Goal: Task Accomplishment & Management: Manage account settings

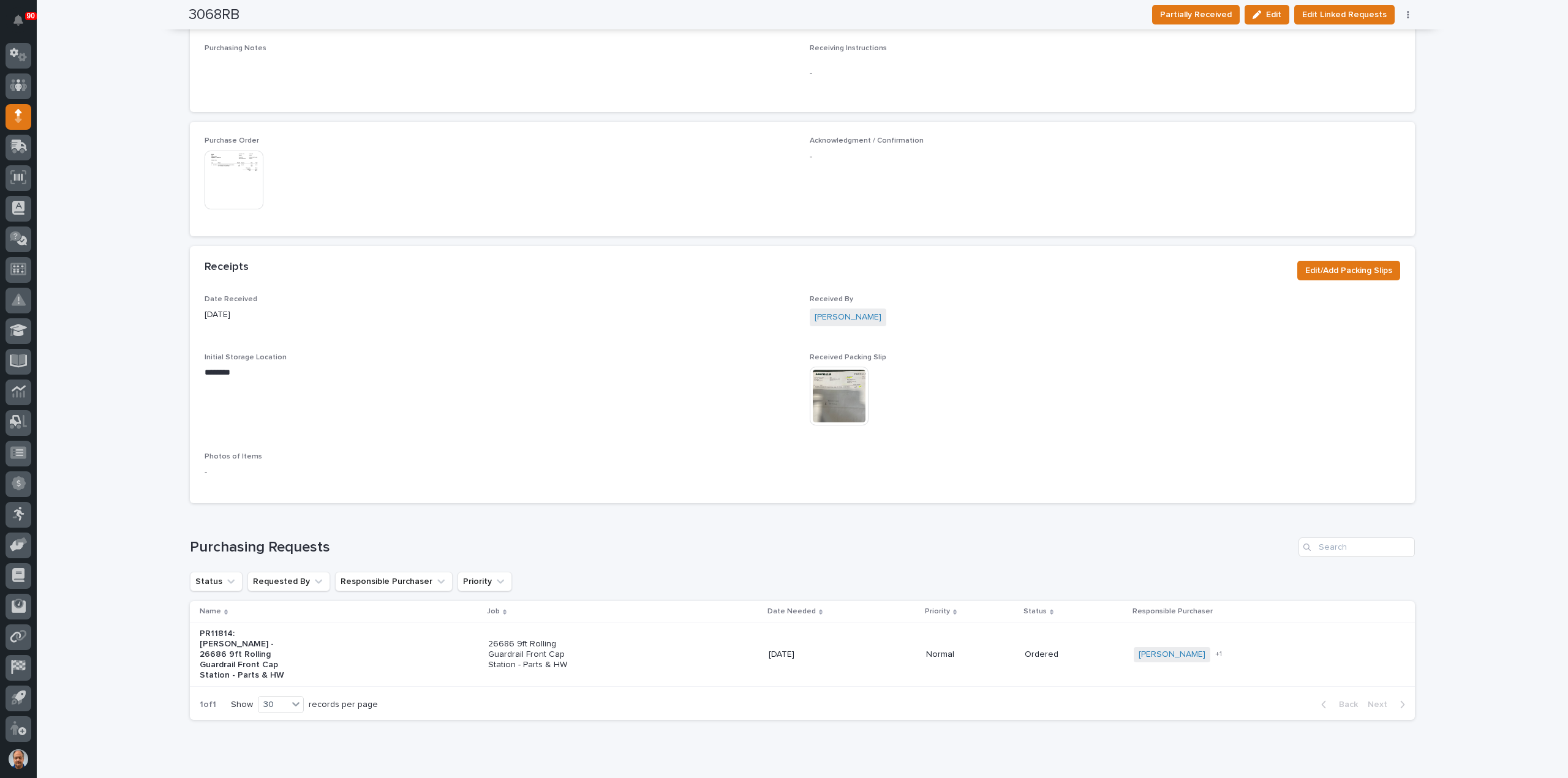
scroll to position [574, 0]
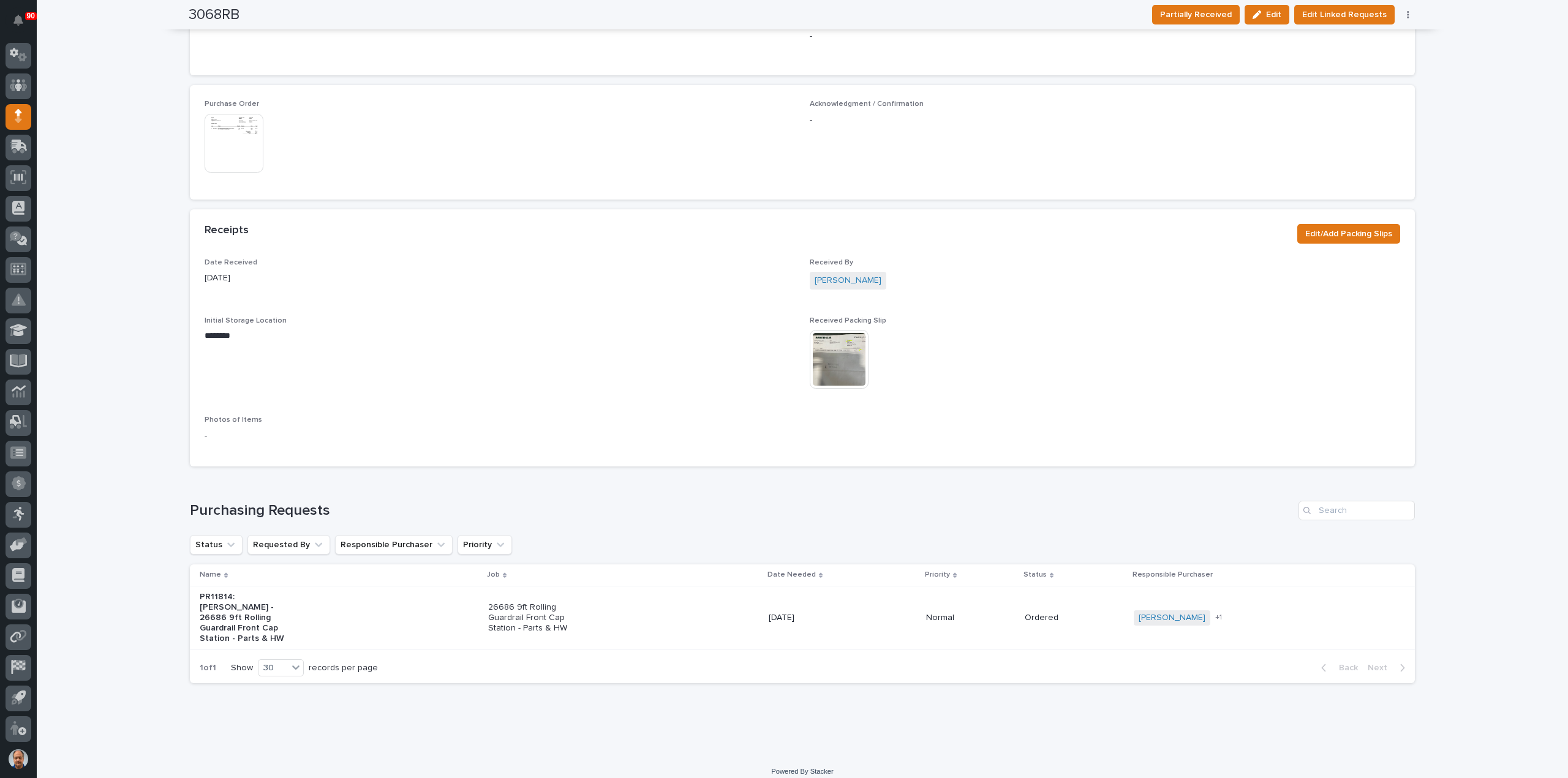
click at [239, 134] on img at bounding box center [234, 143] width 59 height 59
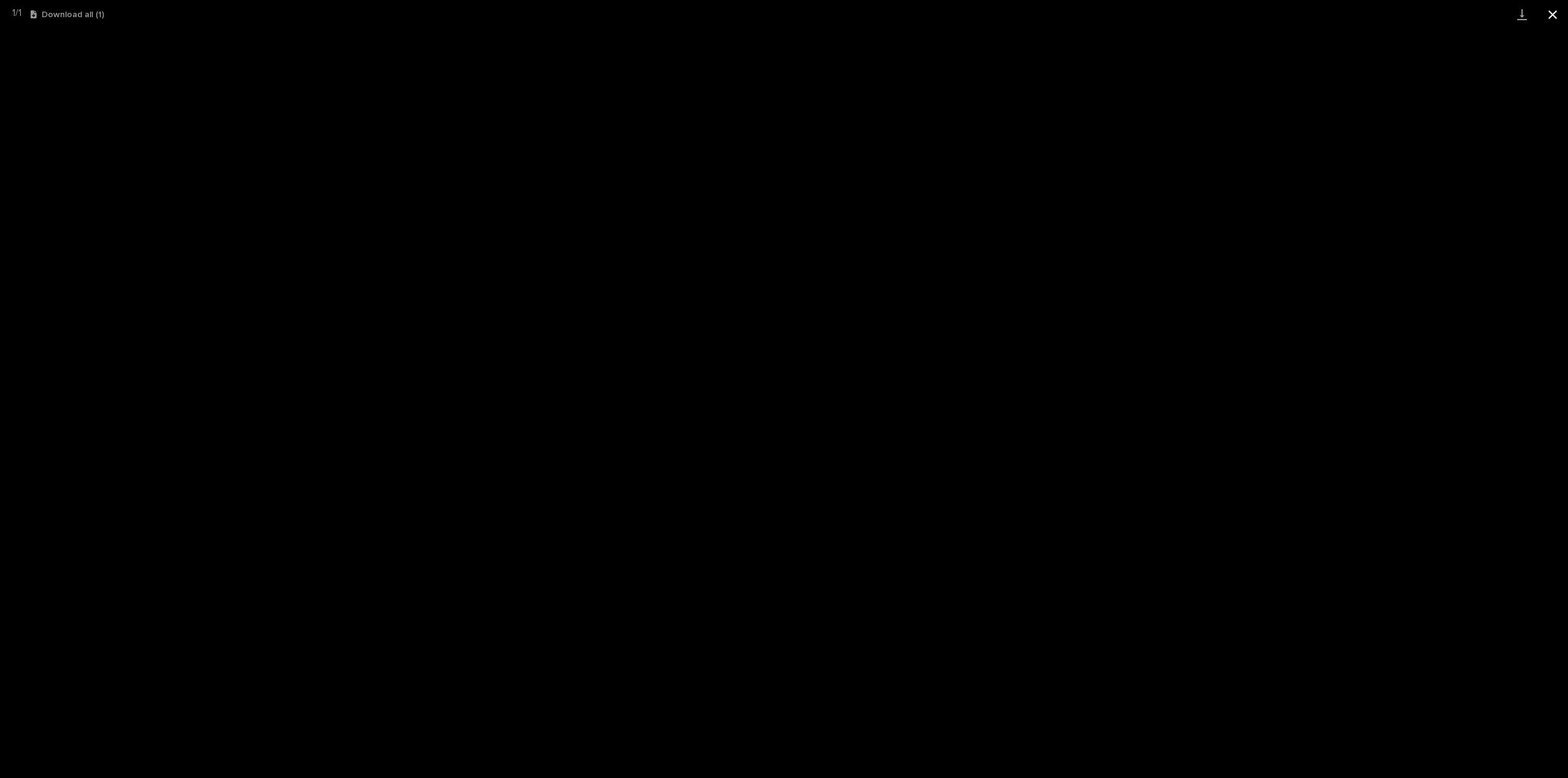
click at [1552, 13] on button "Close gallery" at bounding box center [1552, 14] width 31 height 29
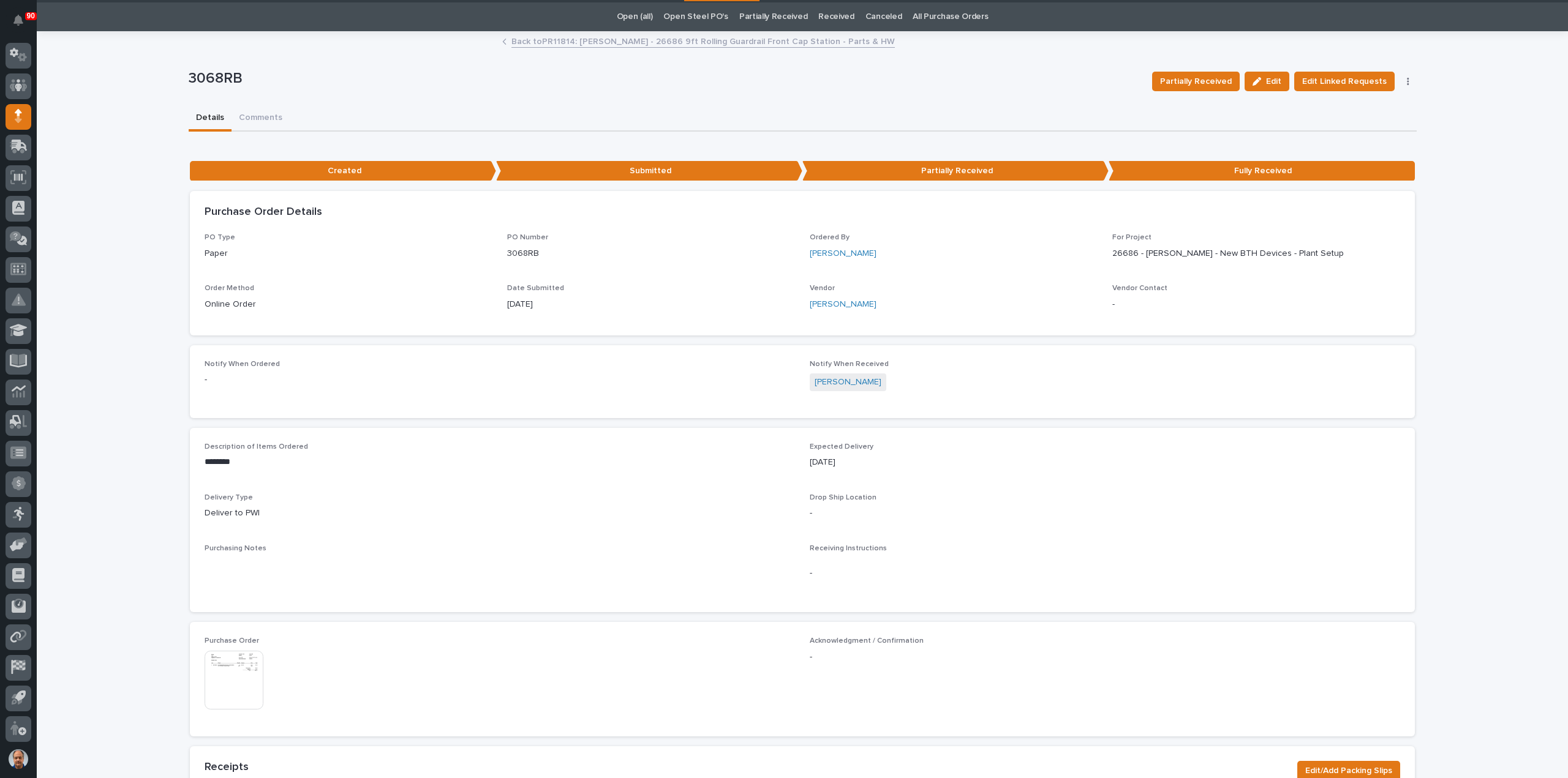
scroll to position [0, 0]
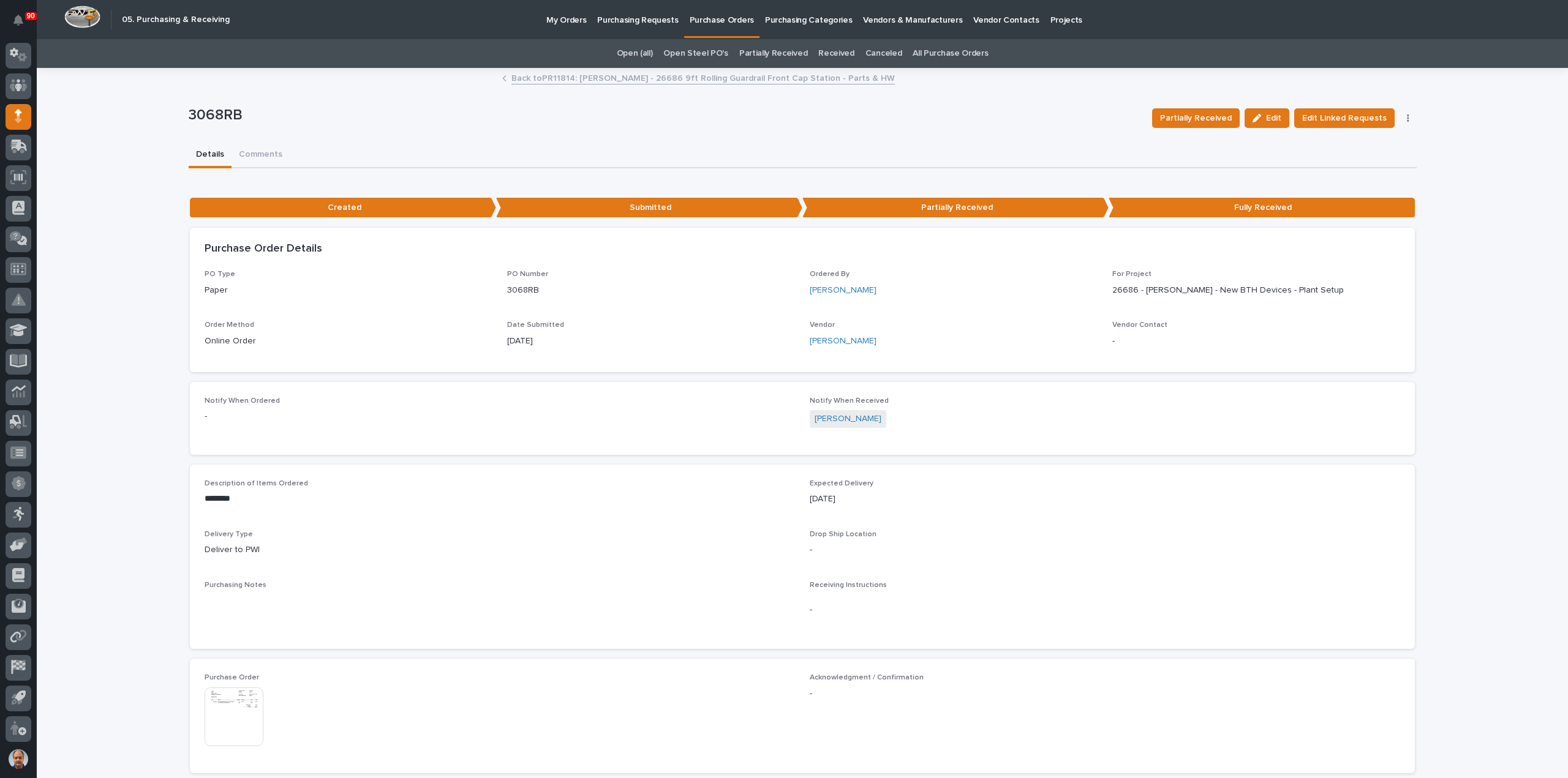
click at [602, 76] on link "Back to PR11814: [PERSON_NAME] - 26686 9ft Rolling Guardrail Front Cap Station …" at bounding box center [703, 77] width 383 height 14
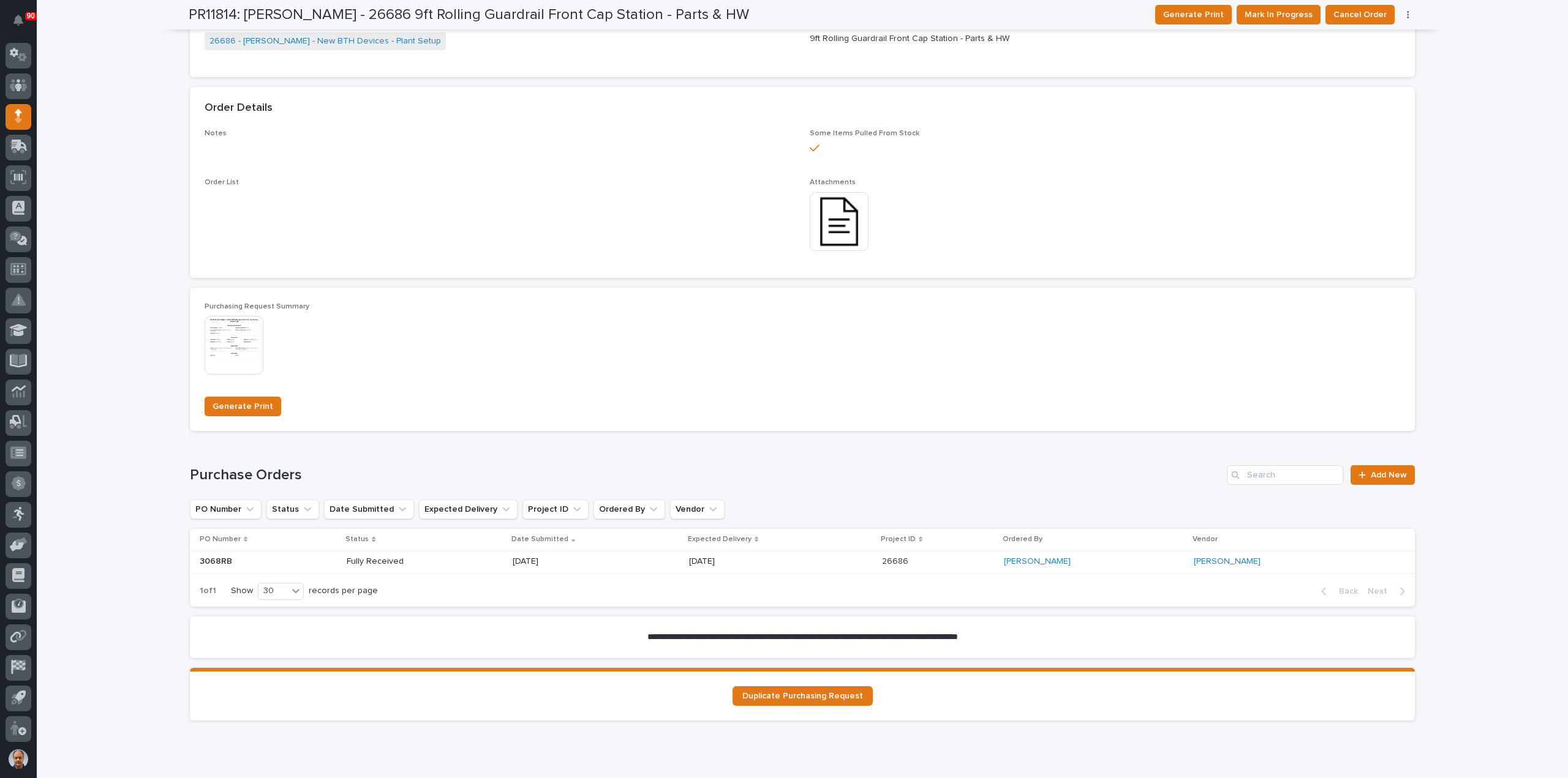
scroll to position [666, 0]
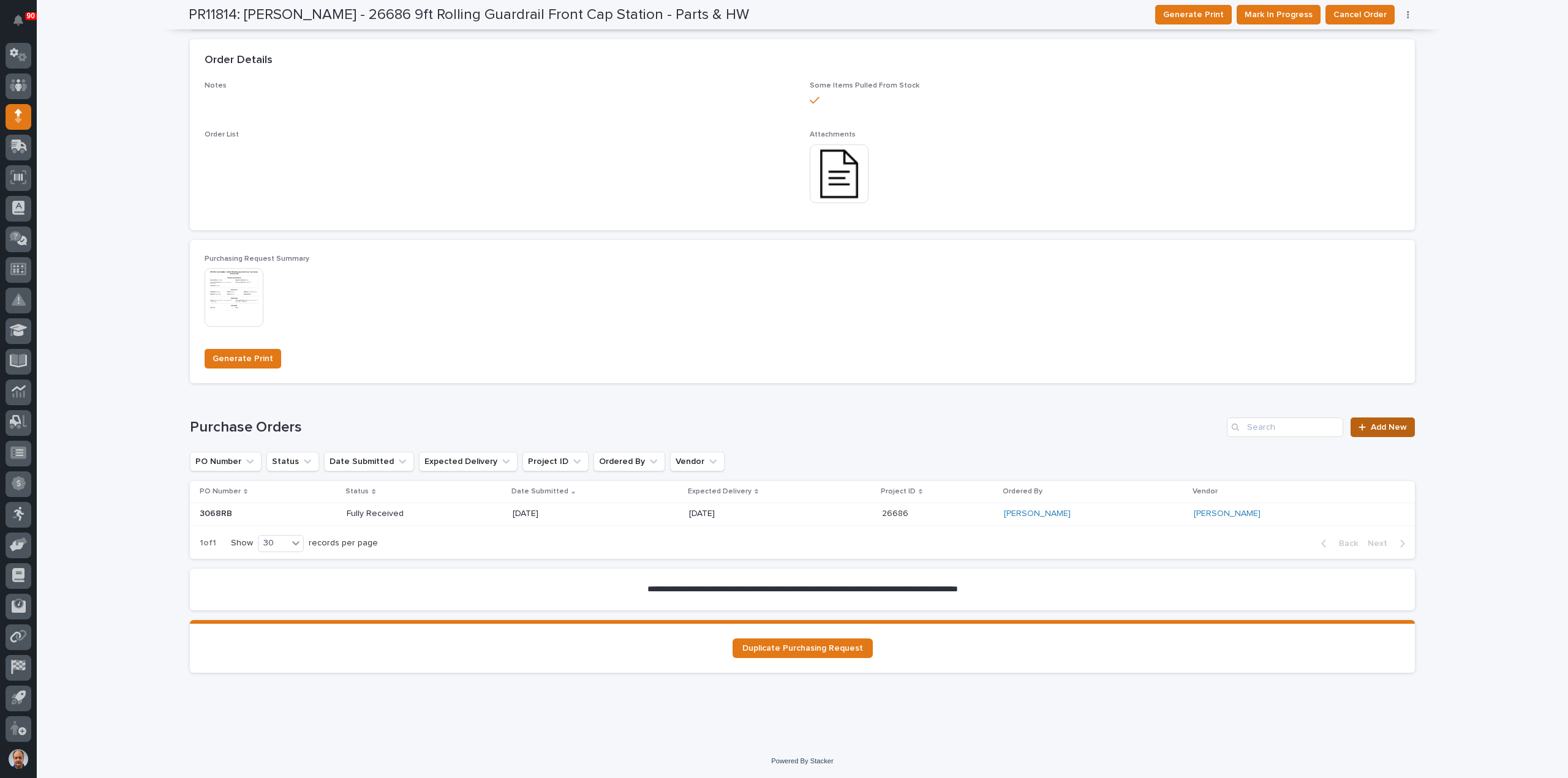
click at [1375, 425] on span "Add New" at bounding box center [1389, 427] width 37 height 8
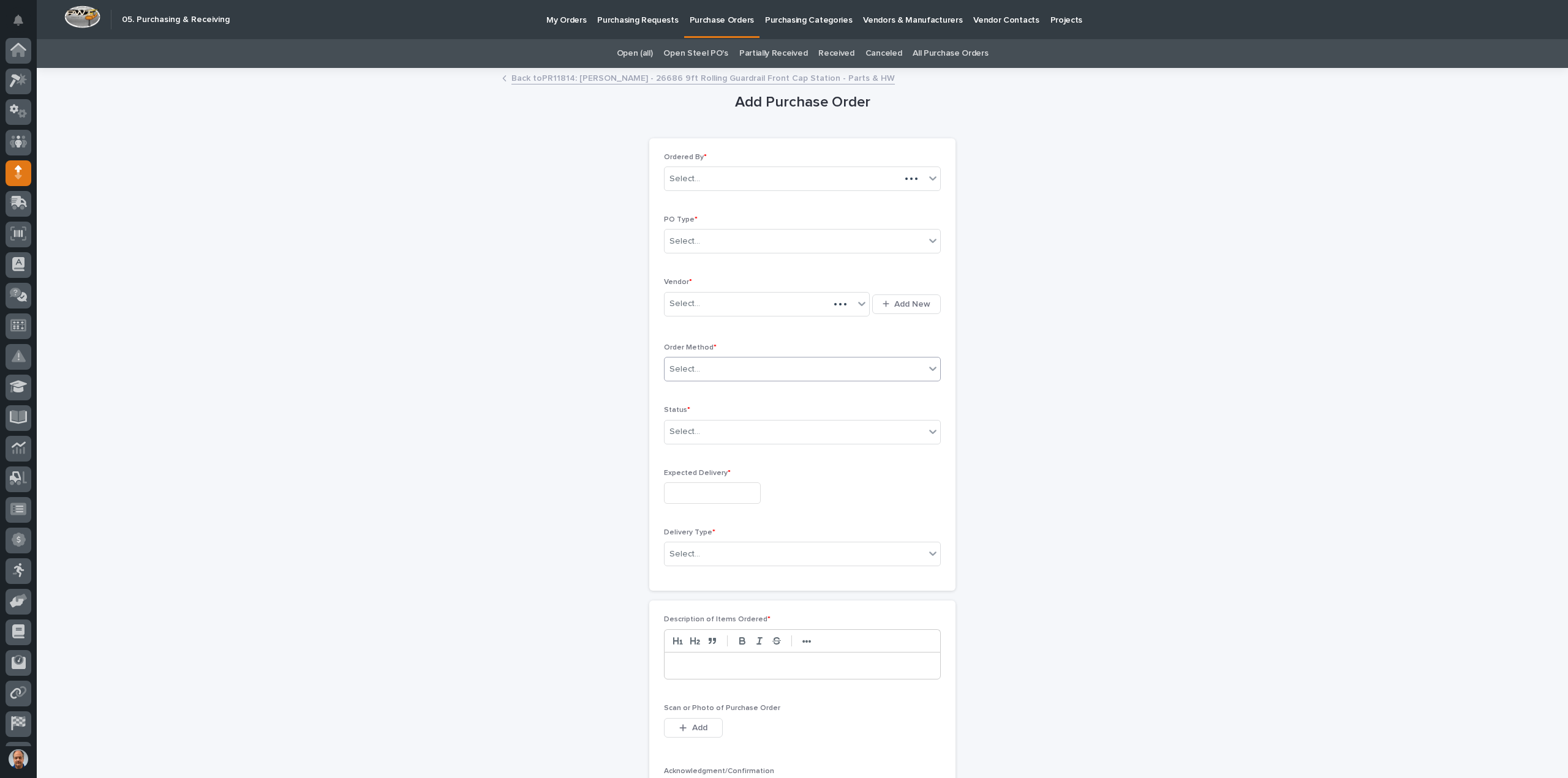
scroll to position [56, 0]
click at [726, 233] on div "Select..." at bounding box center [795, 241] width 261 height 20
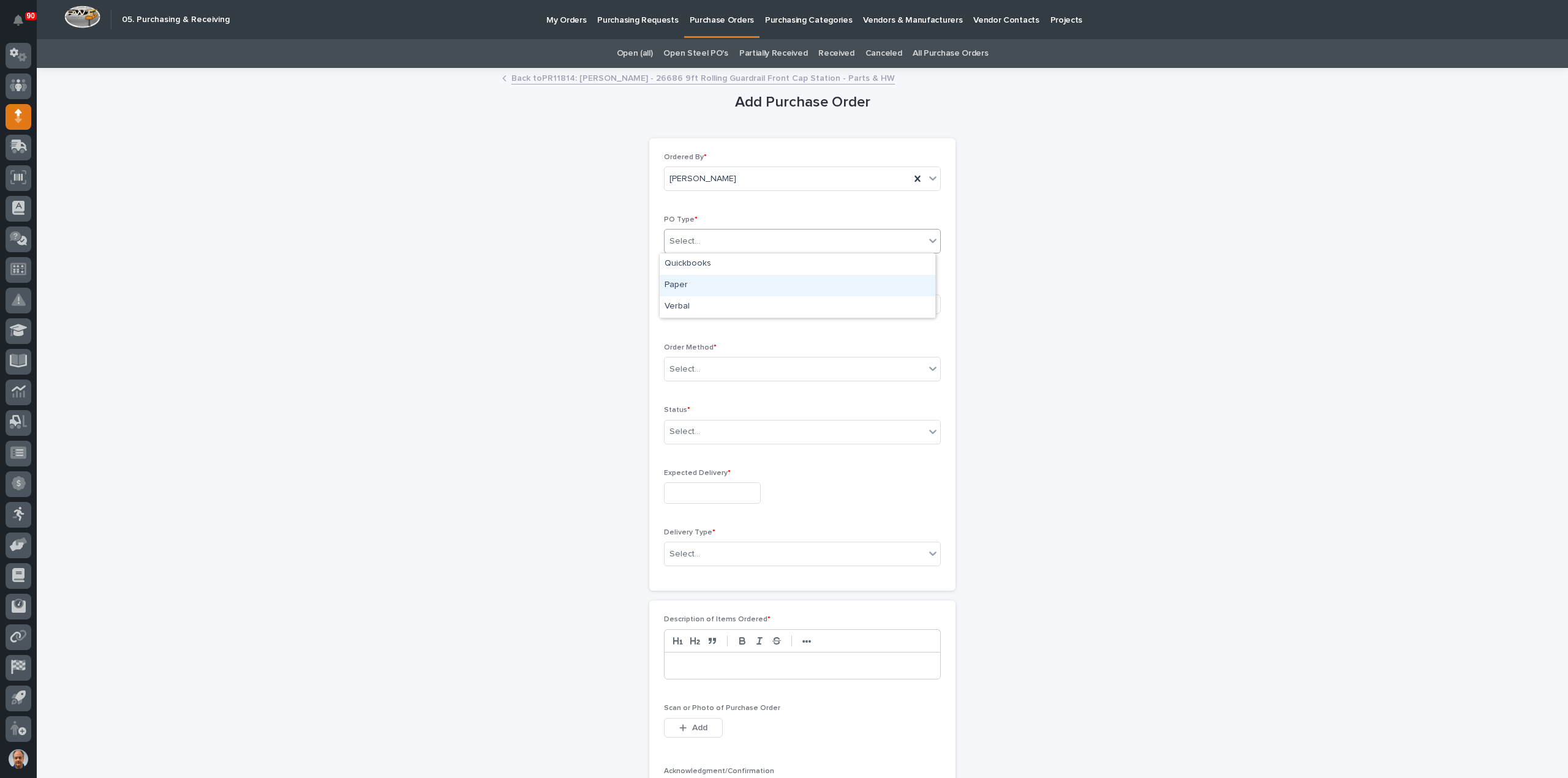
click at [714, 279] on div "Paper" at bounding box center [797, 285] width 275 height 22
drag, startPoint x: 704, startPoint y: 304, endPoint x: 716, endPoint y: 305, distance: 12.0
click at [704, 304] on div "Select..." at bounding box center [759, 304] width 189 height 20
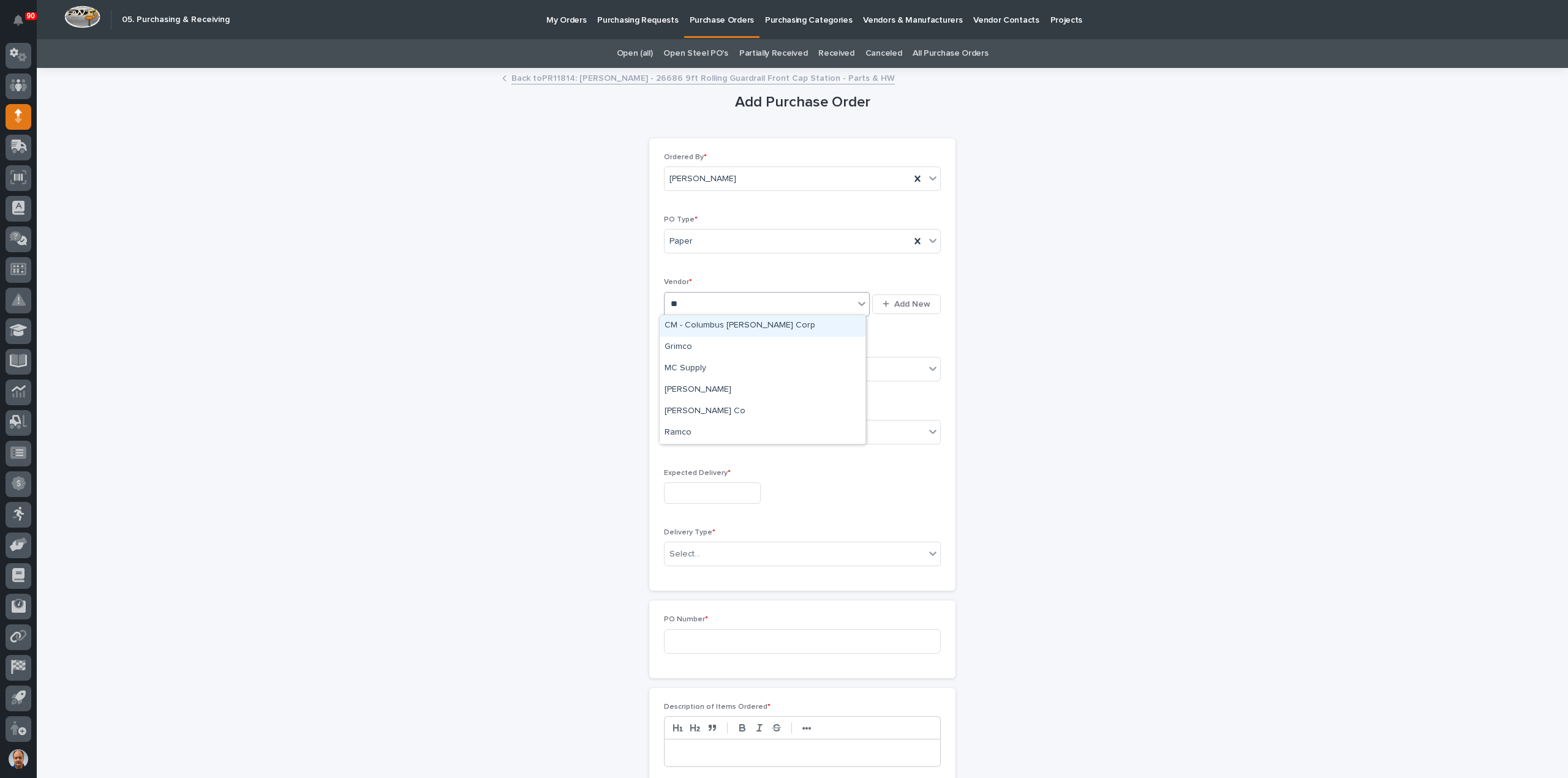
type input "***"
click at [714, 325] on div "[PERSON_NAME]" at bounding box center [762, 326] width 206 height 22
click at [703, 366] on div "Select..." at bounding box center [795, 369] width 261 height 20
click at [686, 387] on div "Online Order" at bounding box center [797, 391] width 275 height 22
click at [709, 431] on div "Select..." at bounding box center [795, 432] width 261 height 20
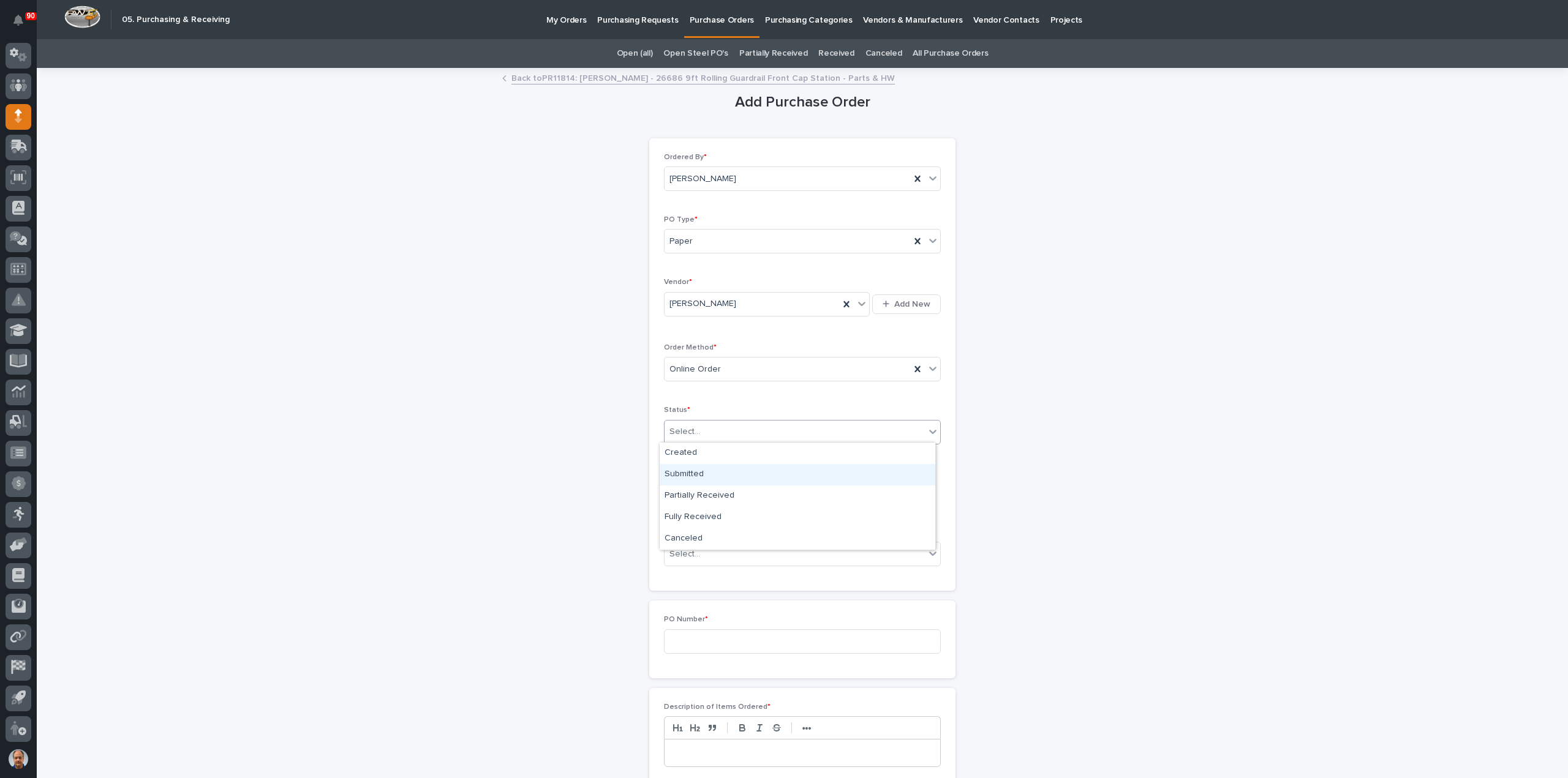
drag, startPoint x: 704, startPoint y: 458, endPoint x: 689, endPoint y: 480, distance: 26.6
click at [689, 480] on div "Submitted" at bounding box center [797, 475] width 275 height 22
click at [691, 495] on input "text" at bounding box center [712, 494] width 97 height 22
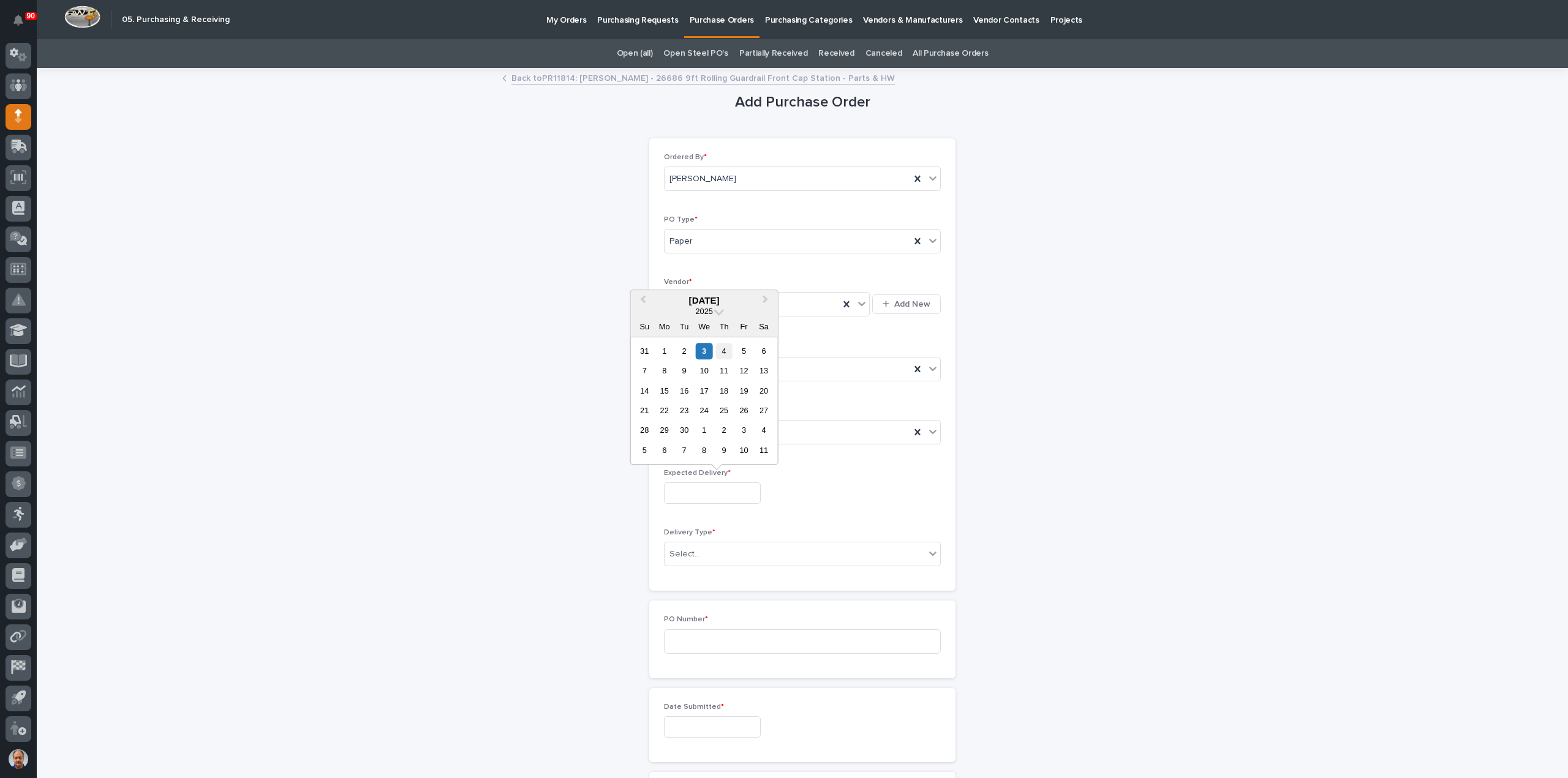
click at [722, 350] on div "4" at bounding box center [724, 351] width 17 height 17
type input "**********"
click at [714, 549] on div "Select..." at bounding box center [795, 554] width 261 height 20
click at [695, 570] on div "Deliver to PWI" at bounding box center [797, 575] width 275 height 22
click at [714, 639] on input at bounding box center [802, 642] width 277 height 25
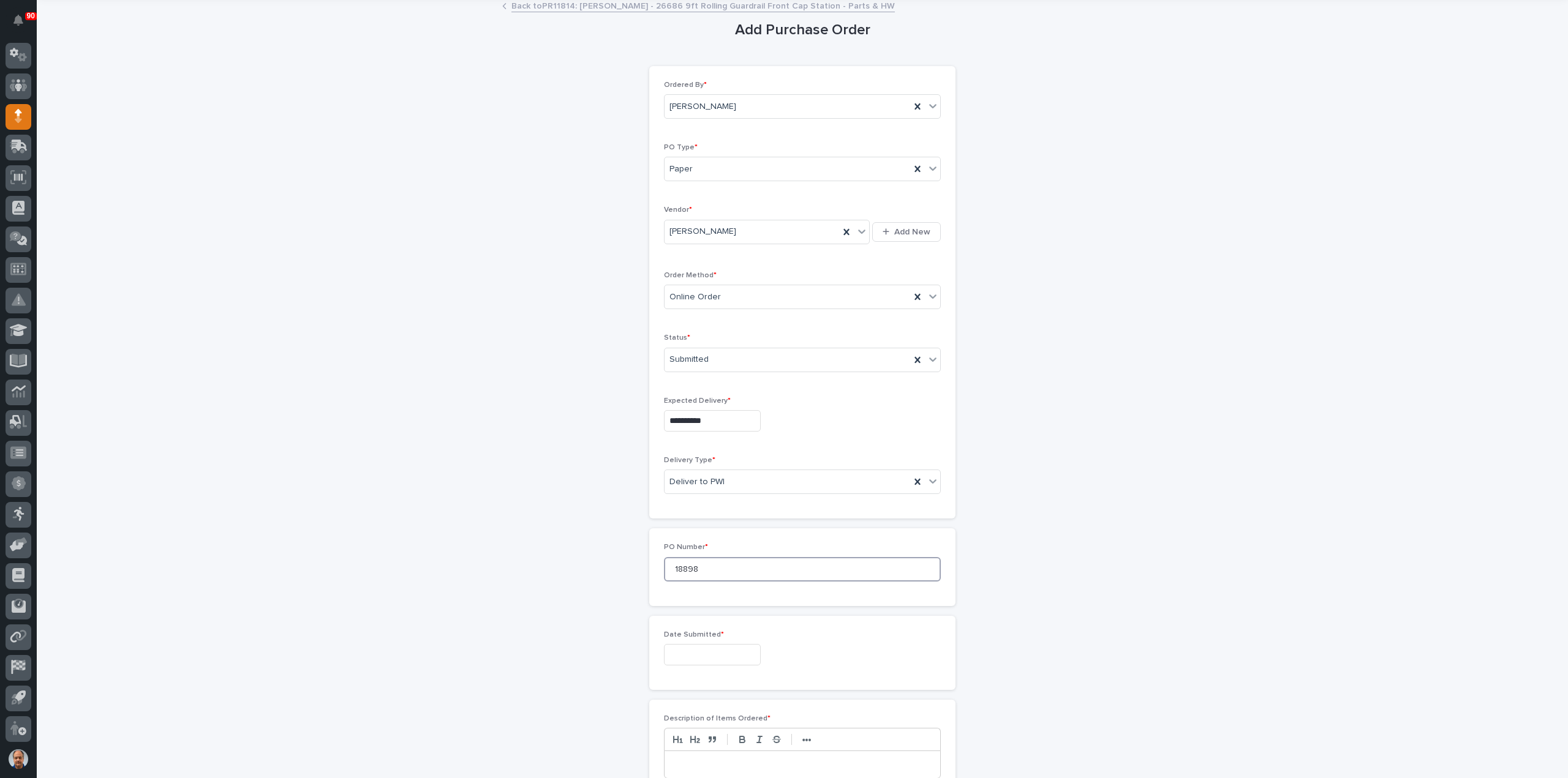
scroll to position [183, 0]
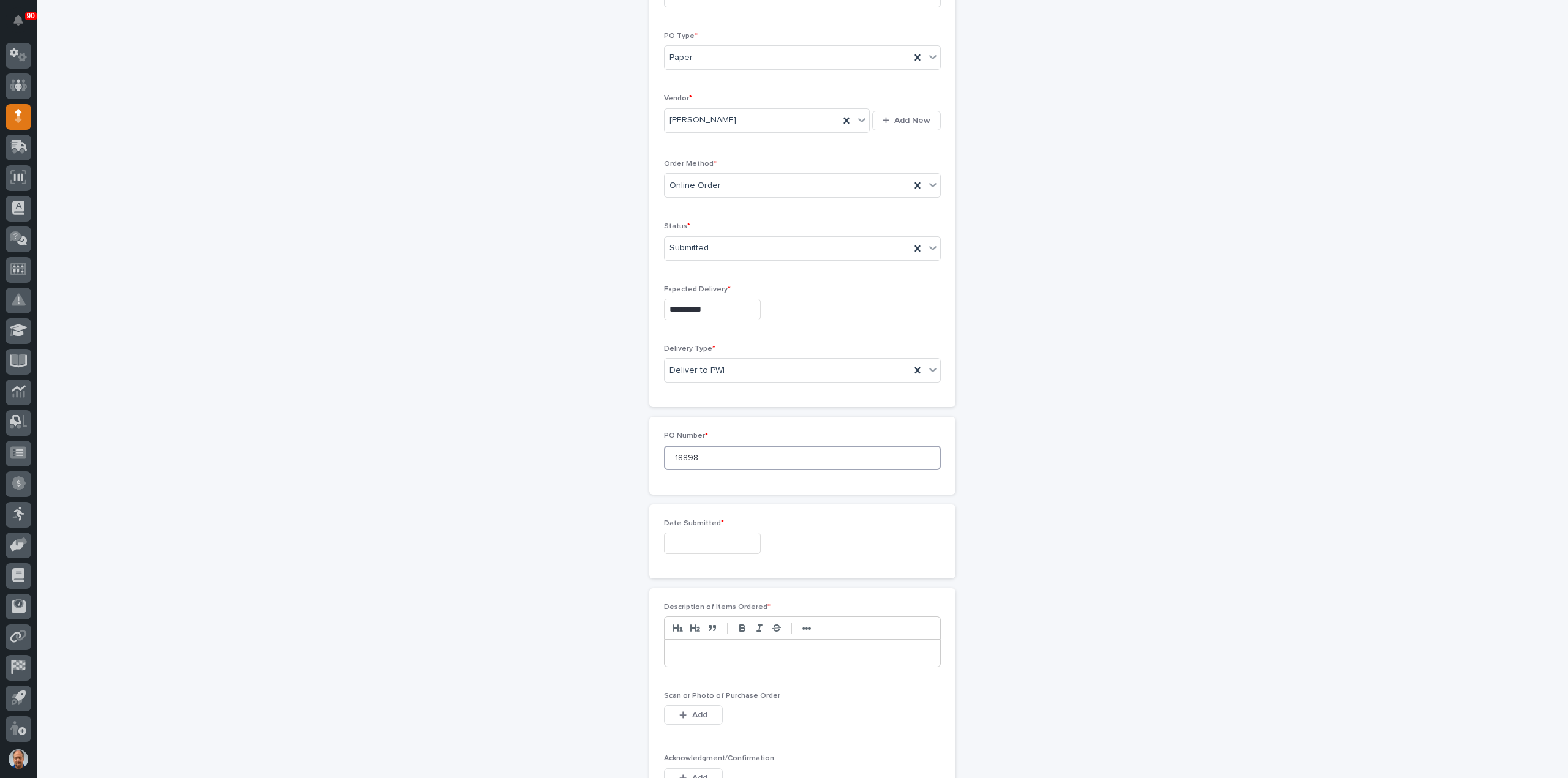
type input "18898"
click at [707, 537] on input "text" at bounding box center [712, 543] width 97 height 22
click at [704, 404] on div "3" at bounding box center [704, 401] width 17 height 17
type input "**********"
click at [718, 647] on p at bounding box center [802, 653] width 257 height 12
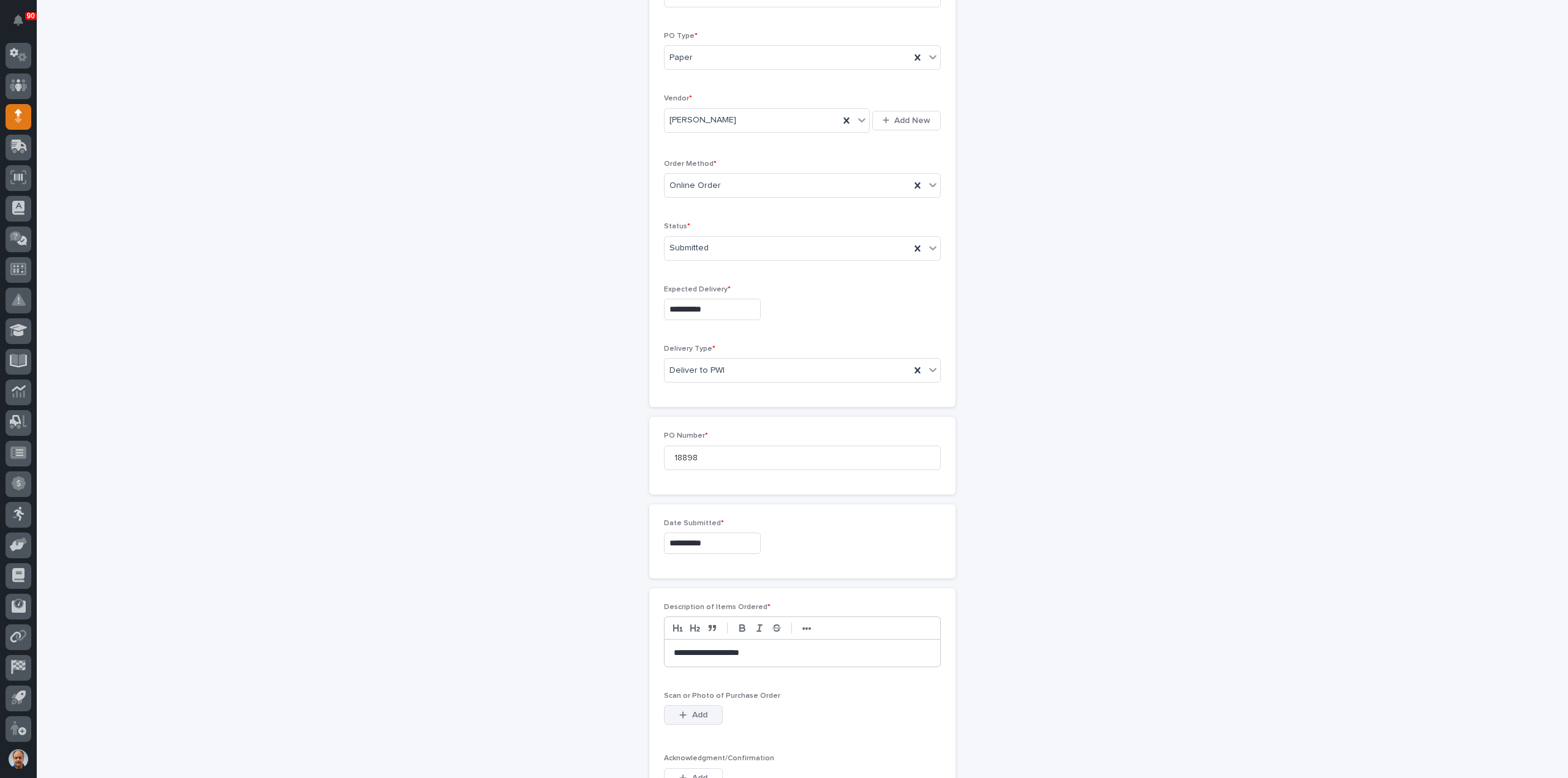
click at [673, 707] on button "Add" at bounding box center [693, 715] width 59 height 20
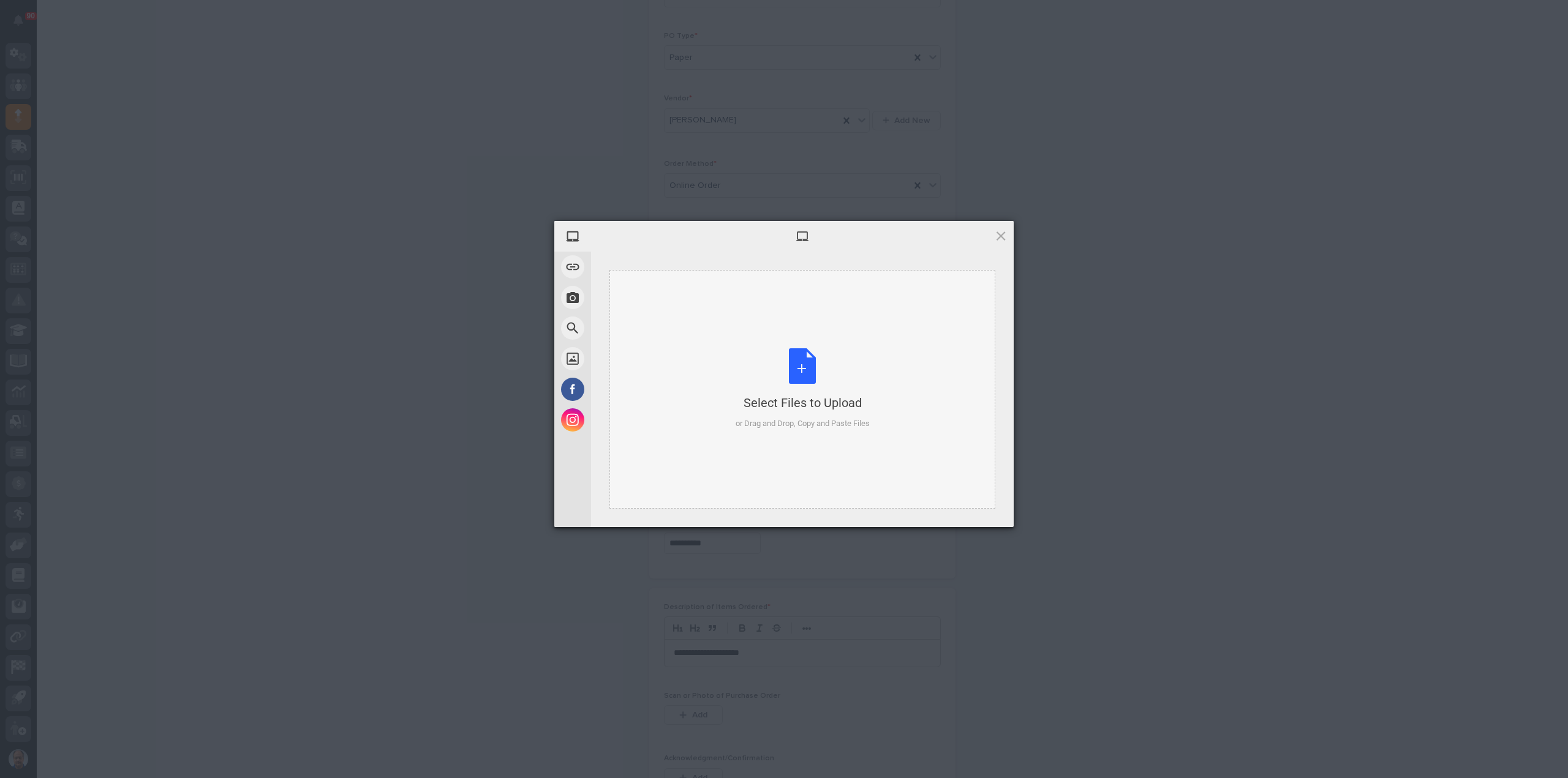
click at [802, 362] on div "Select Files to Upload or Drag and Drop, Copy and Paste Files" at bounding box center [803, 389] width 134 height 81
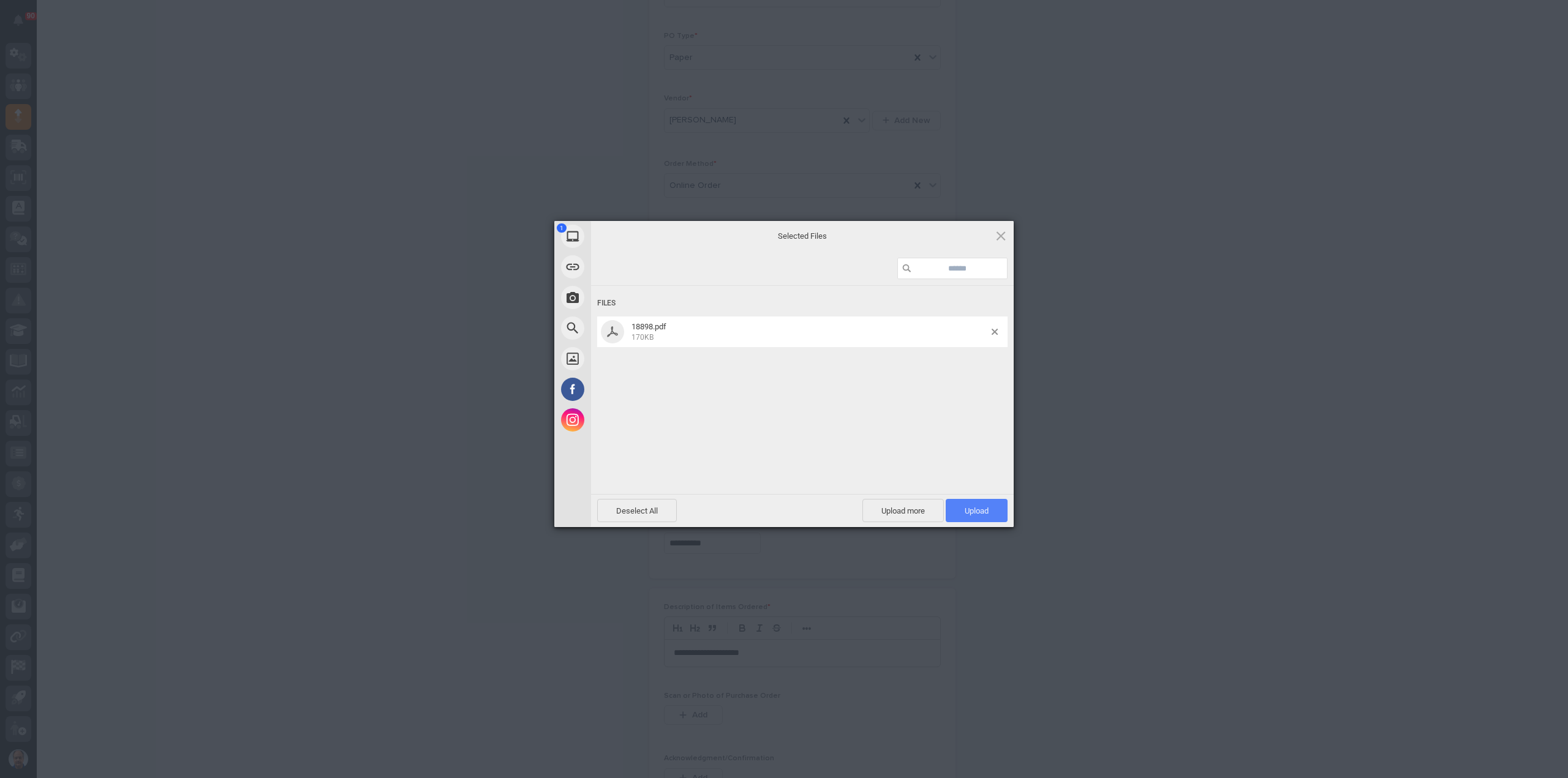
click at [981, 511] on span "Upload 1" at bounding box center [976, 510] width 24 height 9
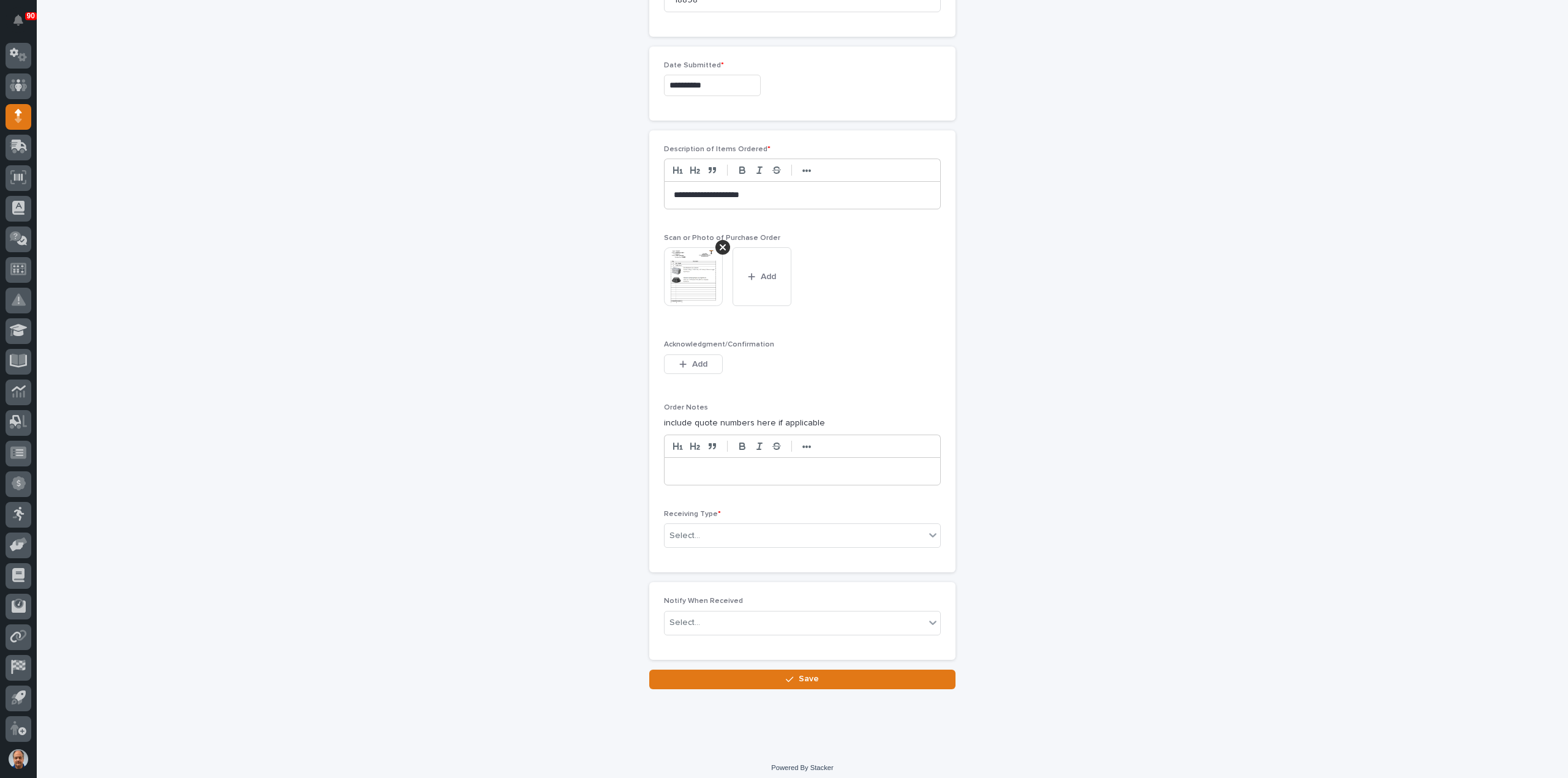
scroll to position [643, 0]
click at [743, 532] on div "Select..." at bounding box center [795, 535] width 261 height 20
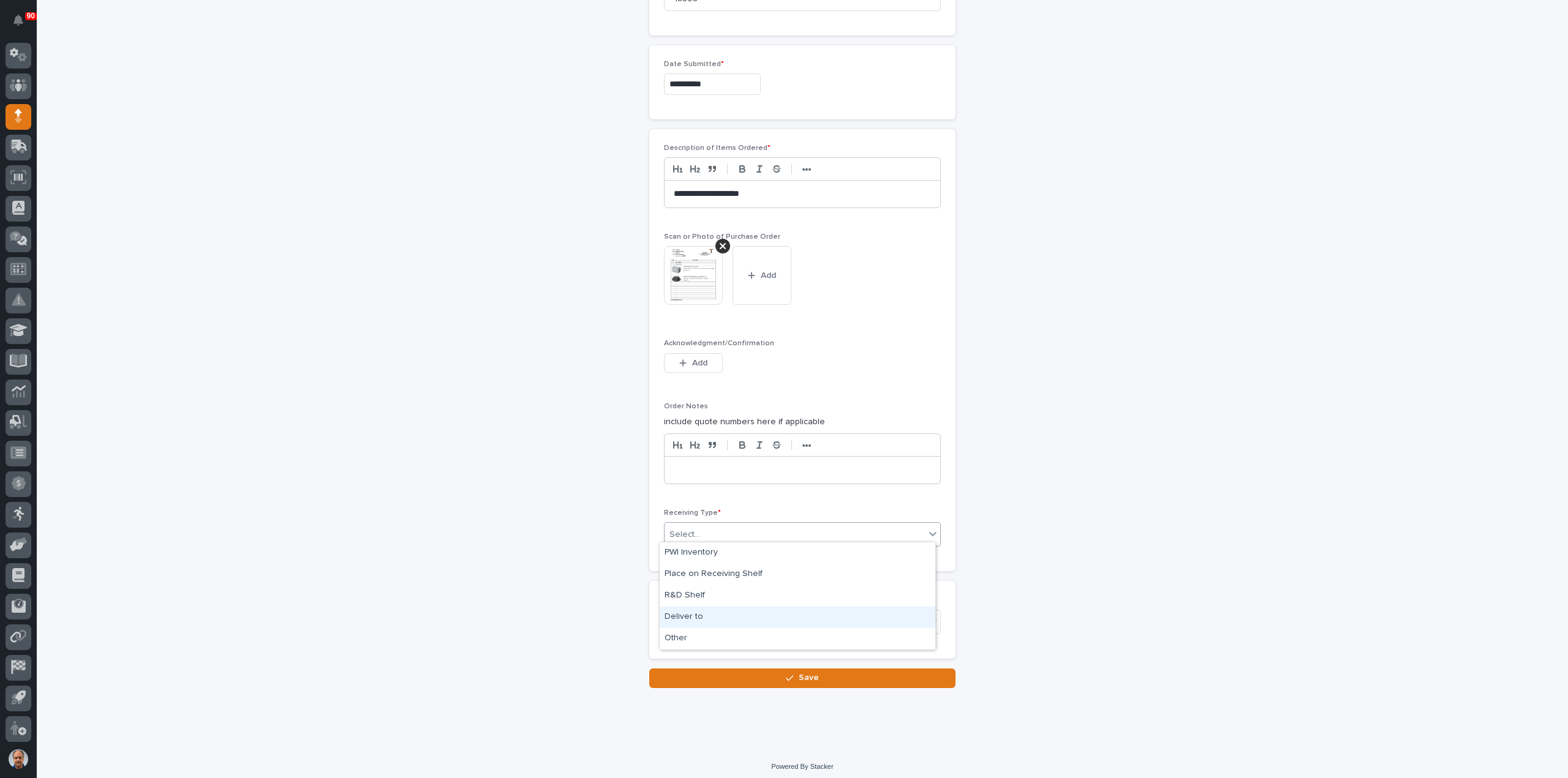
click at [708, 614] on div "Deliver to" at bounding box center [797, 618] width 275 height 22
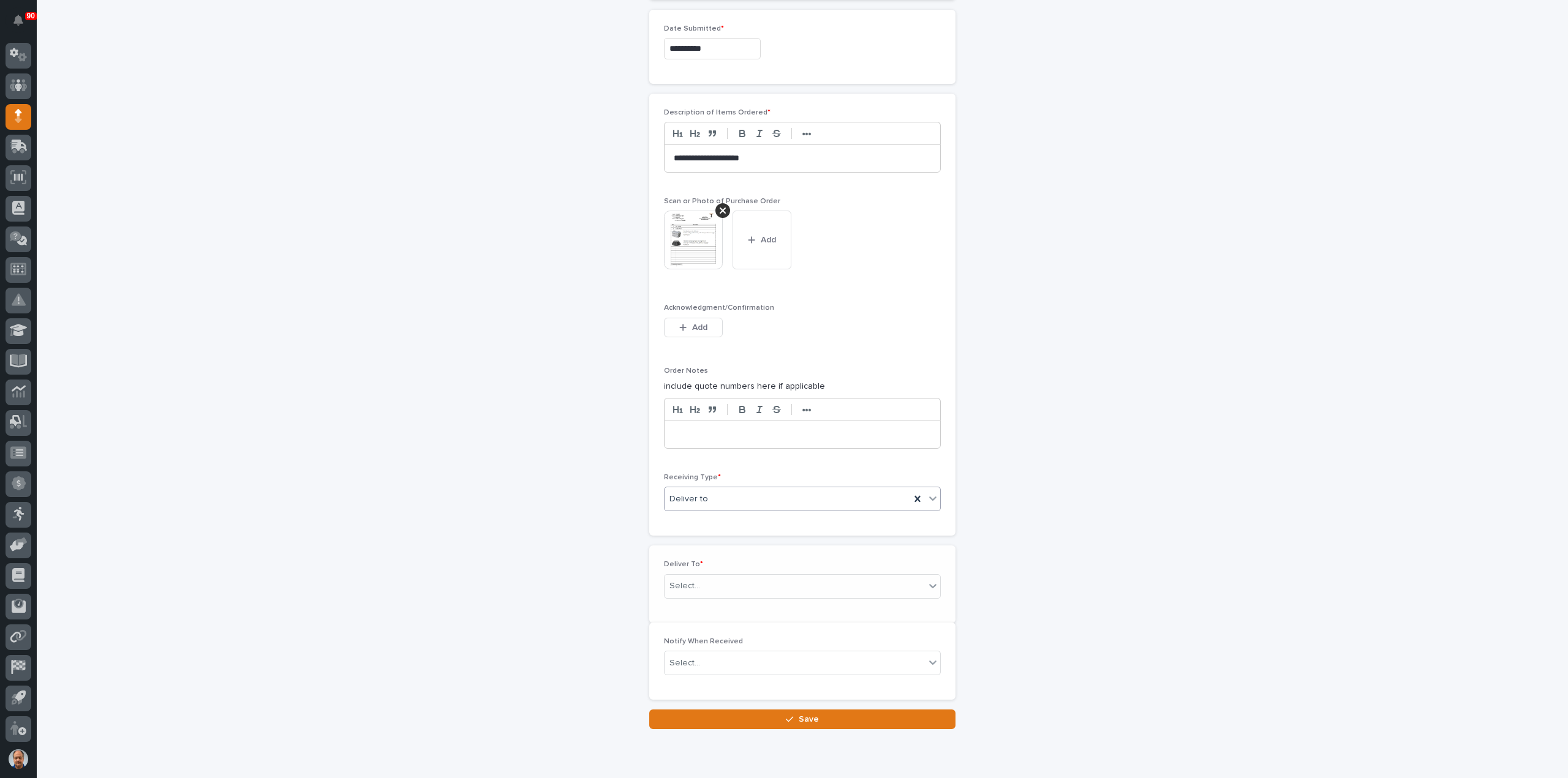
scroll to position [687, 0]
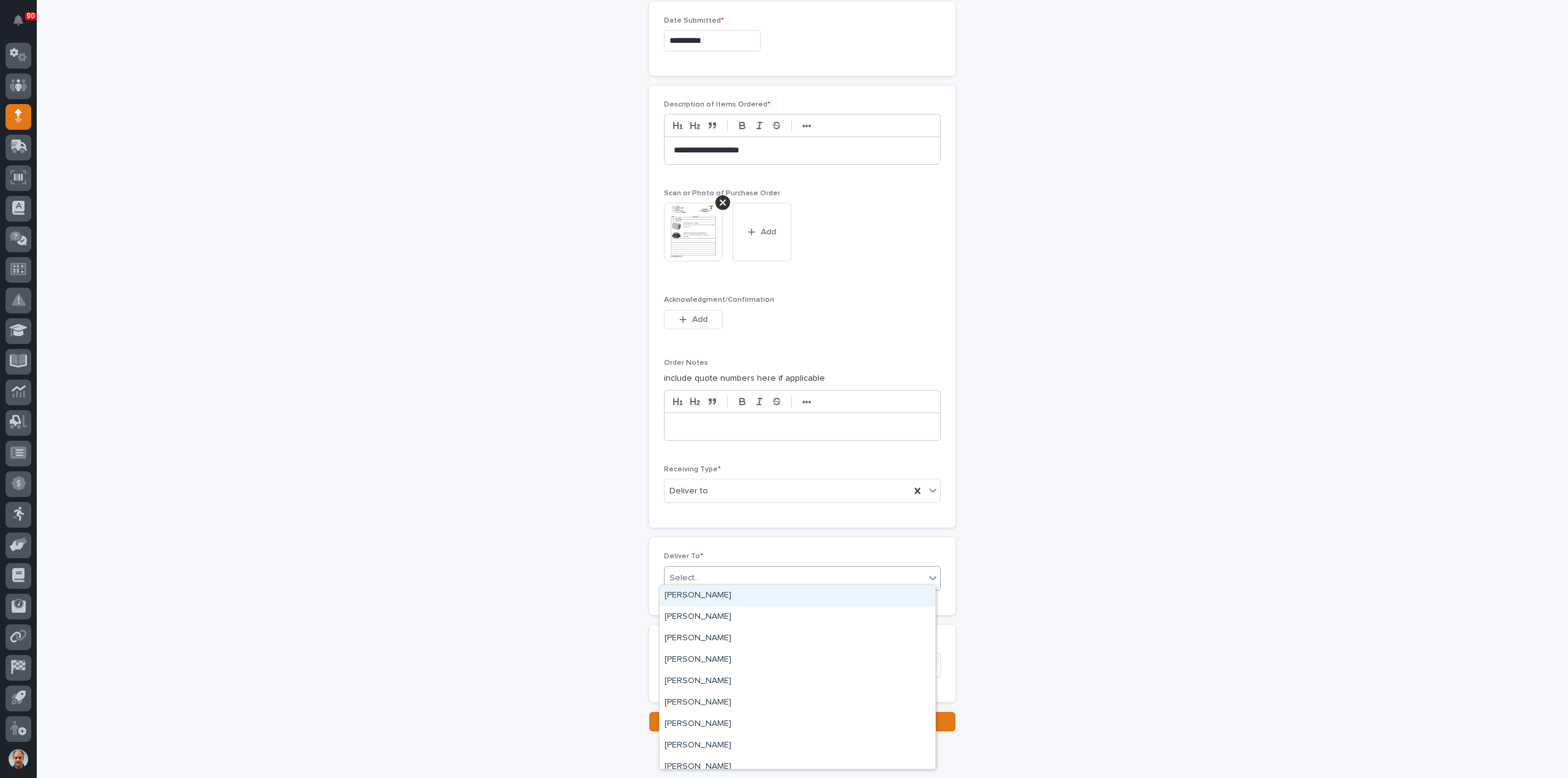
click at [719, 568] on div "Select..." at bounding box center [795, 578] width 261 height 20
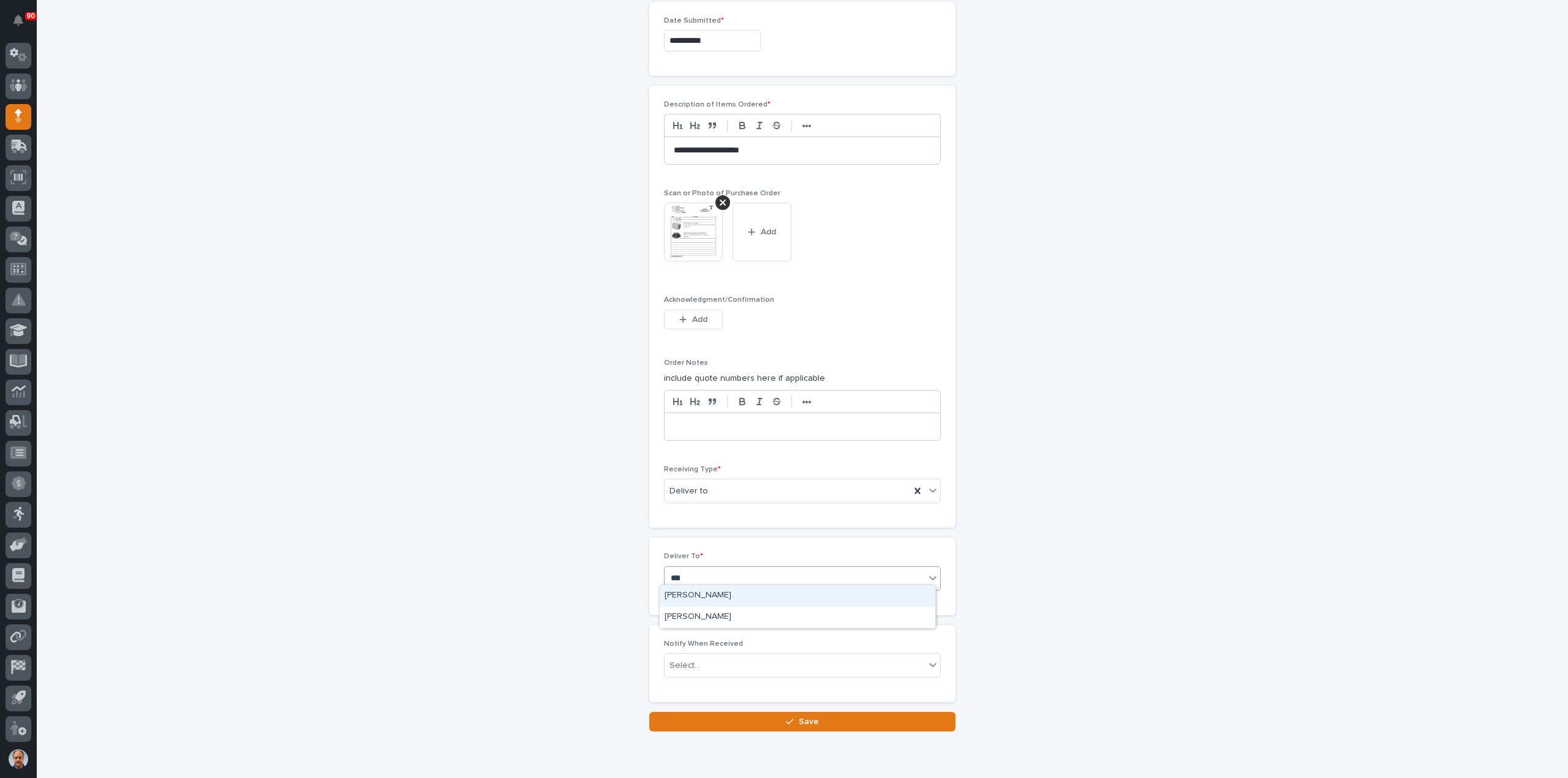
type input "****"
click at [723, 593] on div "[PERSON_NAME]" at bounding box center [797, 596] width 275 height 22
click at [799, 717] on span "Save" at bounding box center [809, 722] width 20 height 11
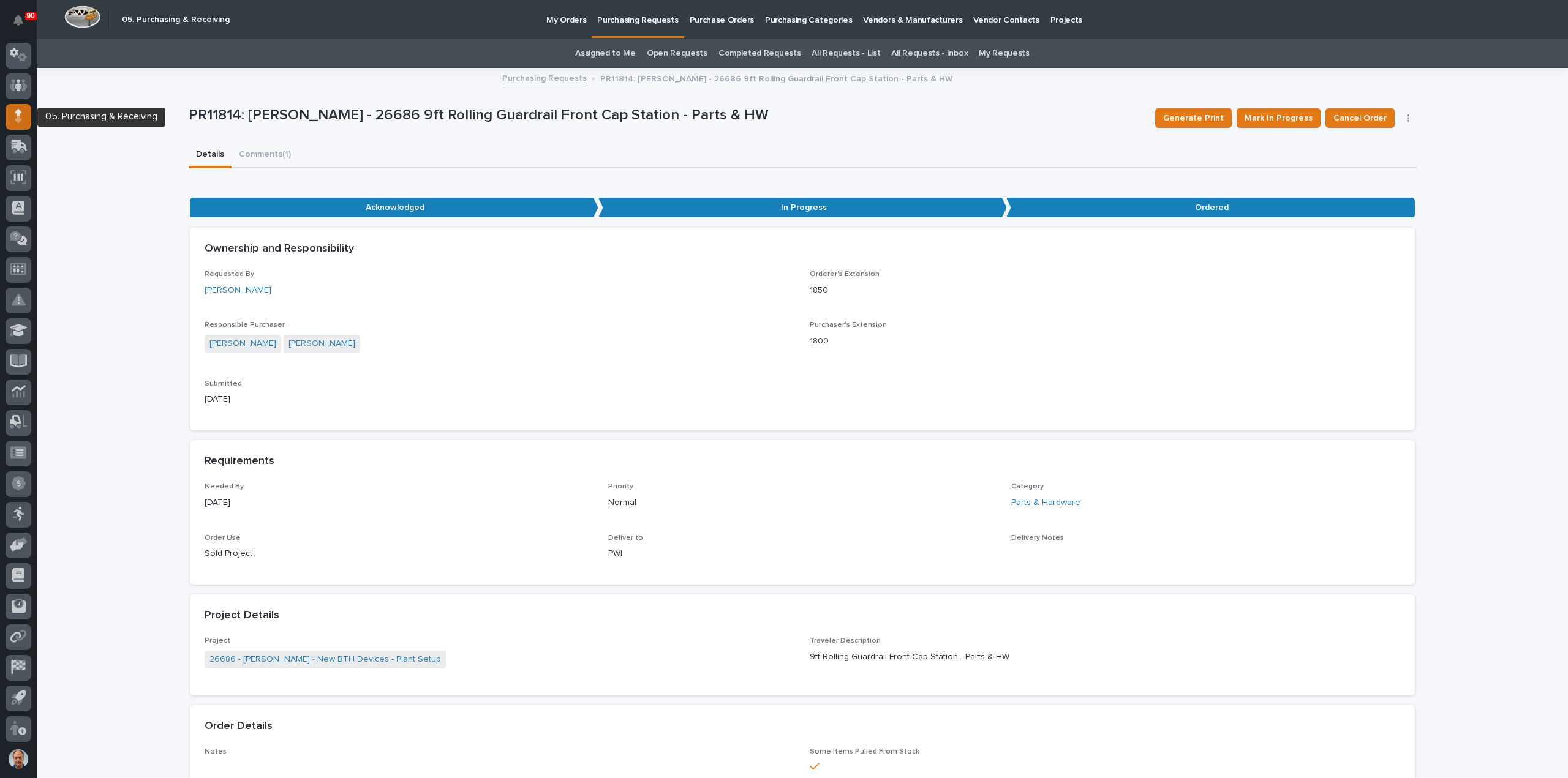
click at [18, 117] on icon at bounding box center [18, 119] width 7 height 7
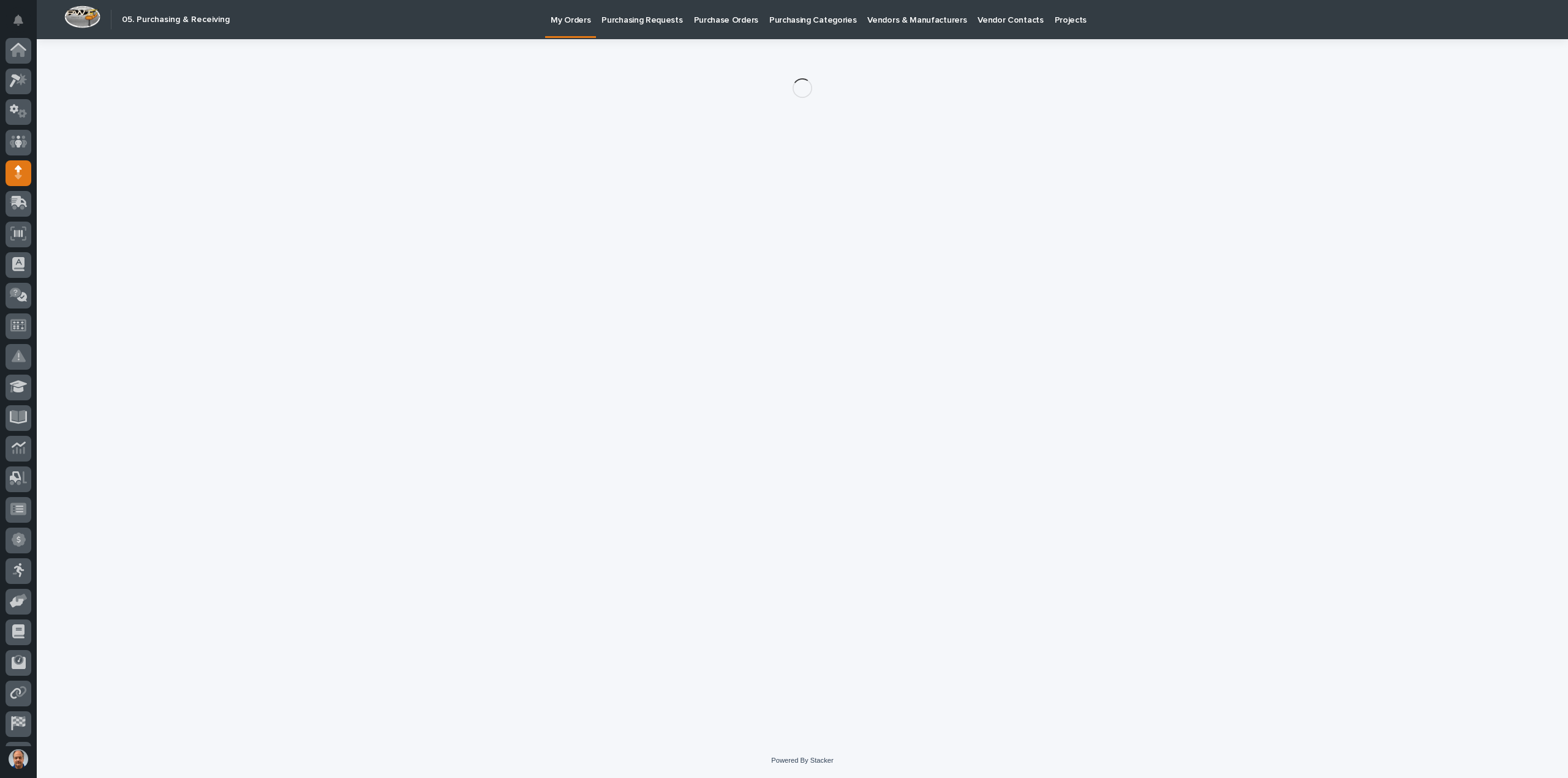
scroll to position [56, 0]
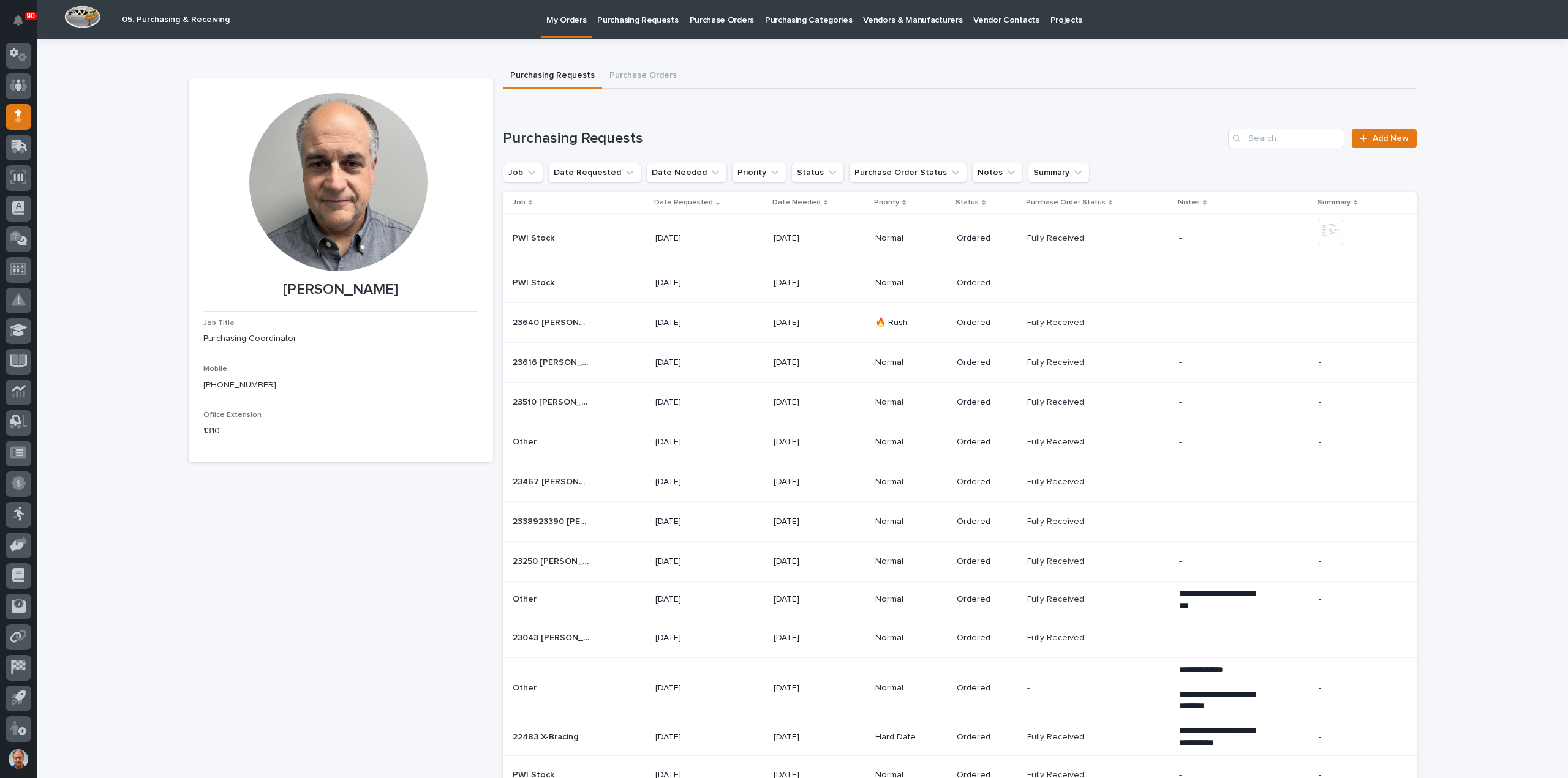
click at [633, 18] on p "Purchasing Requests" at bounding box center [637, 12] width 80 height 26
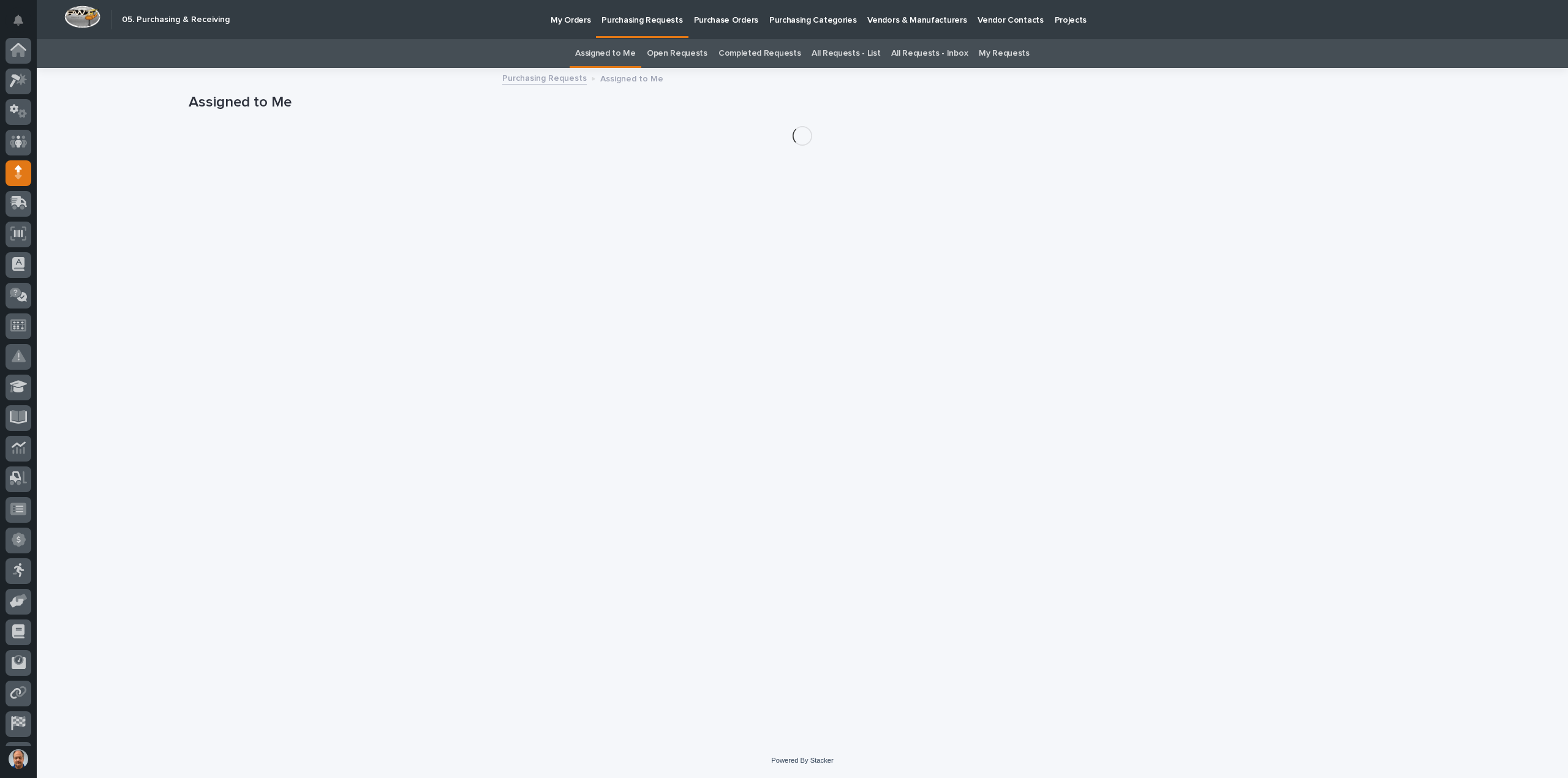
scroll to position [56, 0]
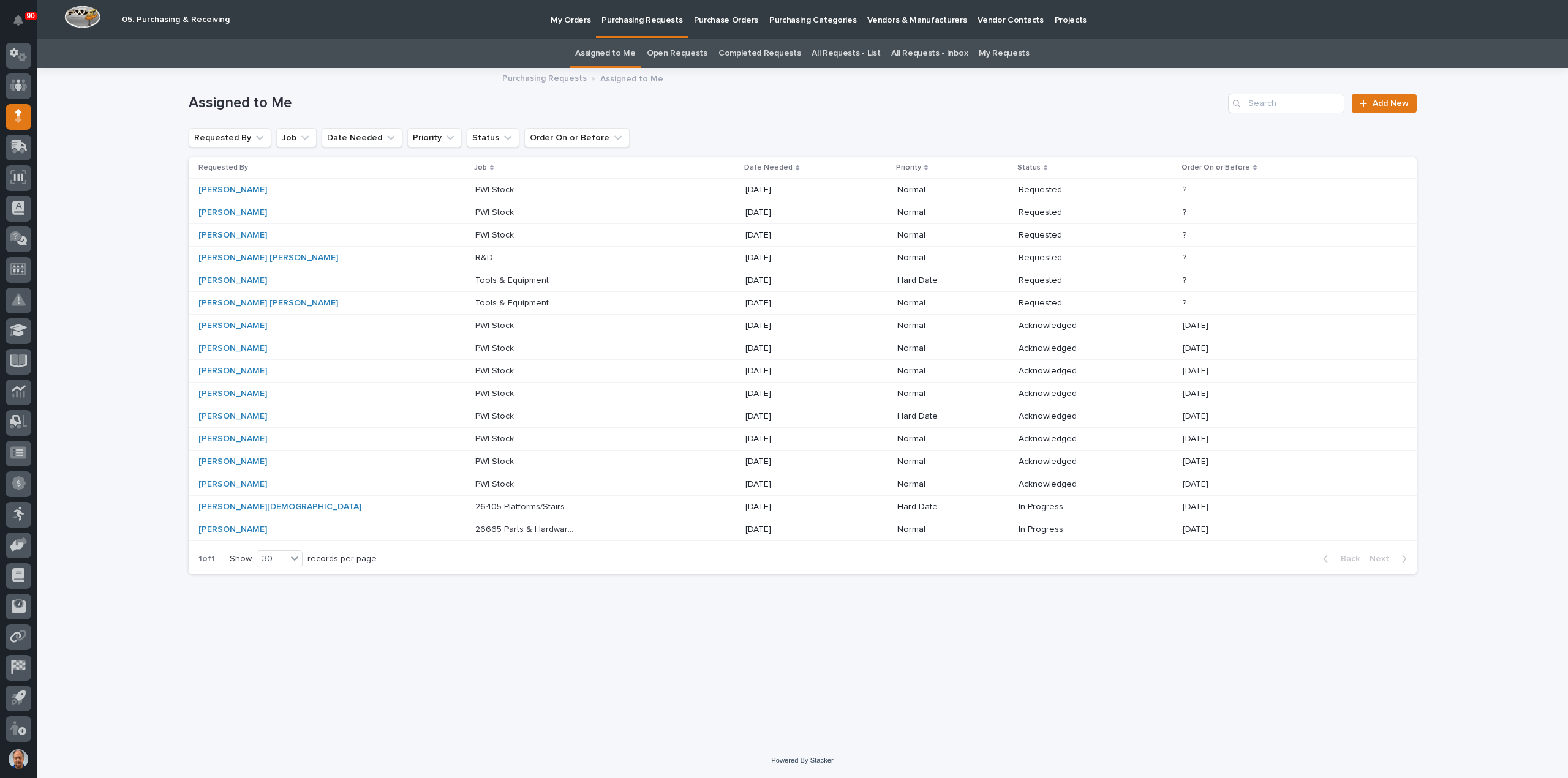
click at [475, 279] on p "Tools & Equipment" at bounding box center [514, 280] width 76 height 13
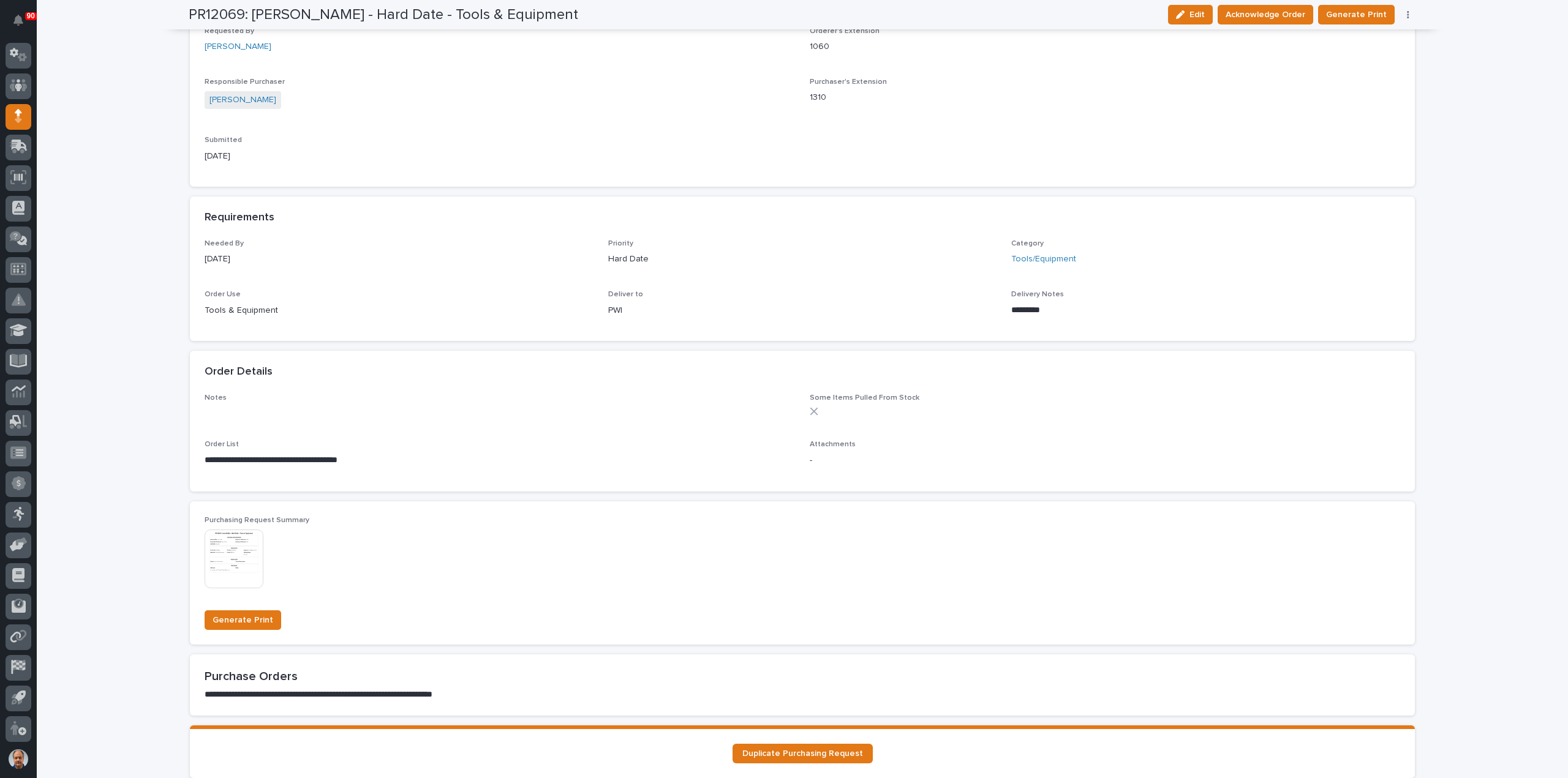
scroll to position [473, 0]
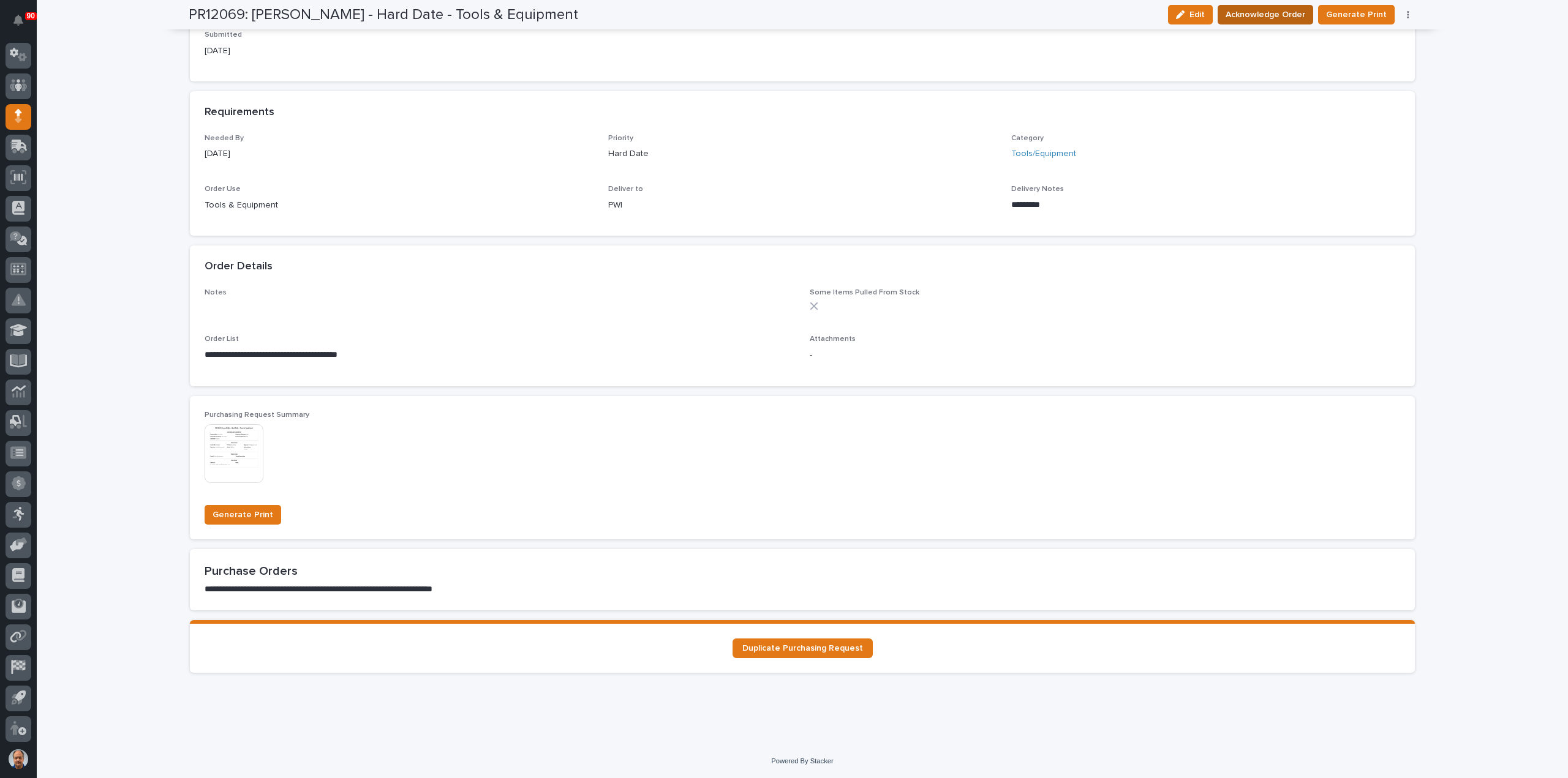
click at [1269, 14] on span "Acknowledge Order" at bounding box center [1265, 15] width 80 height 15
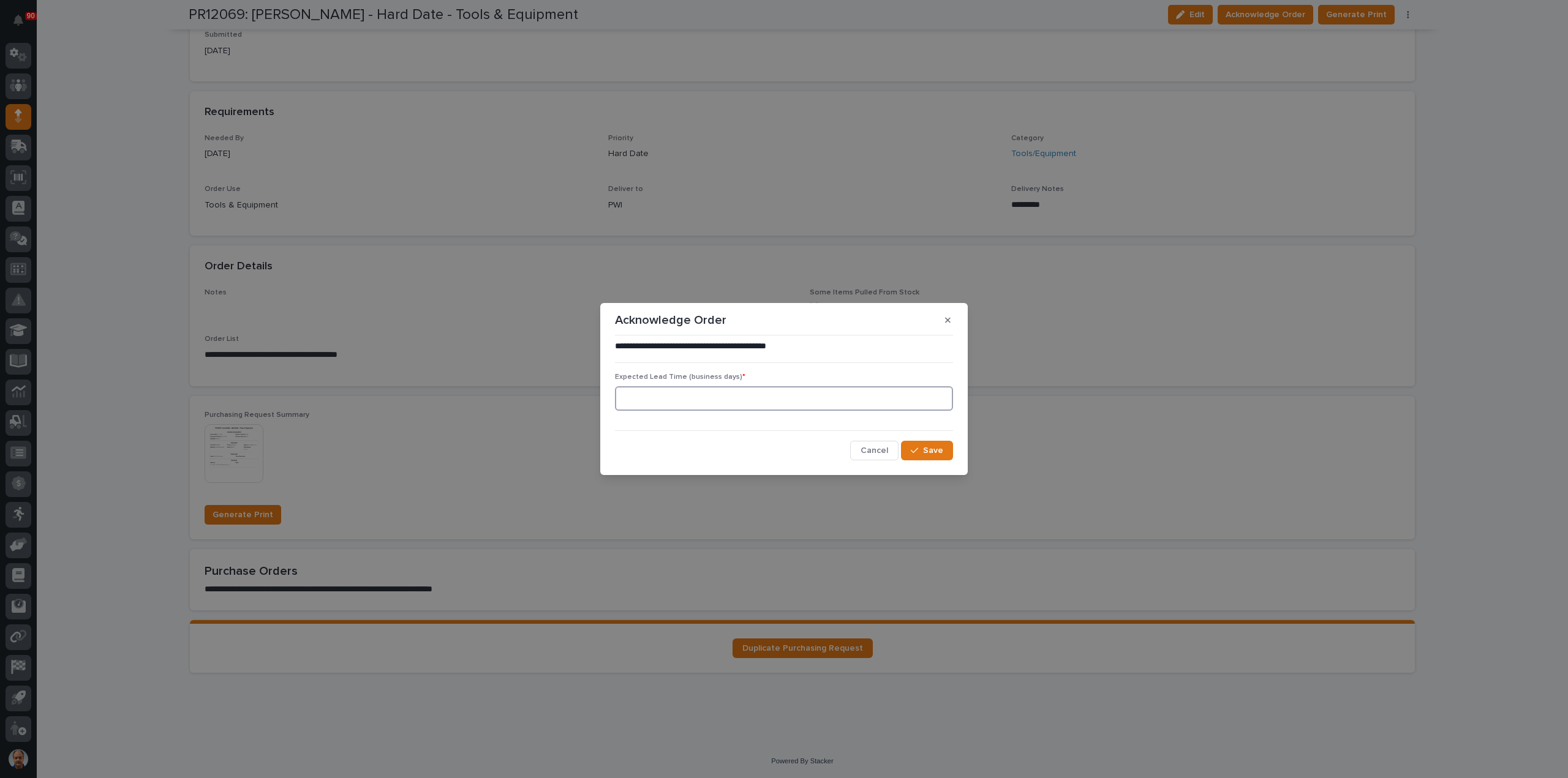
click at [658, 395] on input at bounding box center [783, 399] width 338 height 25
type input "5"
click at [933, 449] on span "Save" at bounding box center [933, 450] width 20 height 11
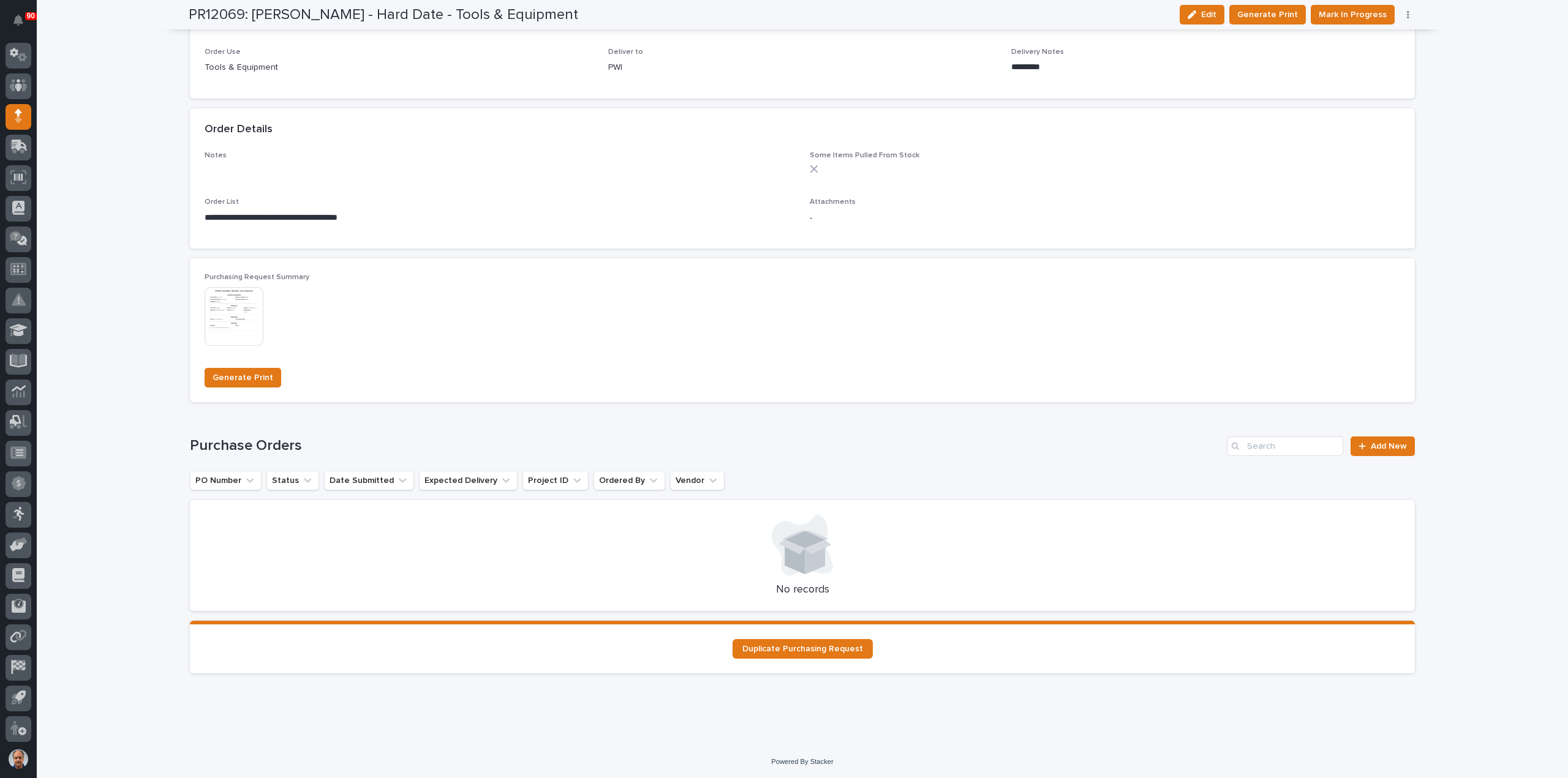
scroll to position [684, 0]
click at [1376, 446] on span "Add New" at bounding box center [1389, 445] width 37 height 8
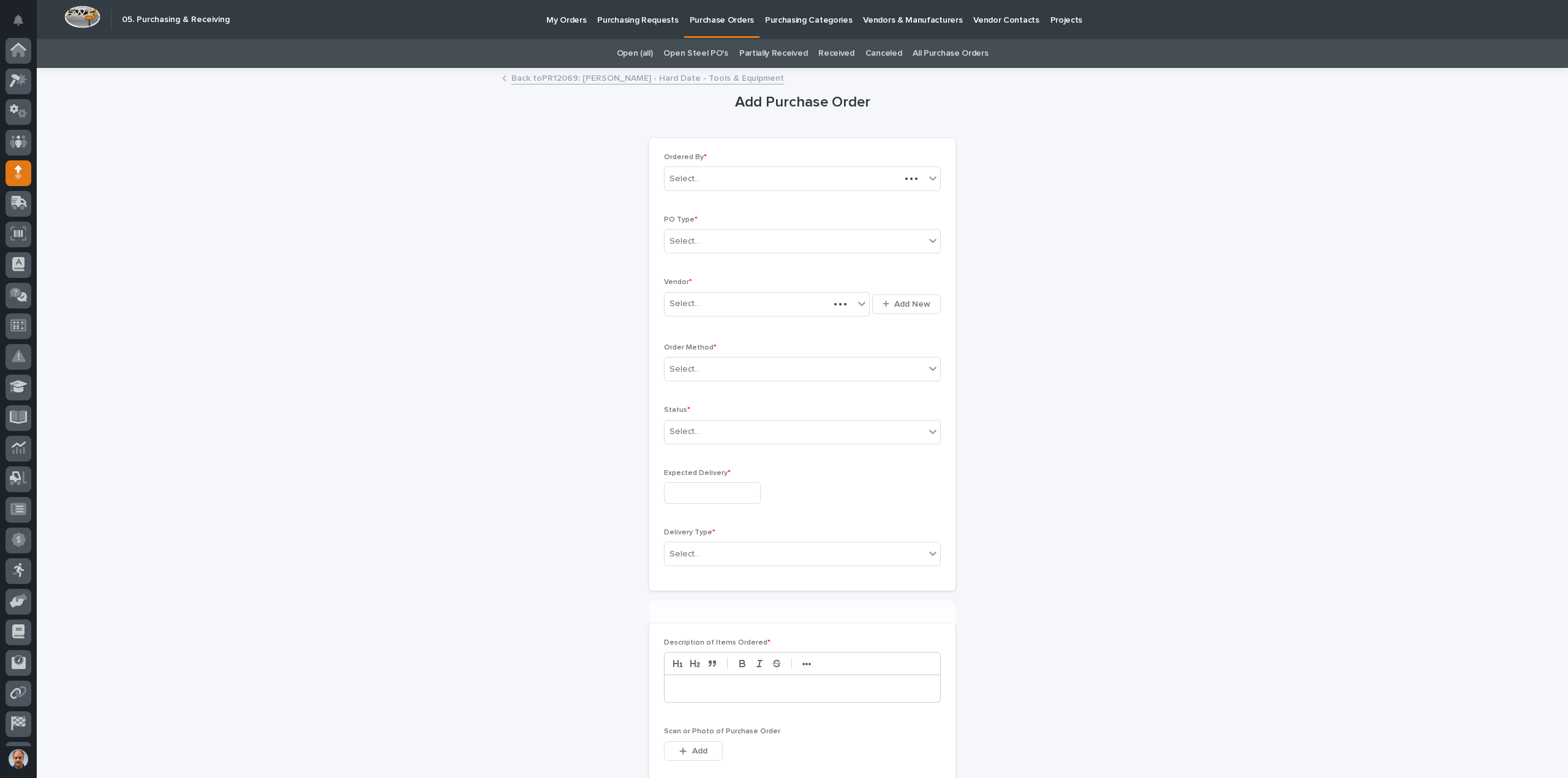
scroll to position [56, 0]
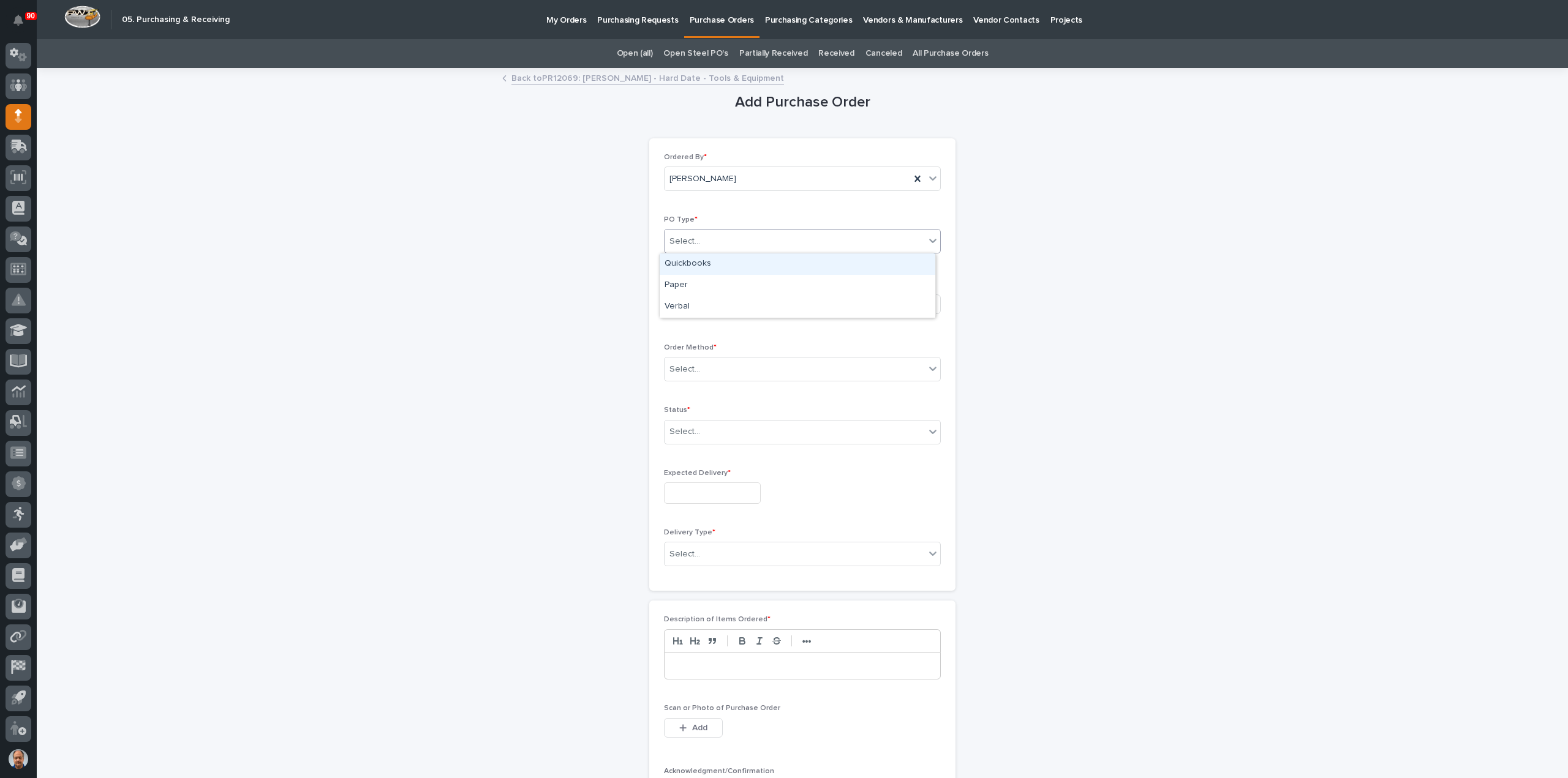
click at [772, 241] on div "Select..." at bounding box center [795, 241] width 261 height 20
click at [718, 283] on div "Paper" at bounding box center [797, 285] width 275 height 22
click at [723, 309] on div "Select..." at bounding box center [759, 304] width 189 height 20
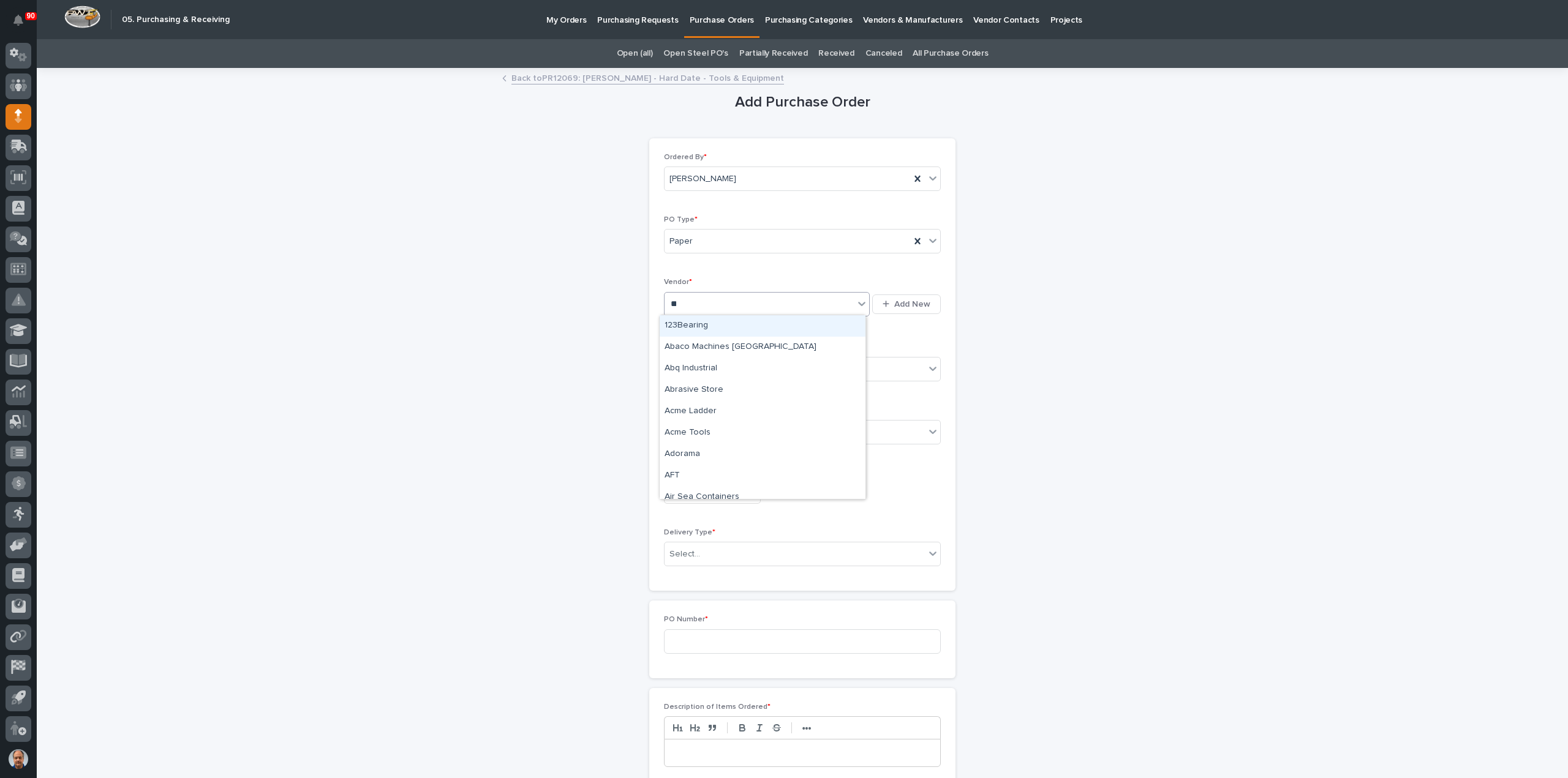
type input "***"
click at [690, 343] on div "AirGas" at bounding box center [762, 348] width 206 height 22
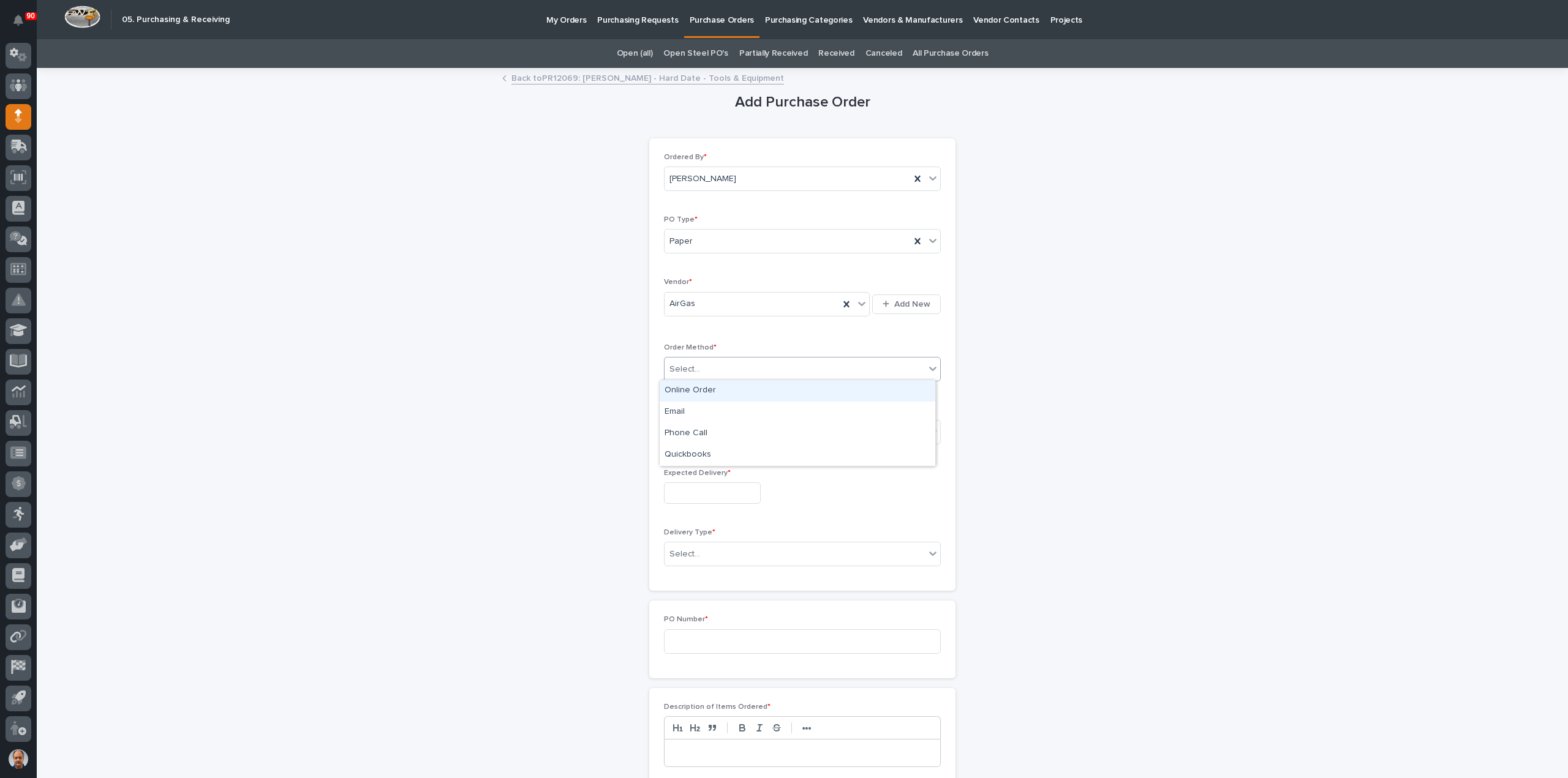
click at [727, 362] on div "Select..." at bounding box center [795, 369] width 261 height 20
click at [689, 385] on div "Online Order" at bounding box center [797, 391] width 275 height 22
drag, startPoint x: 704, startPoint y: 431, endPoint x: 709, endPoint y: 464, distance: 33.4
click at [704, 436] on div "Select..." at bounding box center [795, 432] width 261 height 20
drag, startPoint x: 694, startPoint y: 476, endPoint x: 697, endPoint y: 485, distance: 9.5
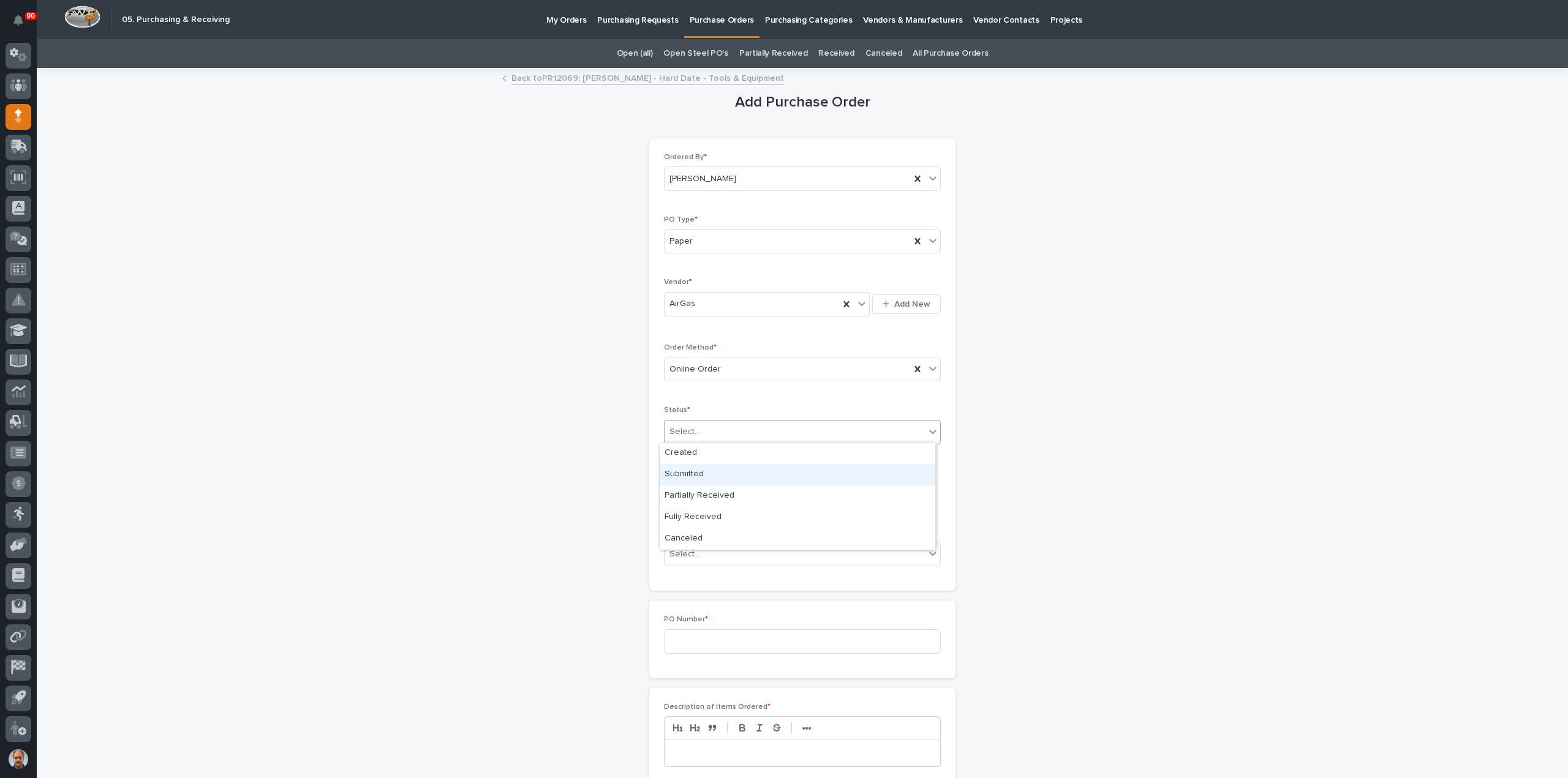
click at [694, 479] on div "Submitted" at bounding box center [797, 475] width 275 height 22
click at [697, 492] on input "text" at bounding box center [712, 494] width 97 height 22
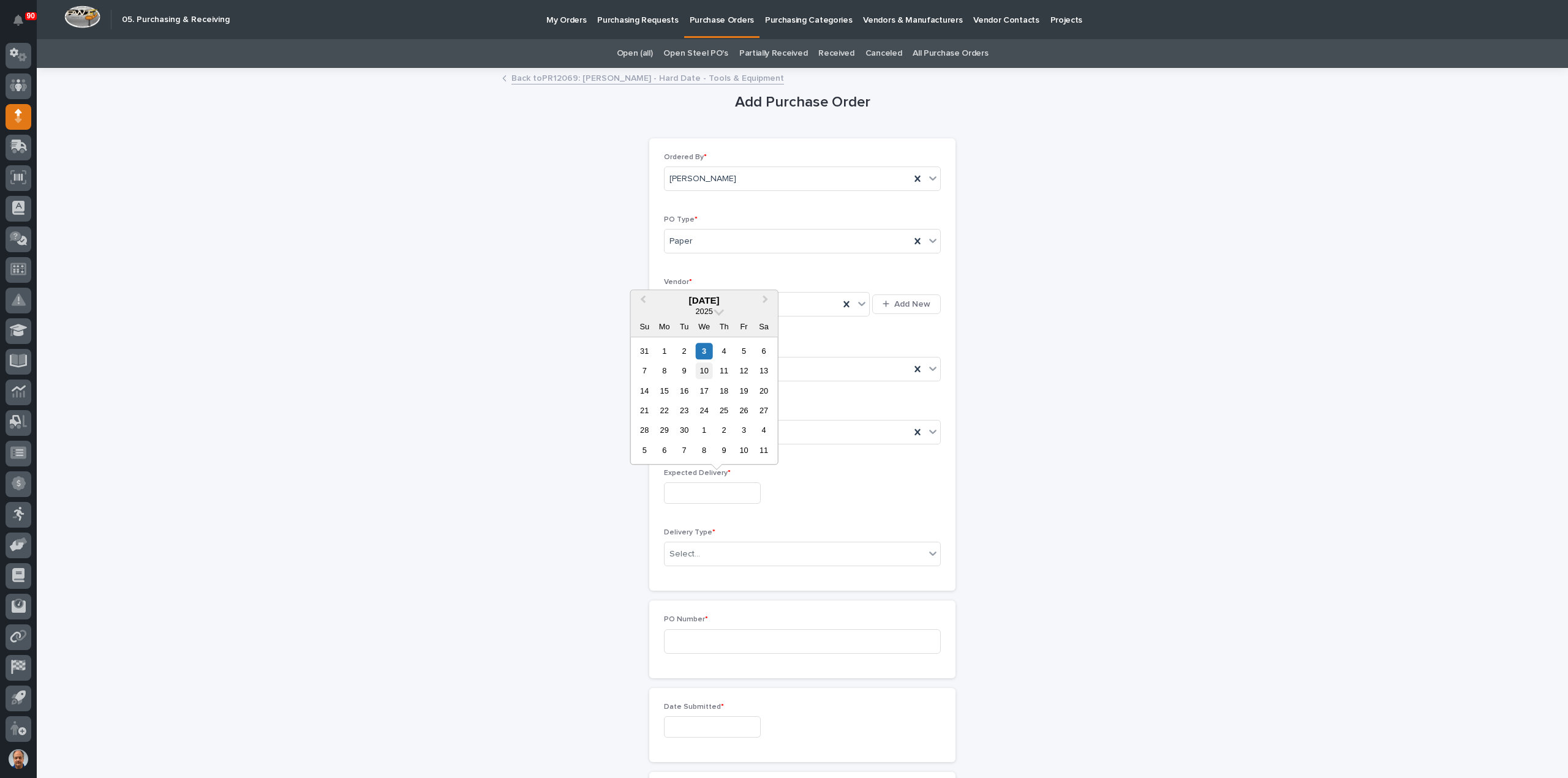
click at [705, 367] on div "10" at bounding box center [704, 371] width 17 height 17
type input "**********"
click at [731, 552] on div "Select..." at bounding box center [795, 554] width 261 height 20
click at [703, 571] on div "Deliver to PWI" at bounding box center [797, 575] width 275 height 22
drag, startPoint x: 721, startPoint y: 646, endPoint x: 753, endPoint y: 639, distance: 32.8
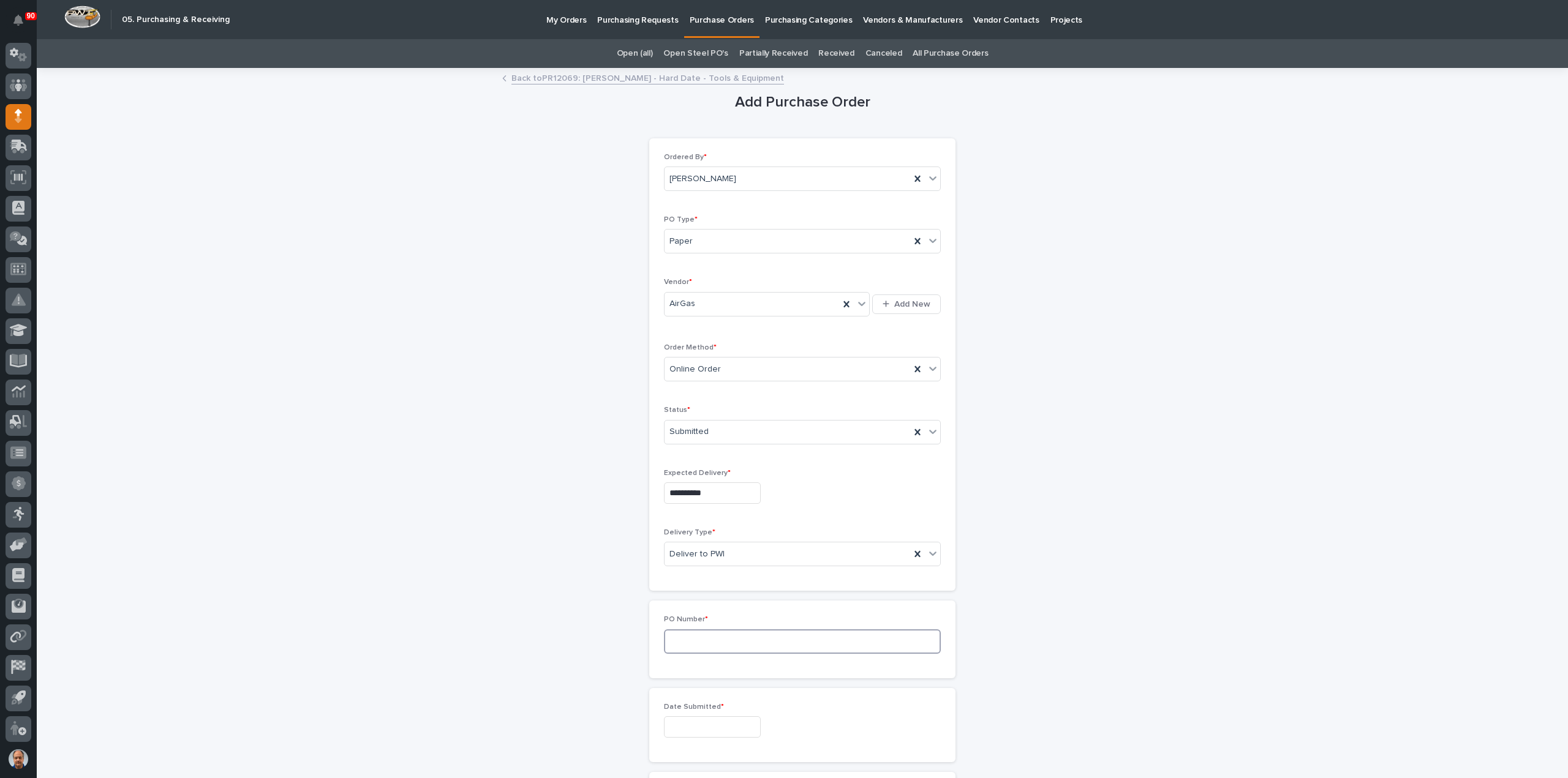
click at [728, 642] on input at bounding box center [802, 642] width 277 height 25
type input "18899"
click at [679, 722] on input "text" at bounding box center [712, 727] width 97 height 22
click at [703, 581] on div "3" at bounding box center [704, 585] width 17 height 17
type input "**********"
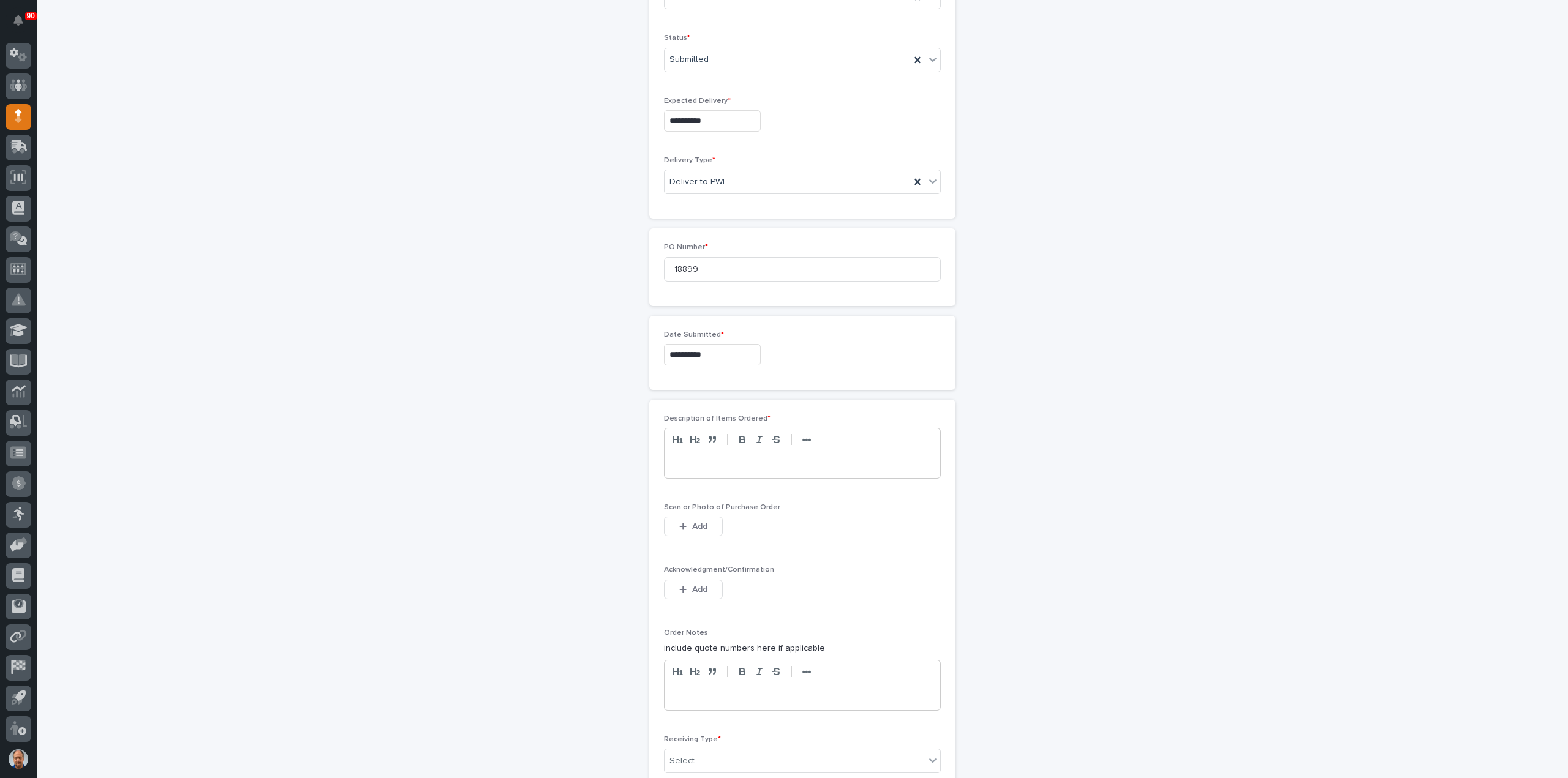
scroll to position [429, 0]
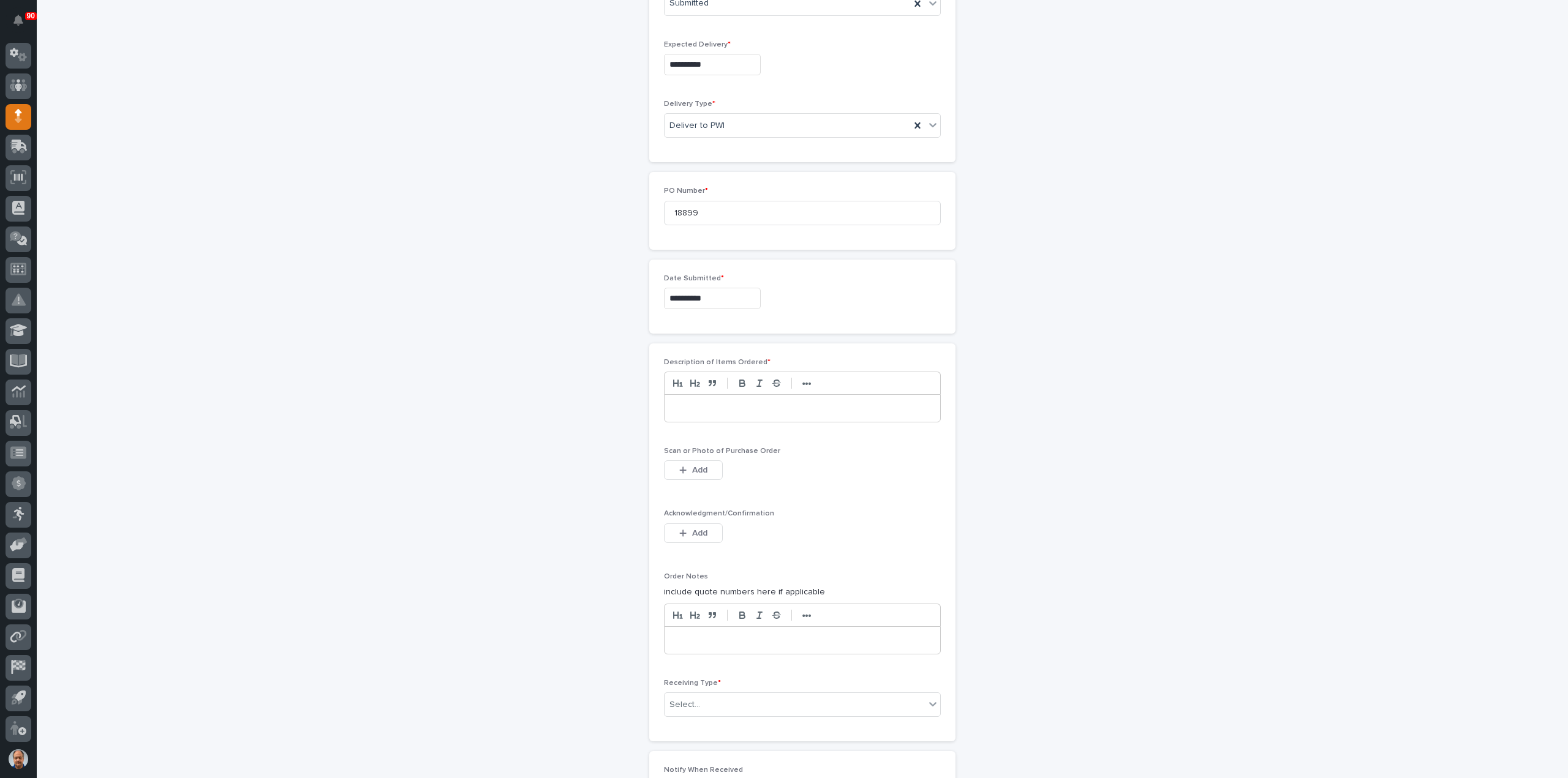
click at [684, 402] on p at bounding box center [802, 408] width 257 height 12
click at [695, 460] on button "Add" at bounding box center [693, 470] width 59 height 20
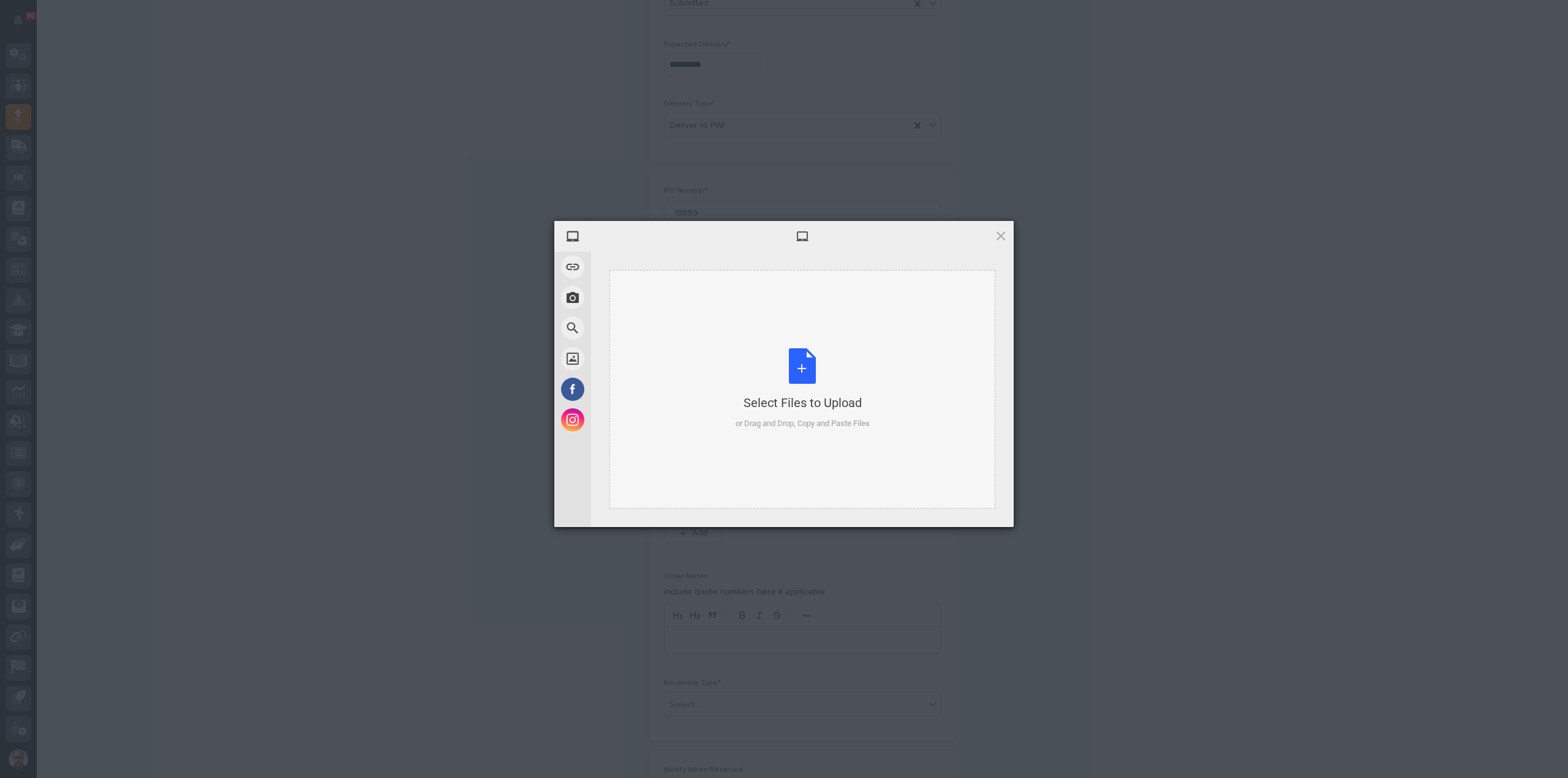
click at [807, 361] on div "Select Files to Upload or Drag and Drop, Copy and Paste Files" at bounding box center [803, 389] width 134 height 81
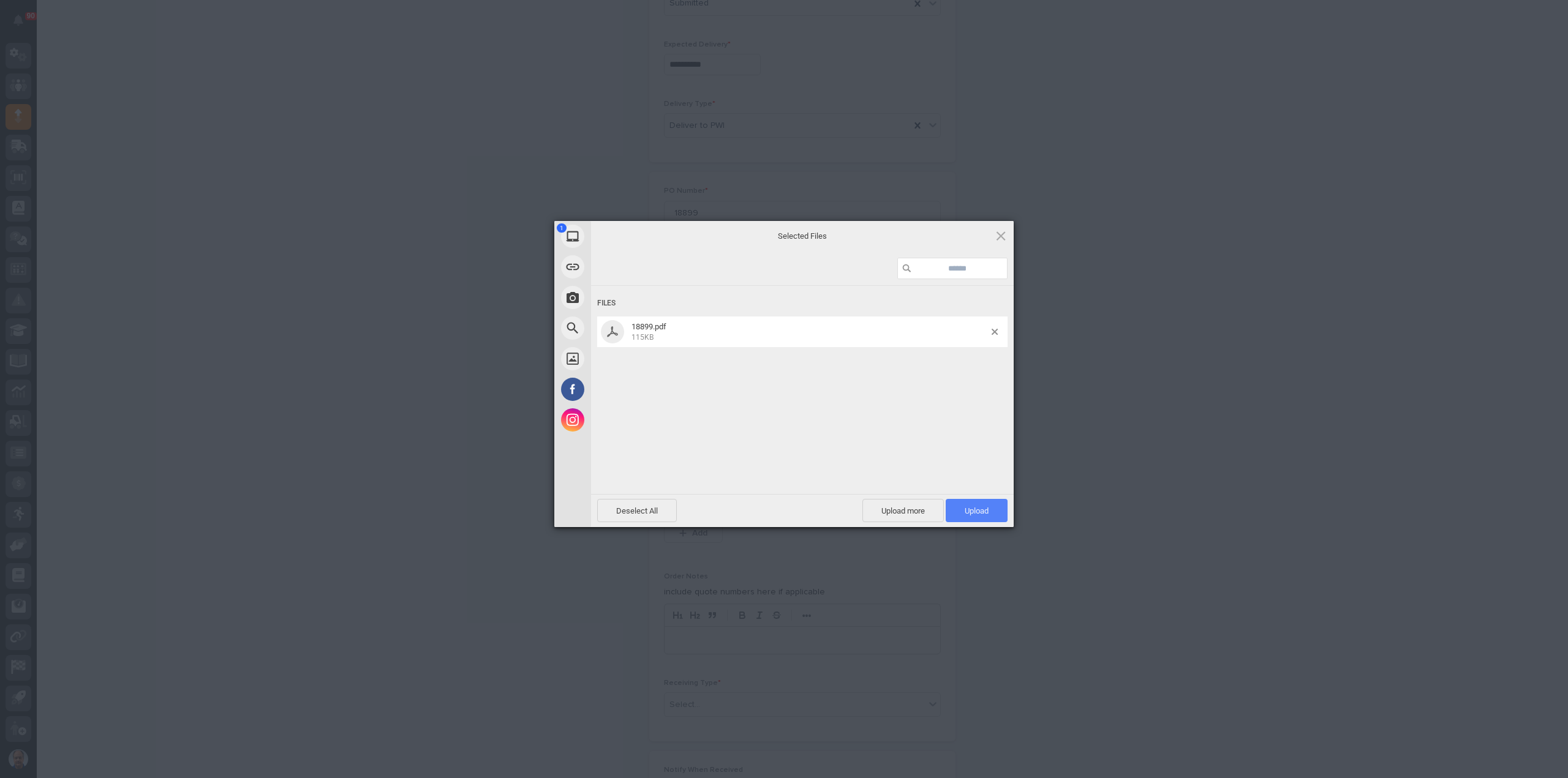
click at [960, 504] on span "Upload 1" at bounding box center [976, 511] width 62 height 23
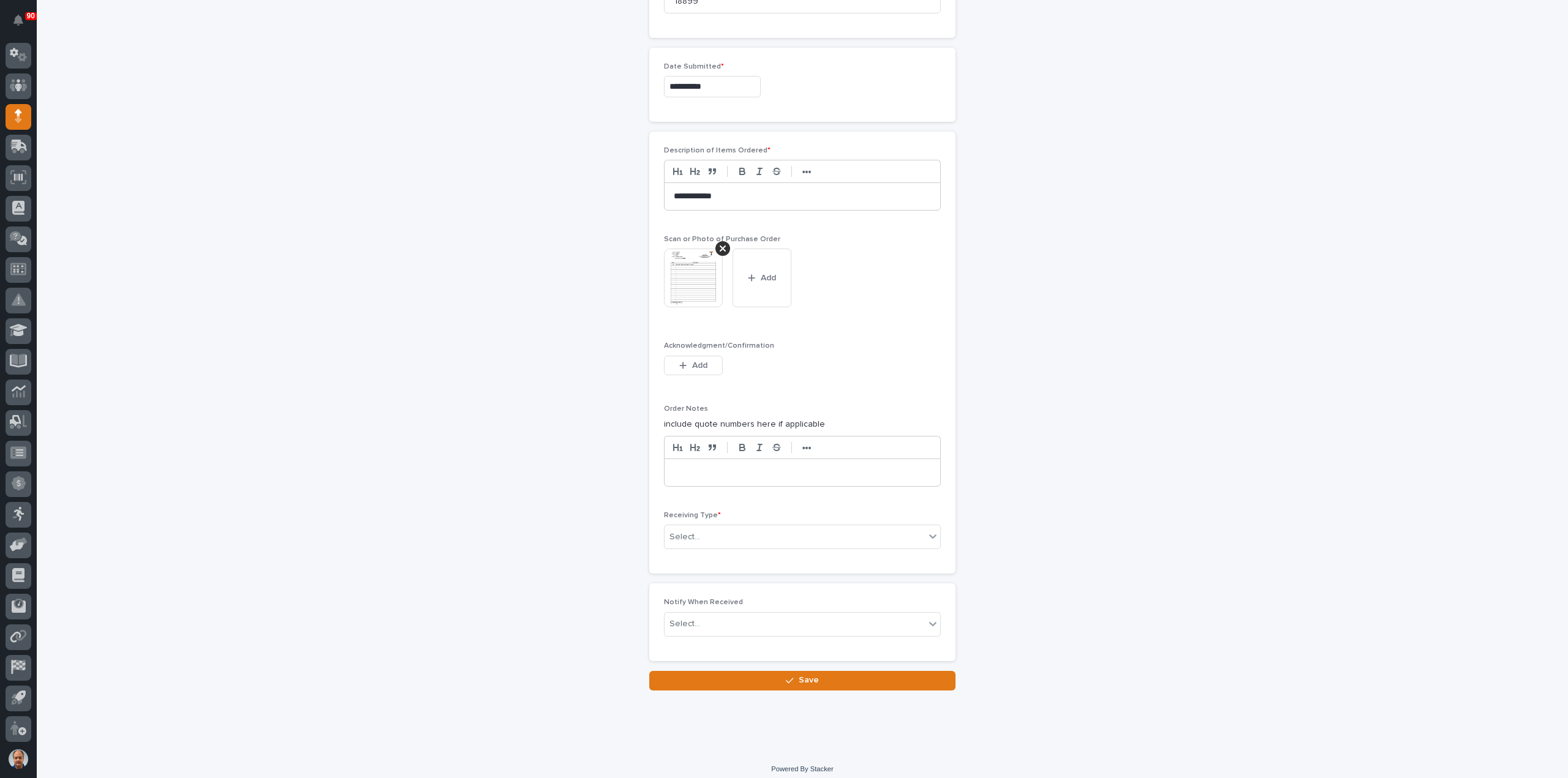
scroll to position [643, 0]
drag, startPoint x: 747, startPoint y: 523, endPoint x: 743, endPoint y: 541, distance: 18.4
click at [746, 525] on div "Select..." at bounding box center [795, 535] width 261 height 20
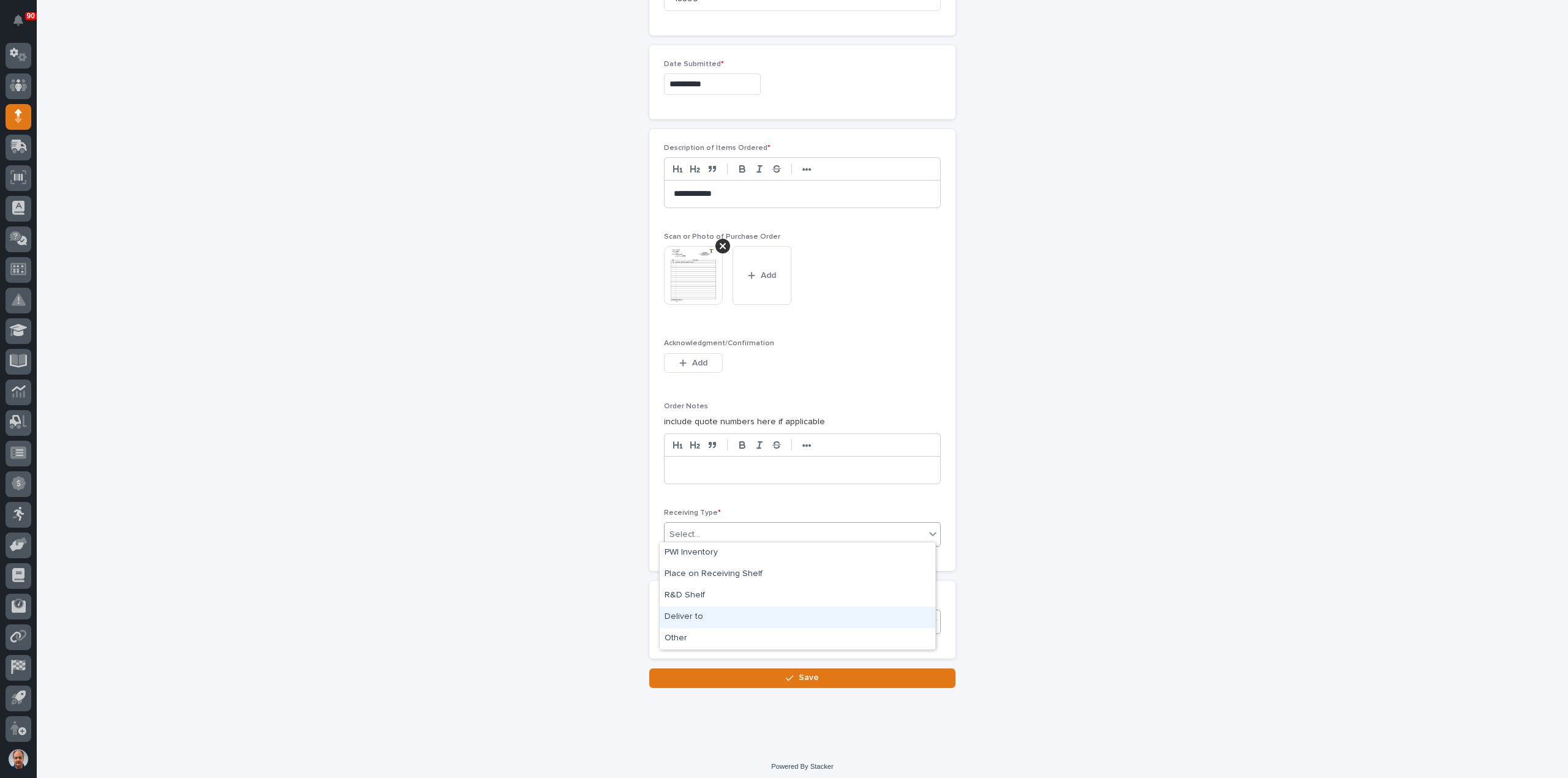
click at [686, 619] on div "Deliver to" at bounding box center [797, 618] width 275 height 22
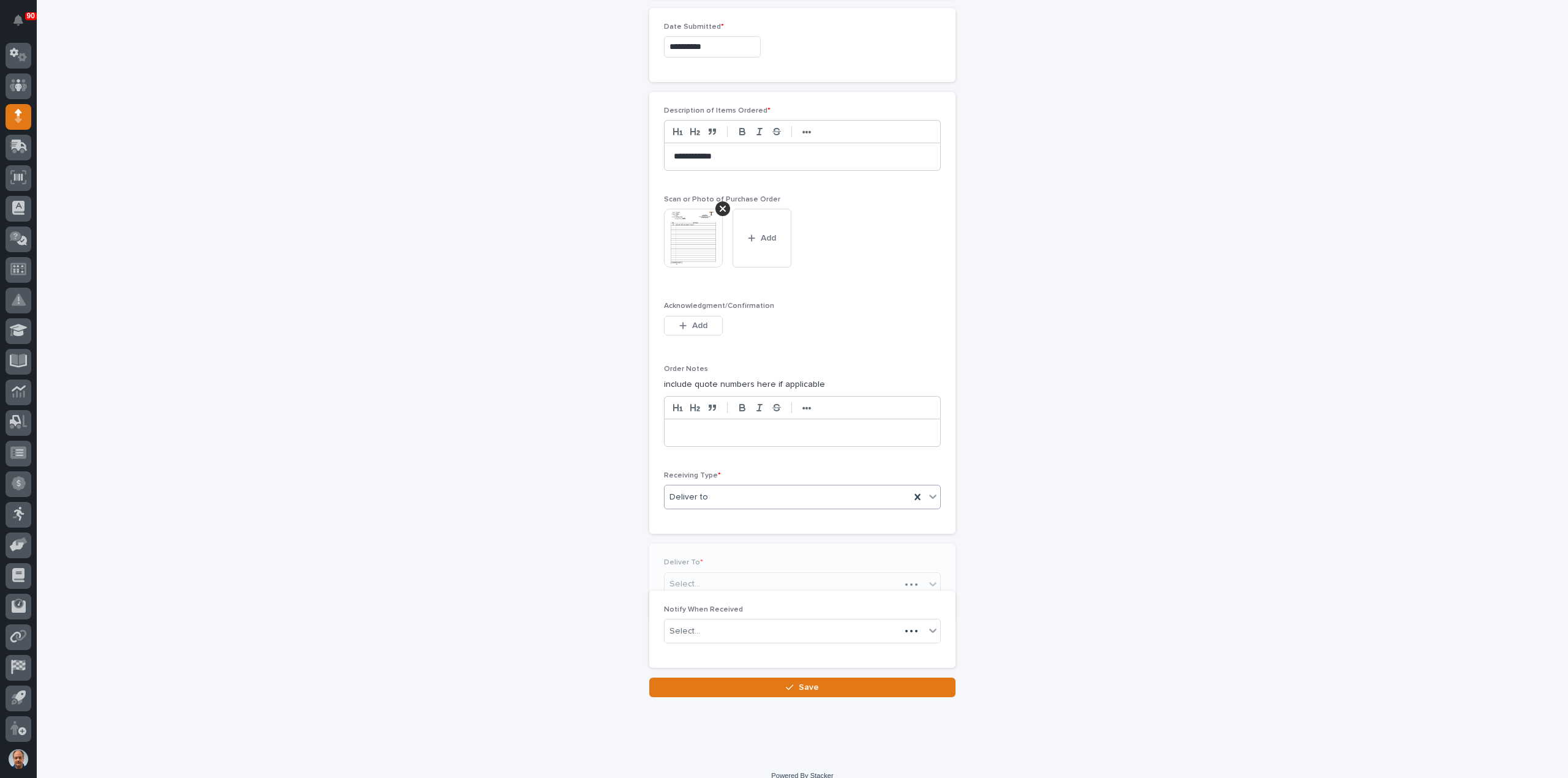
scroll to position [687, 0]
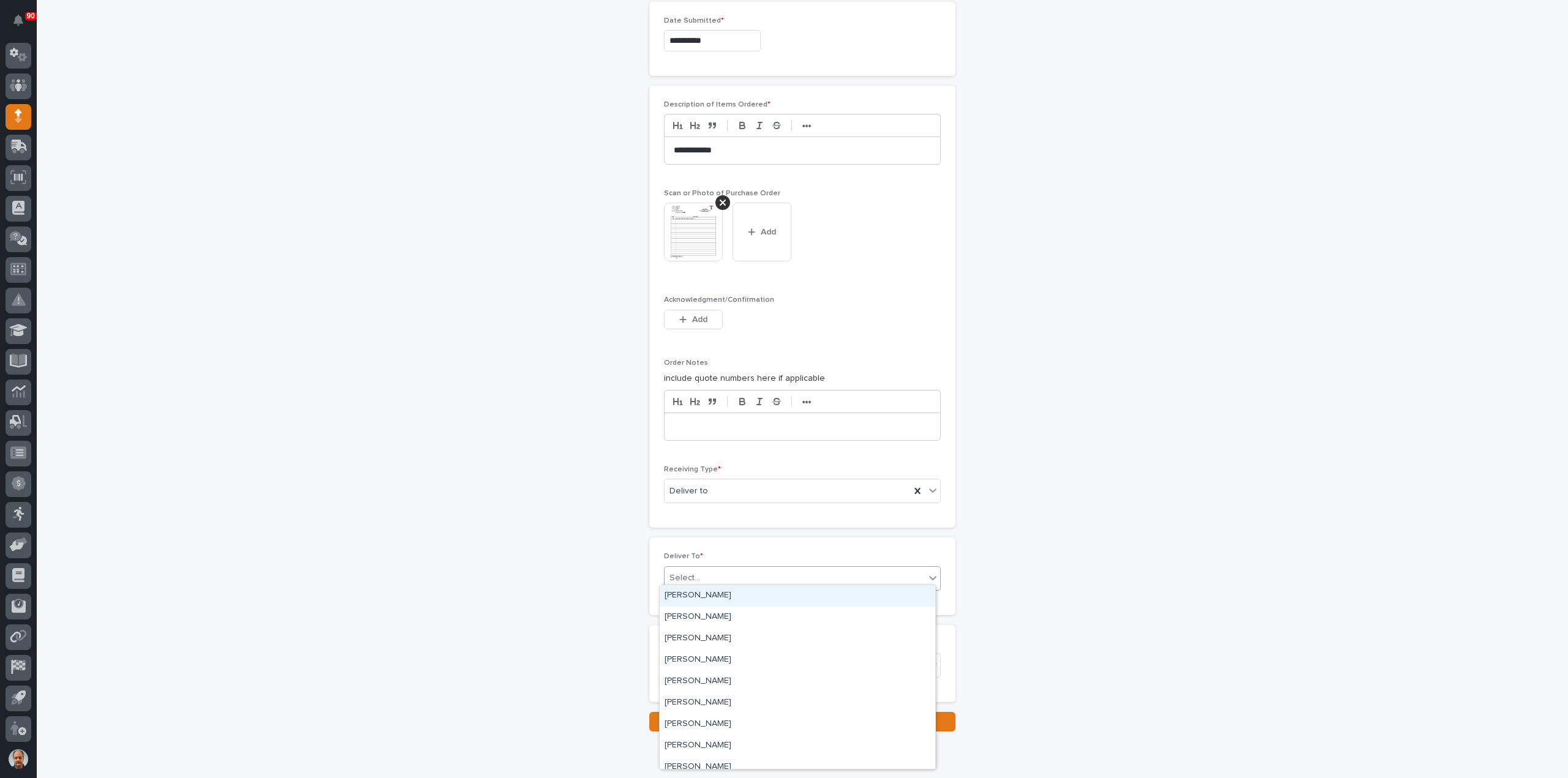
click at [712, 568] on div "Select..." at bounding box center [795, 578] width 261 height 20
type input "***"
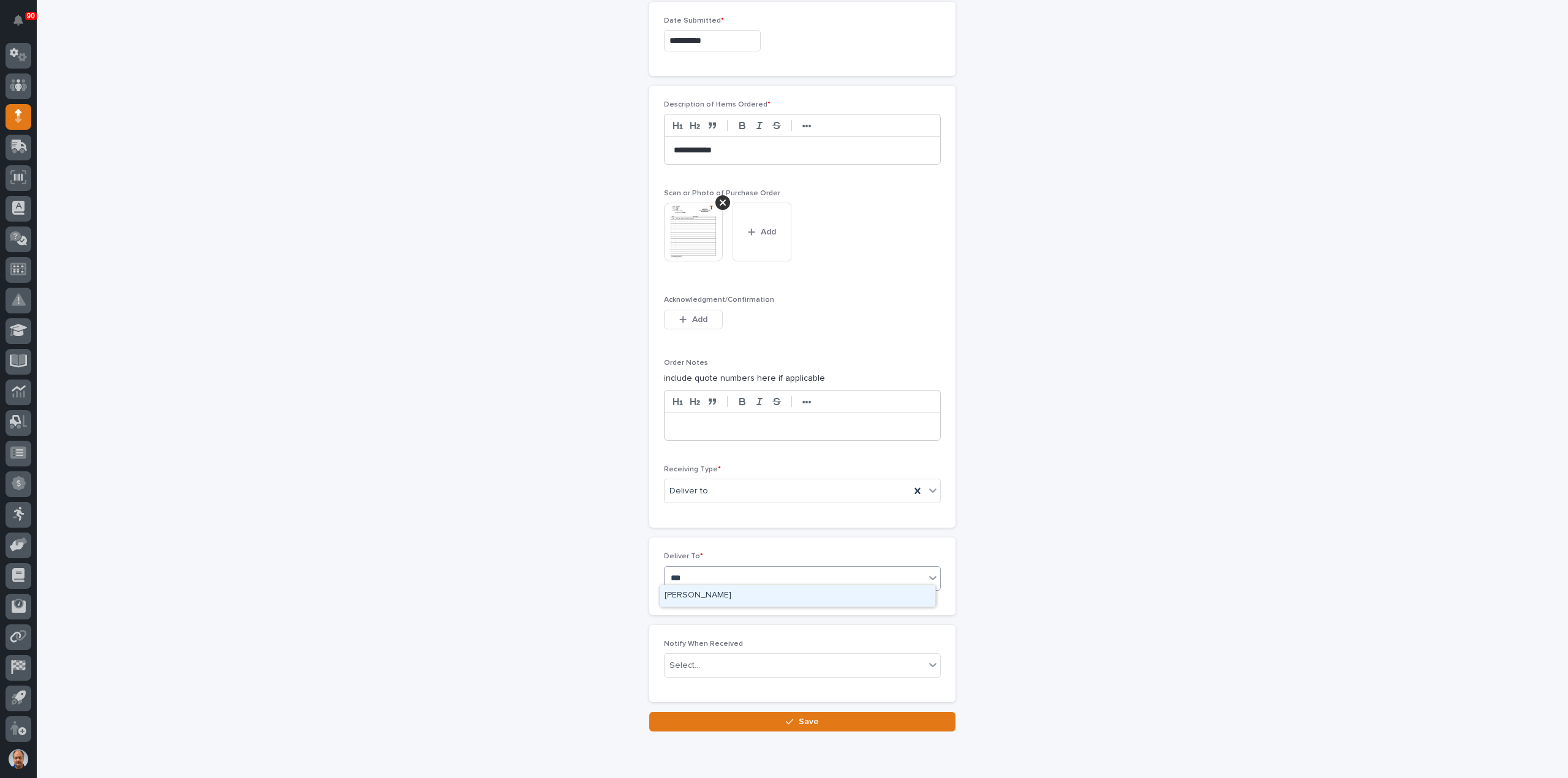
click at [725, 597] on div "[PERSON_NAME]" at bounding box center [797, 596] width 275 height 22
click at [813, 717] on button "Save" at bounding box center [801, 722] width 306 height 20
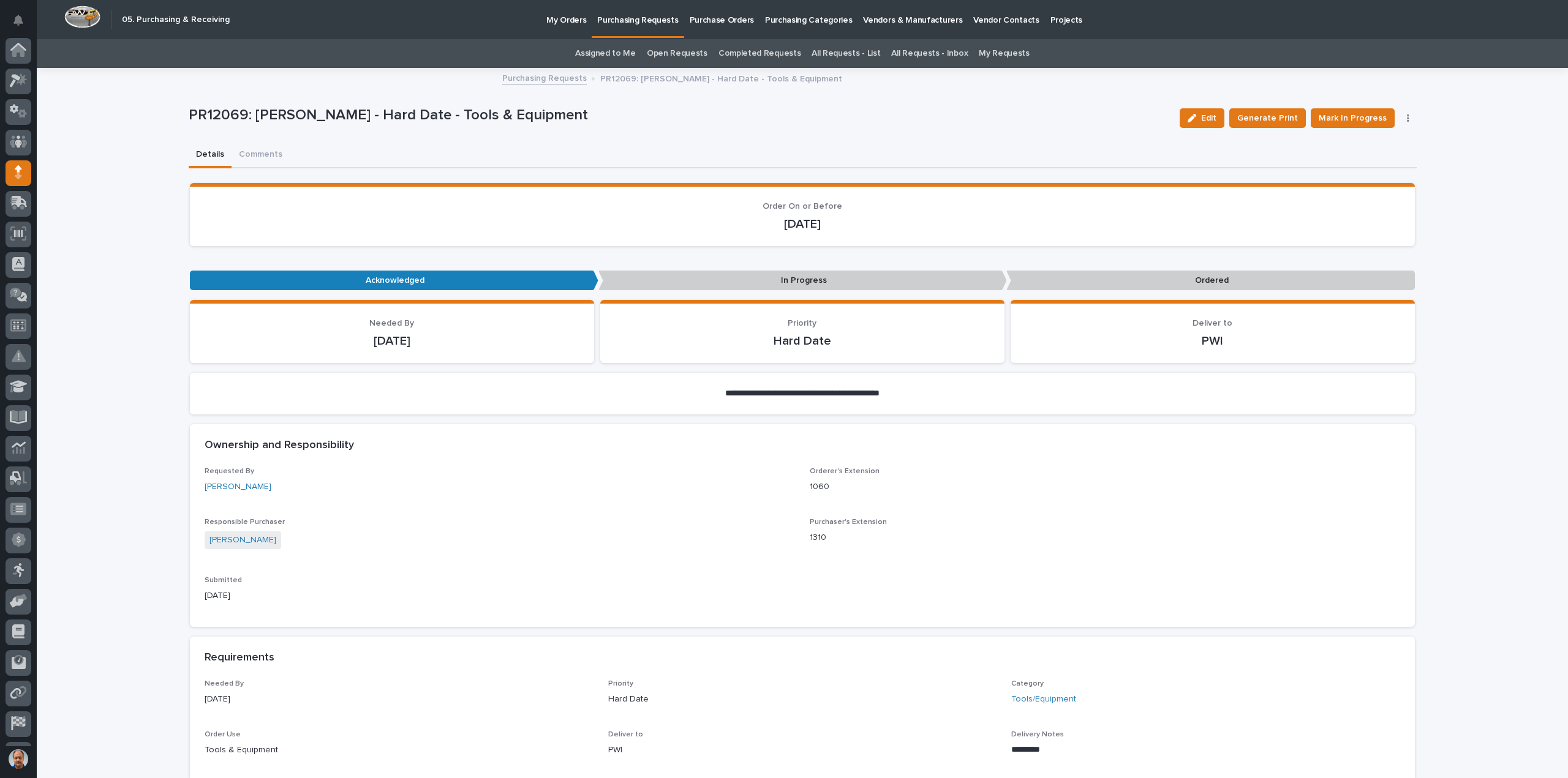
scroll to position [56, 0]
click at [1342, 116] on span "Mark In Progress" at bounding box center [1352, 119] width 68 height 15
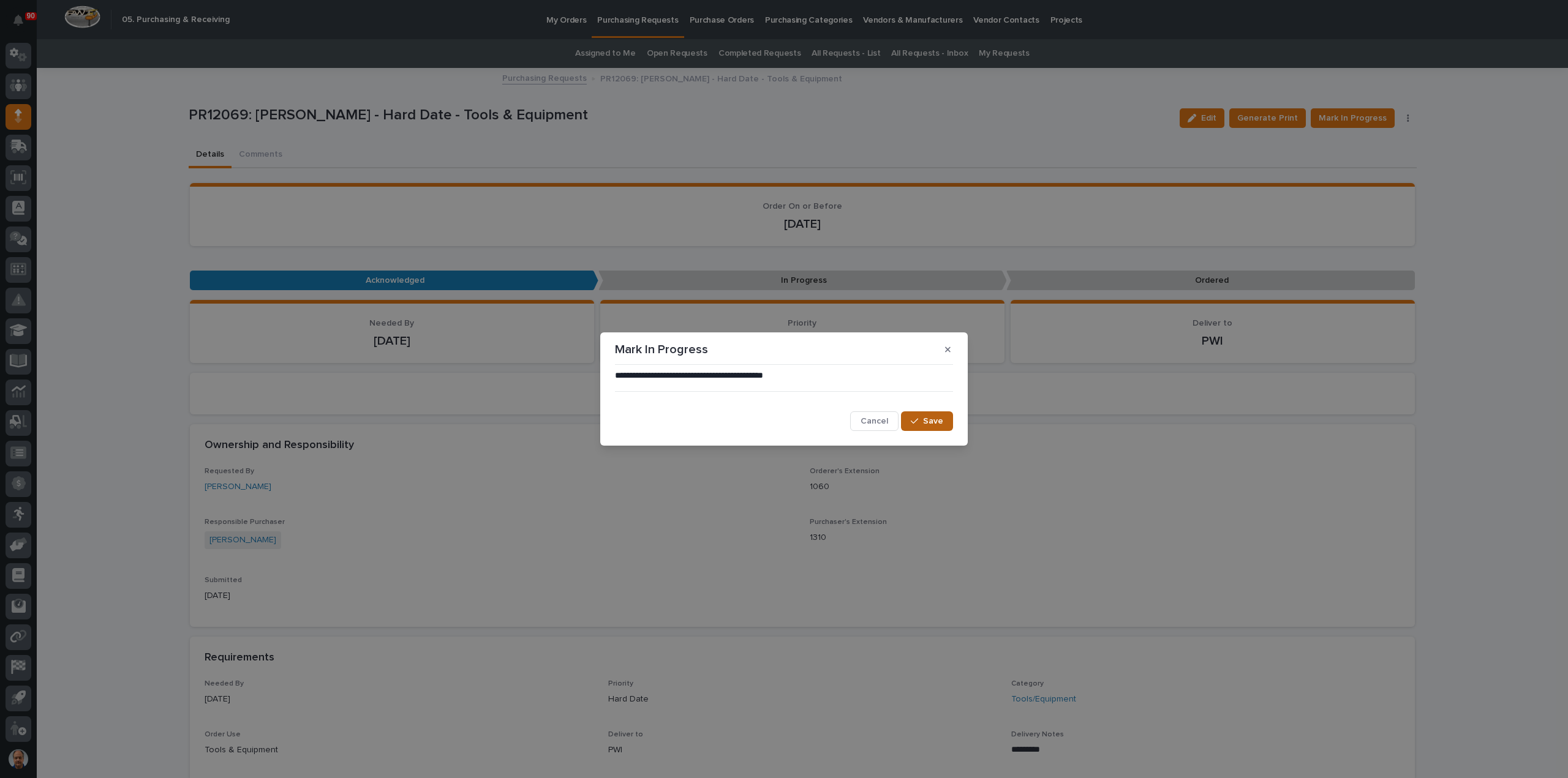
click at [936, 416] on span "Save" at bounding box center [933, 421] width 20 height 11
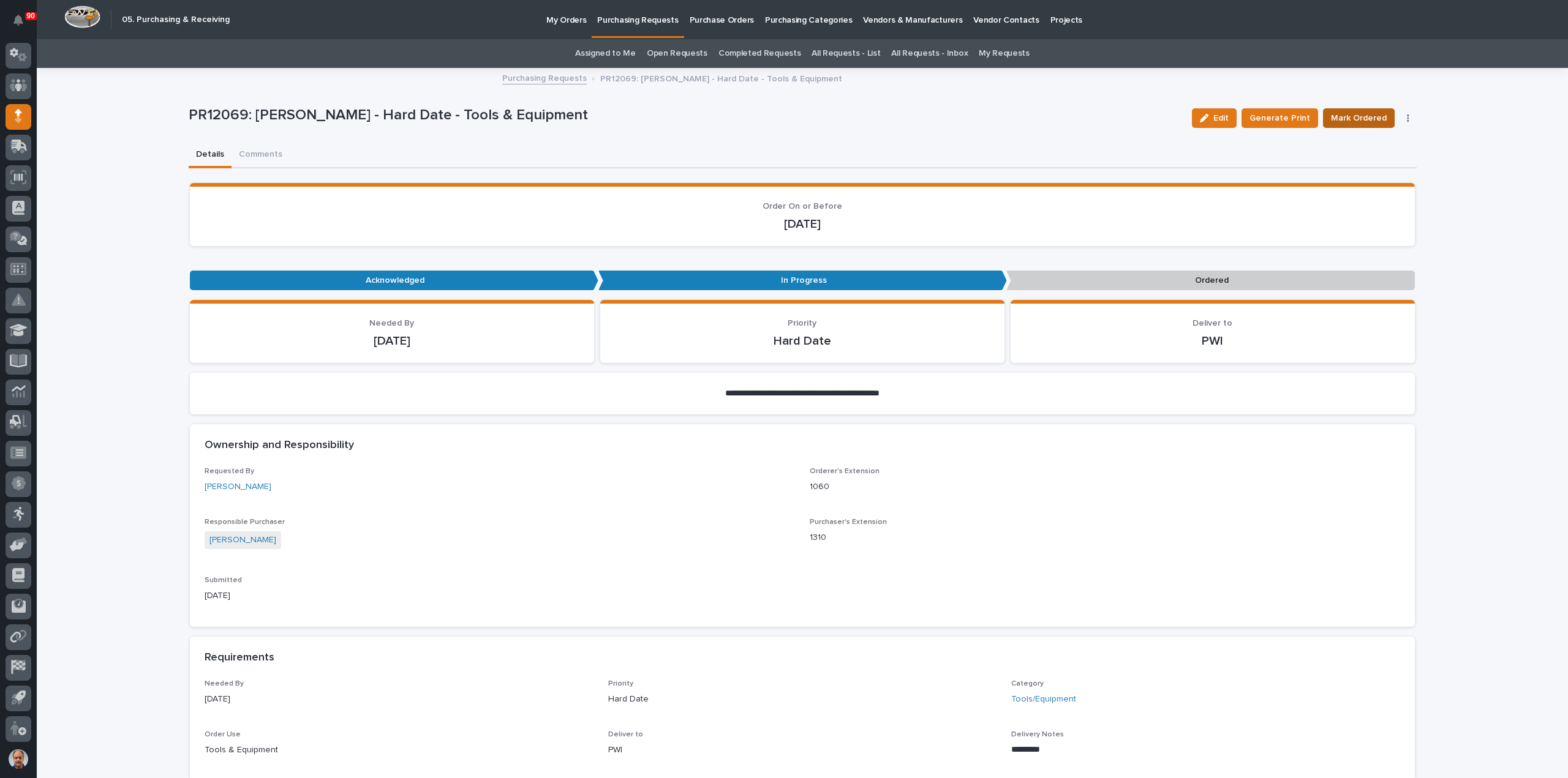
click at [1345, 109] on button "Mark Ordered" at bounding box center [1359, 119] width 71 height 20
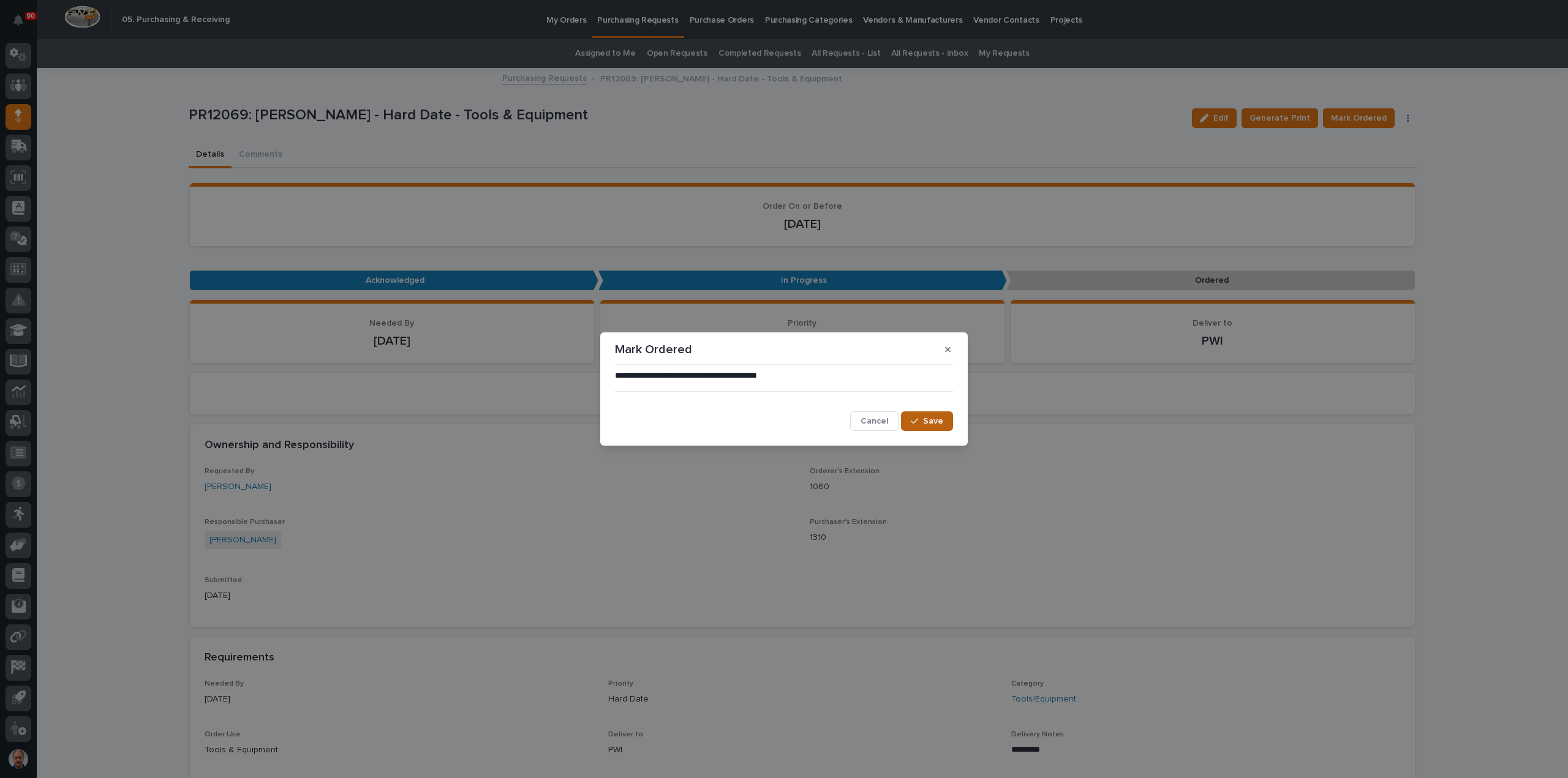
click at [947, 421] on button "Save" at bounding box center [927, 421] width 52 height 20
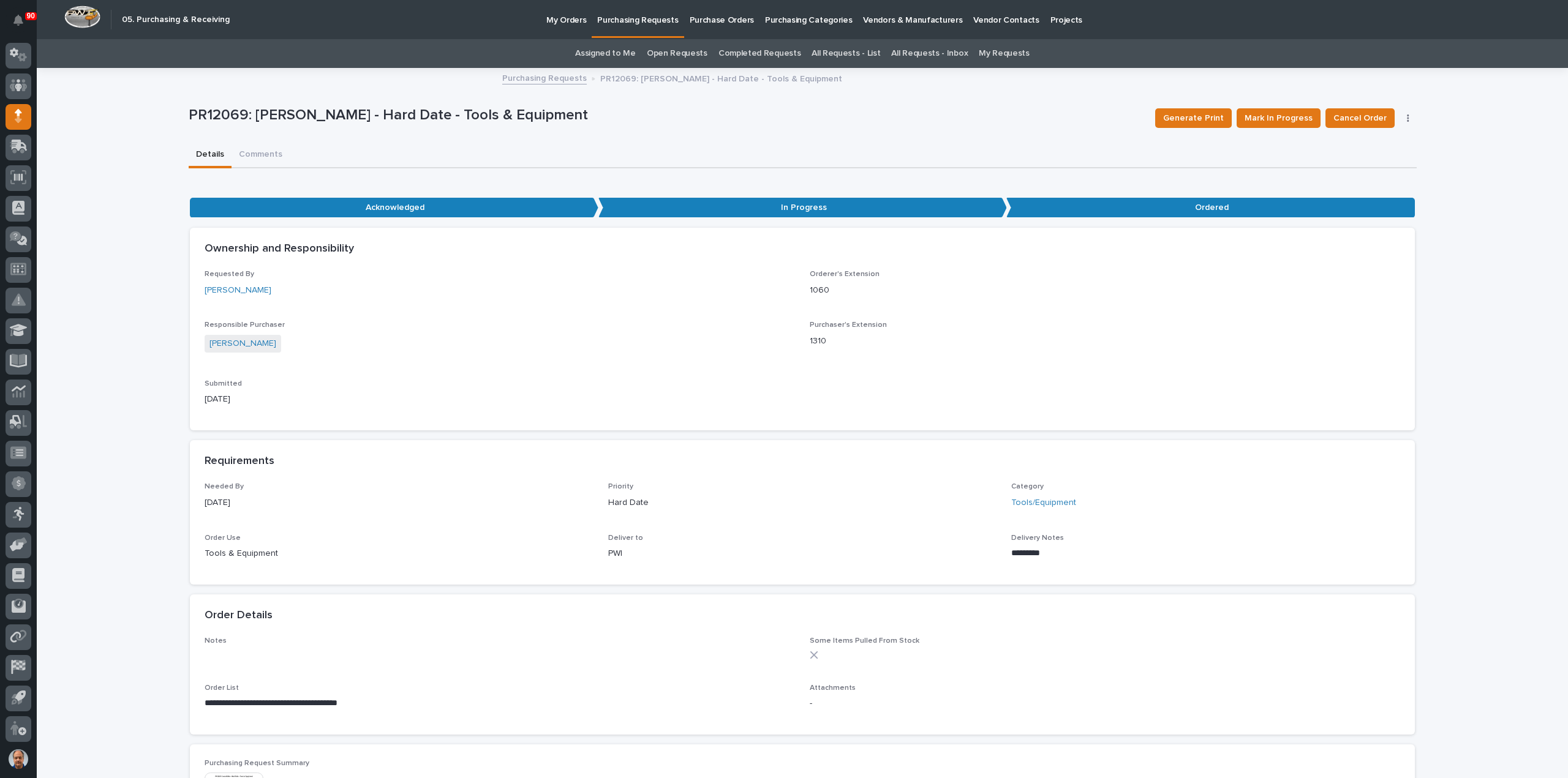
click at [645, 20] on p "Purchasing Requests" at bounding box center [637, 12] width 80 height 26
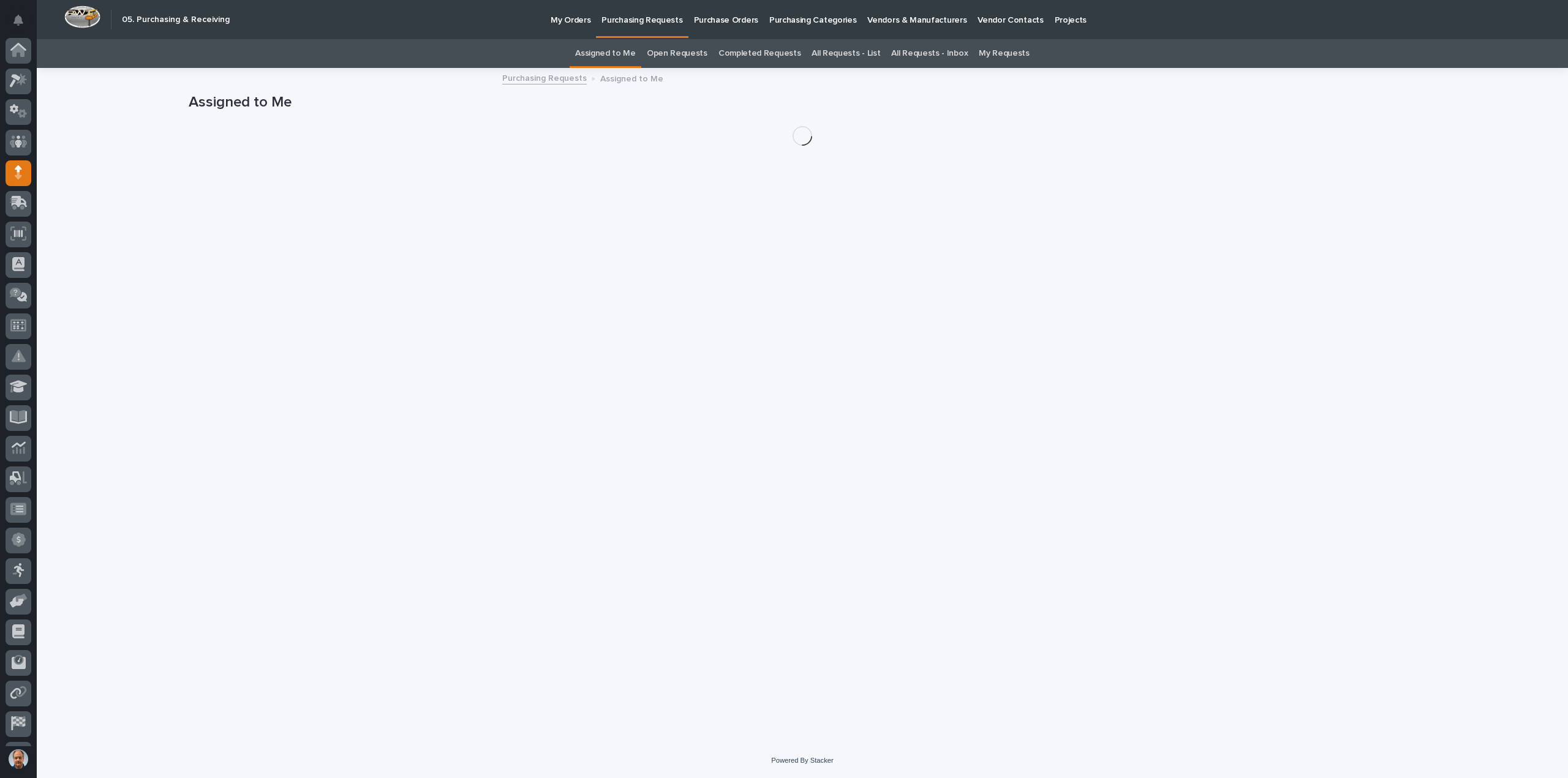
scroll to position [56, 0]
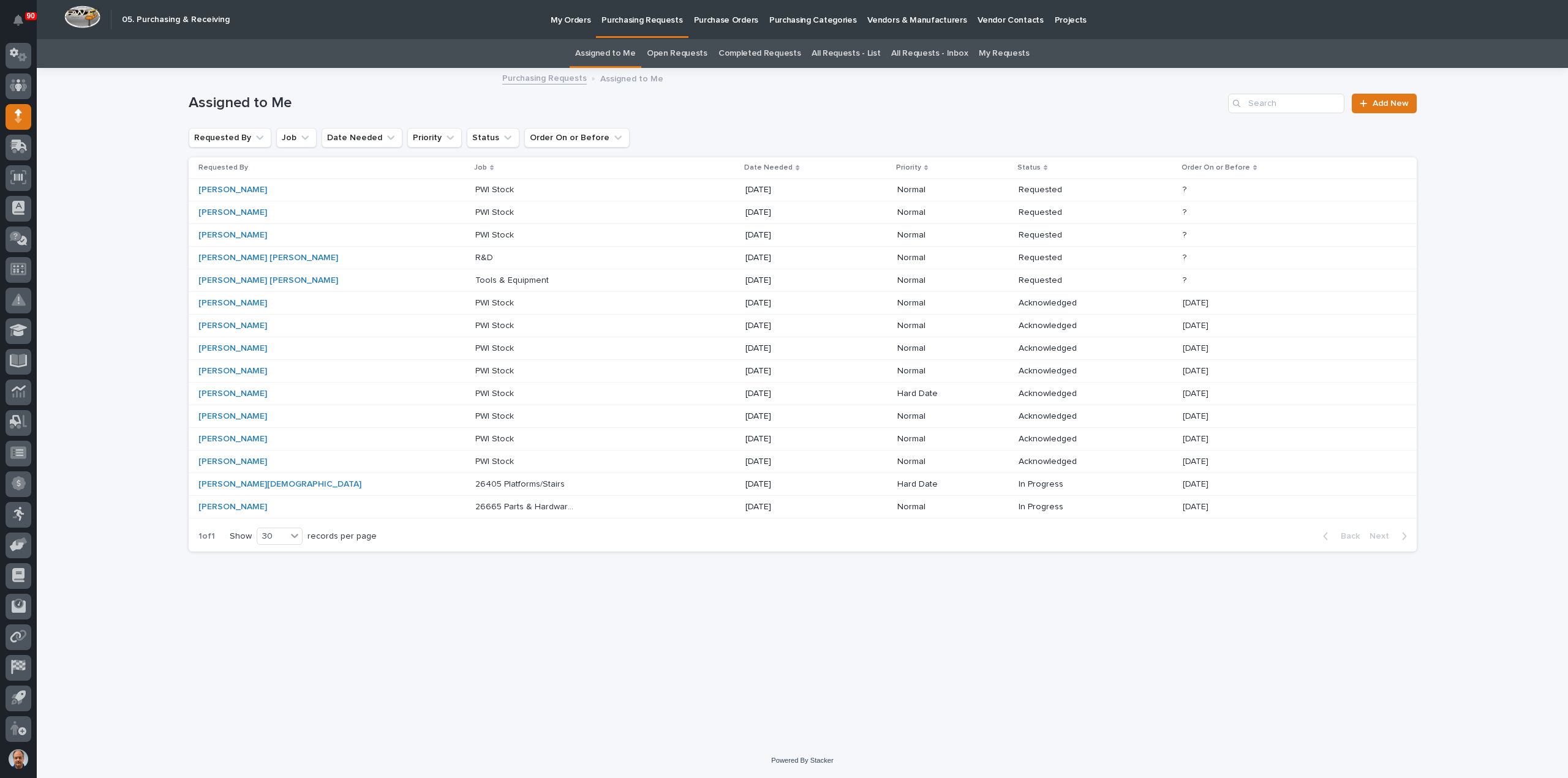
click at [475, 277] on p "Tools & Equipment" at bounding box center [514, 280] width 76 height 13
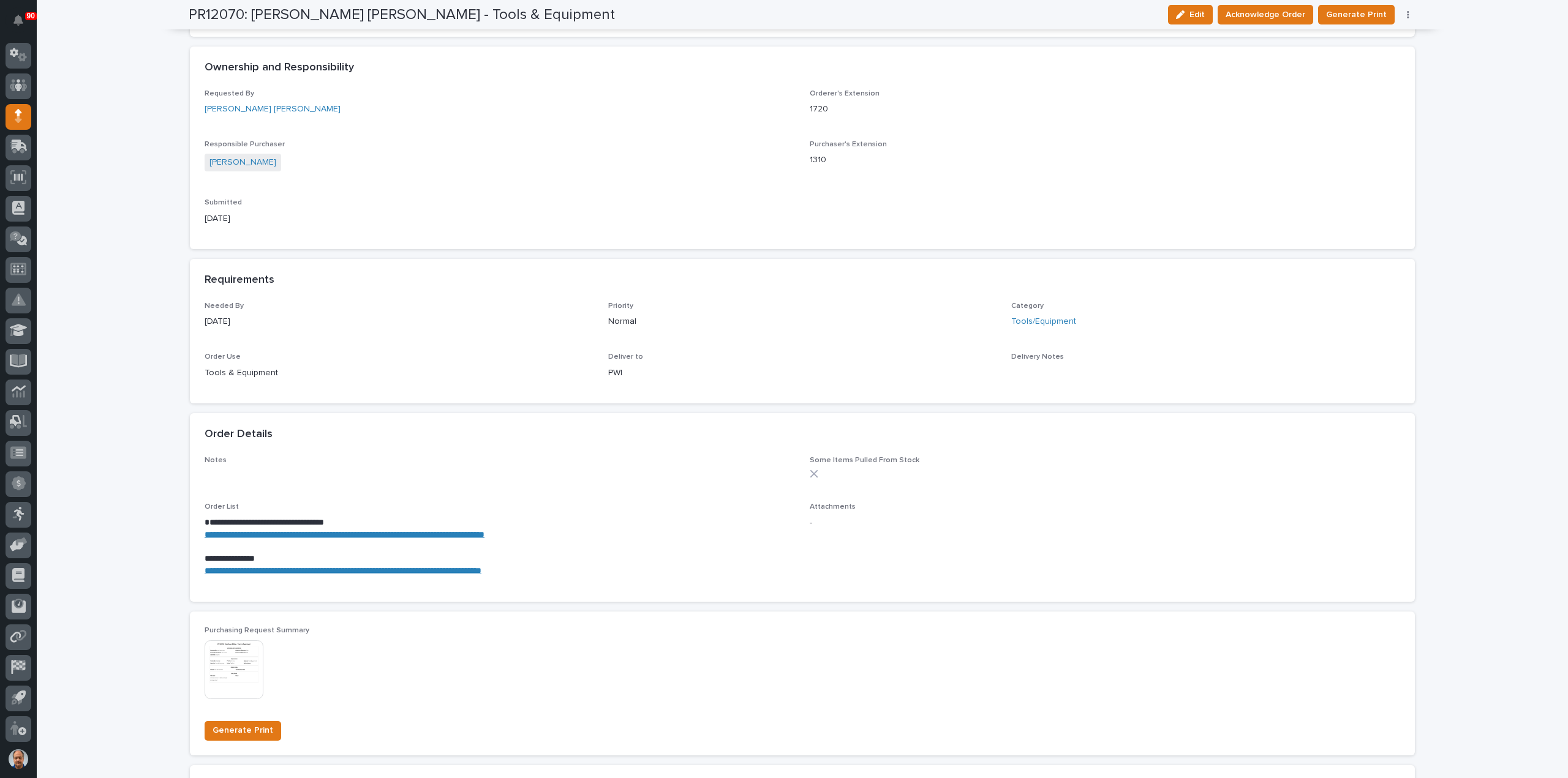
scroll to position [306, 0]
click at [331, 532] on link "**********" at bounding box center [344, 533] width 280 height 8
click at [283, 570] on link "**********" at bounding box center [343, 569] width 277 height 8
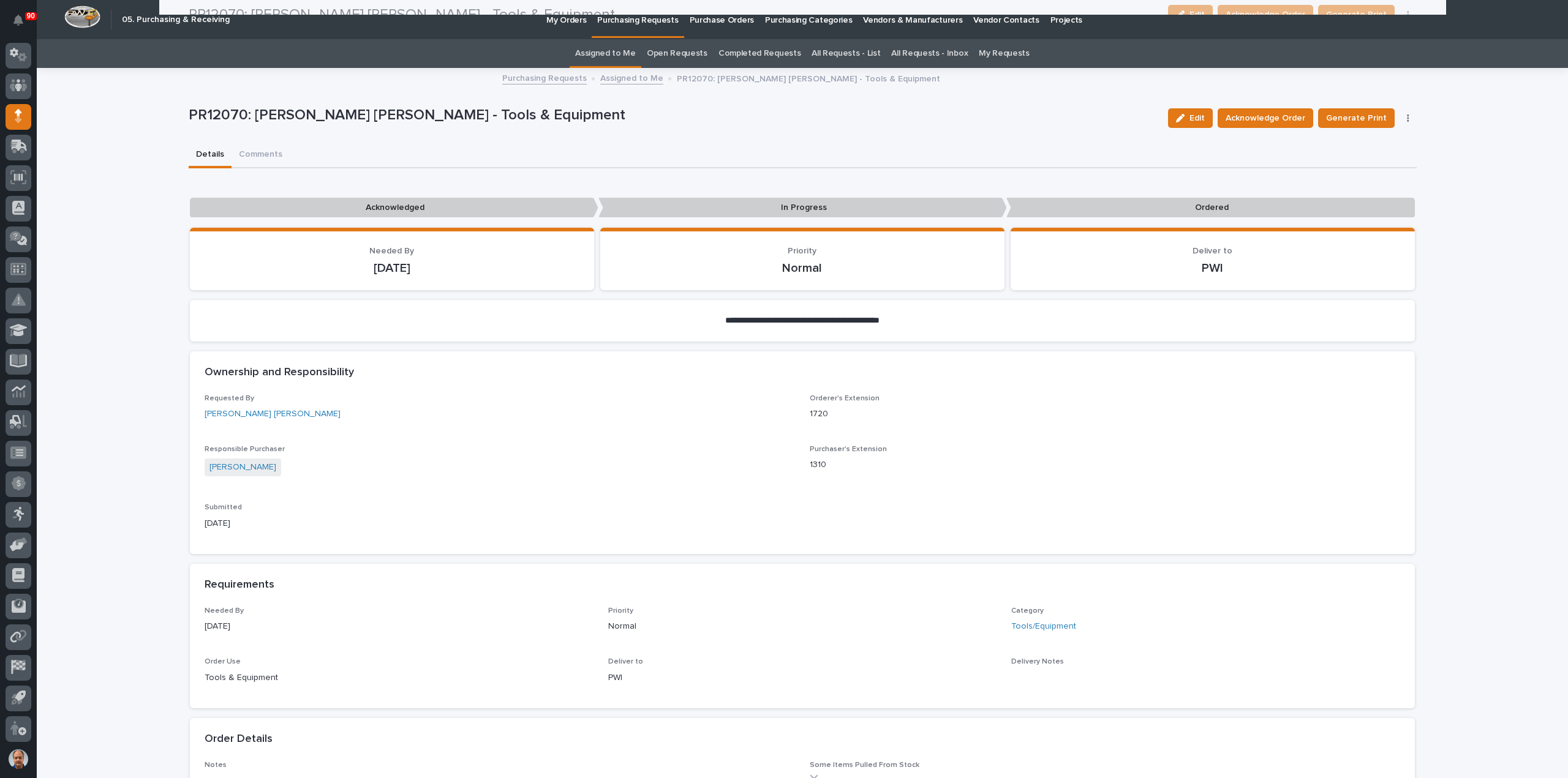
scroll to position [0, 0]
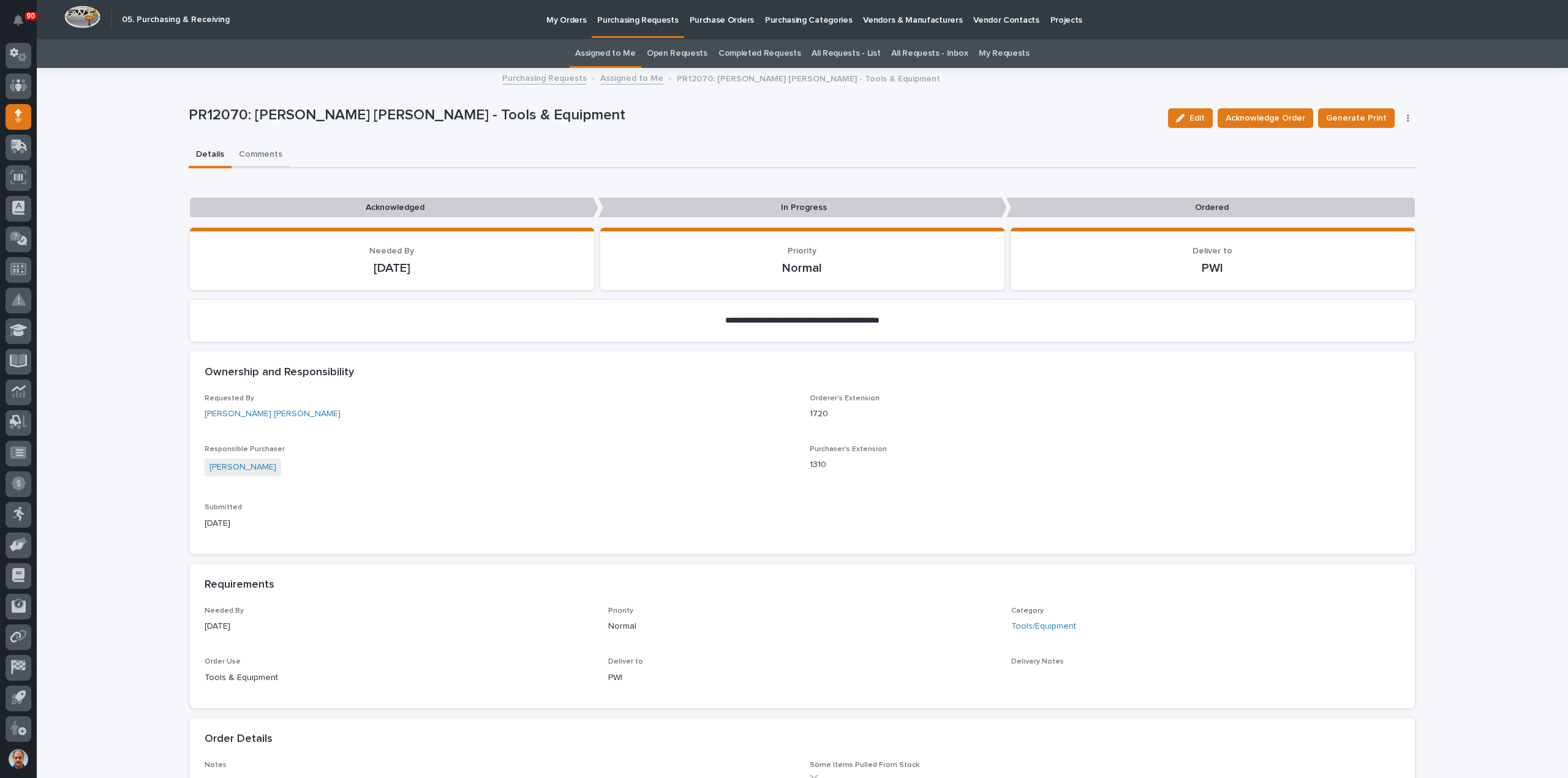
click at [245, 155] on button "Comments" at bounding box center [261, 155] width 58 height 26
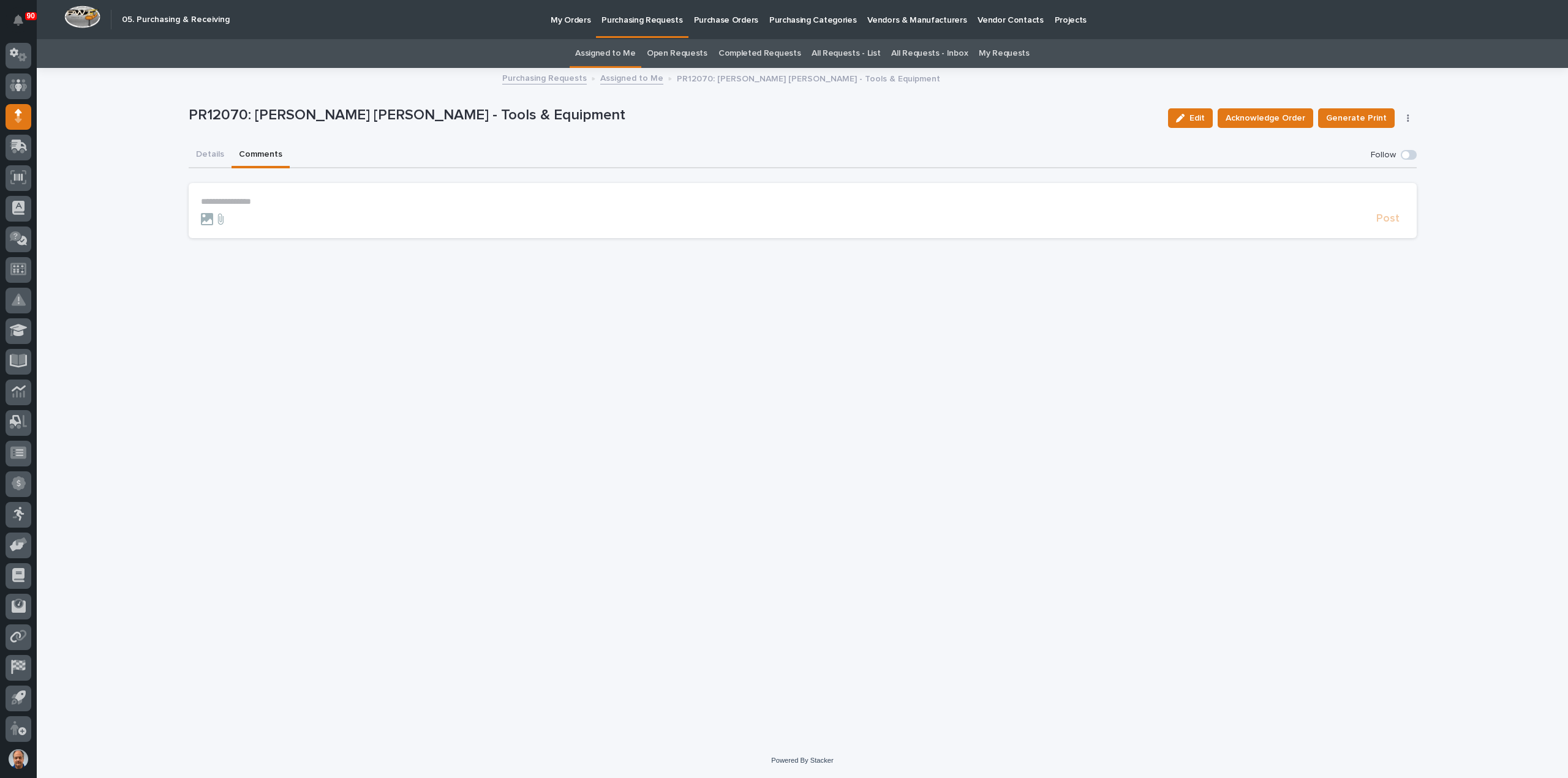
click at [225, 200] on p "**********" at bounding box center [802, 202] width 1204 height 11
click at [1376, 221] on button "Post" at bounding box center [1388, 224] width 33 height 14
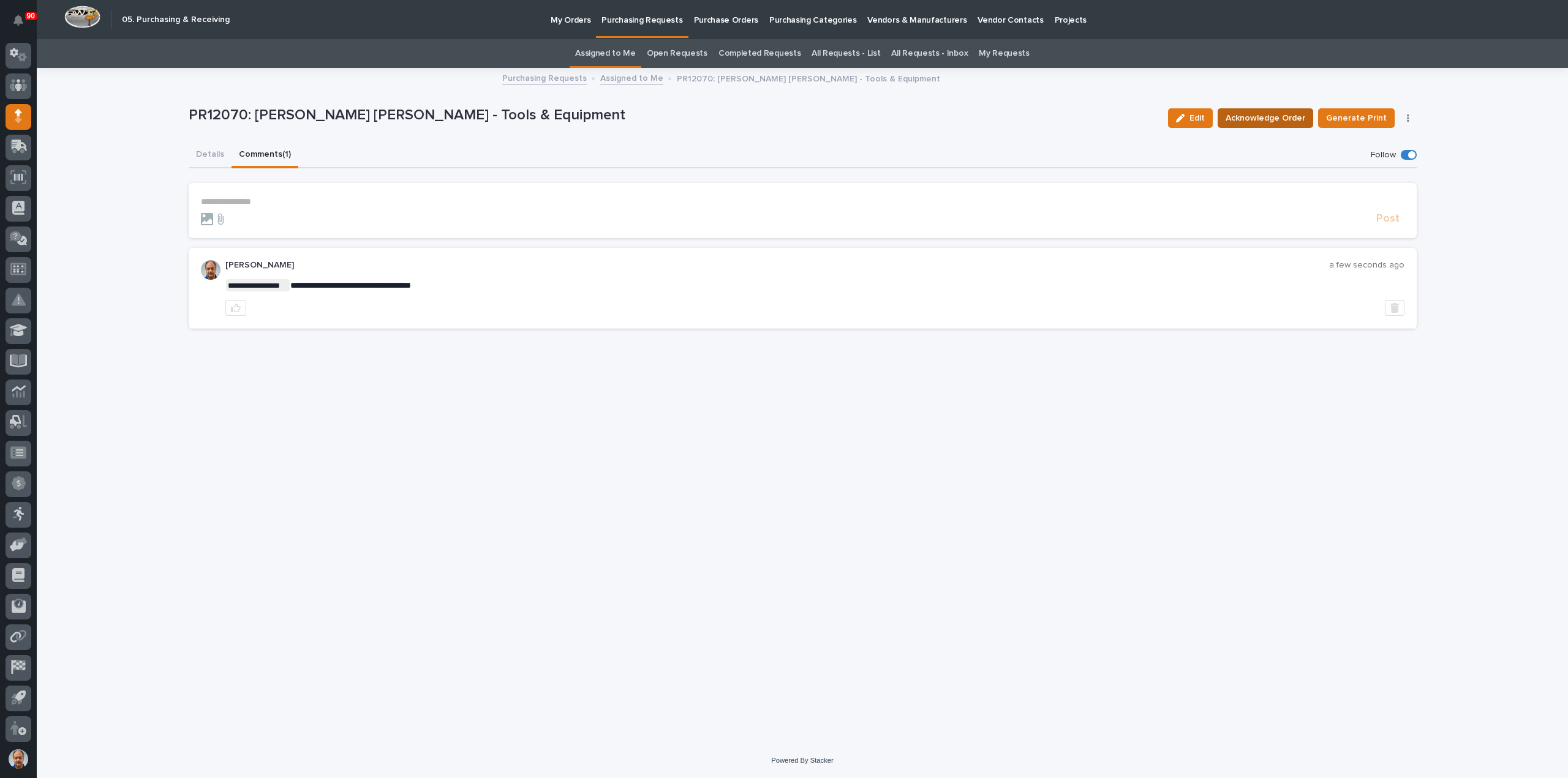
click at [1240, 118] on span "Acknowledge Order" at bounding box center [1265, 119] width 80 height 15
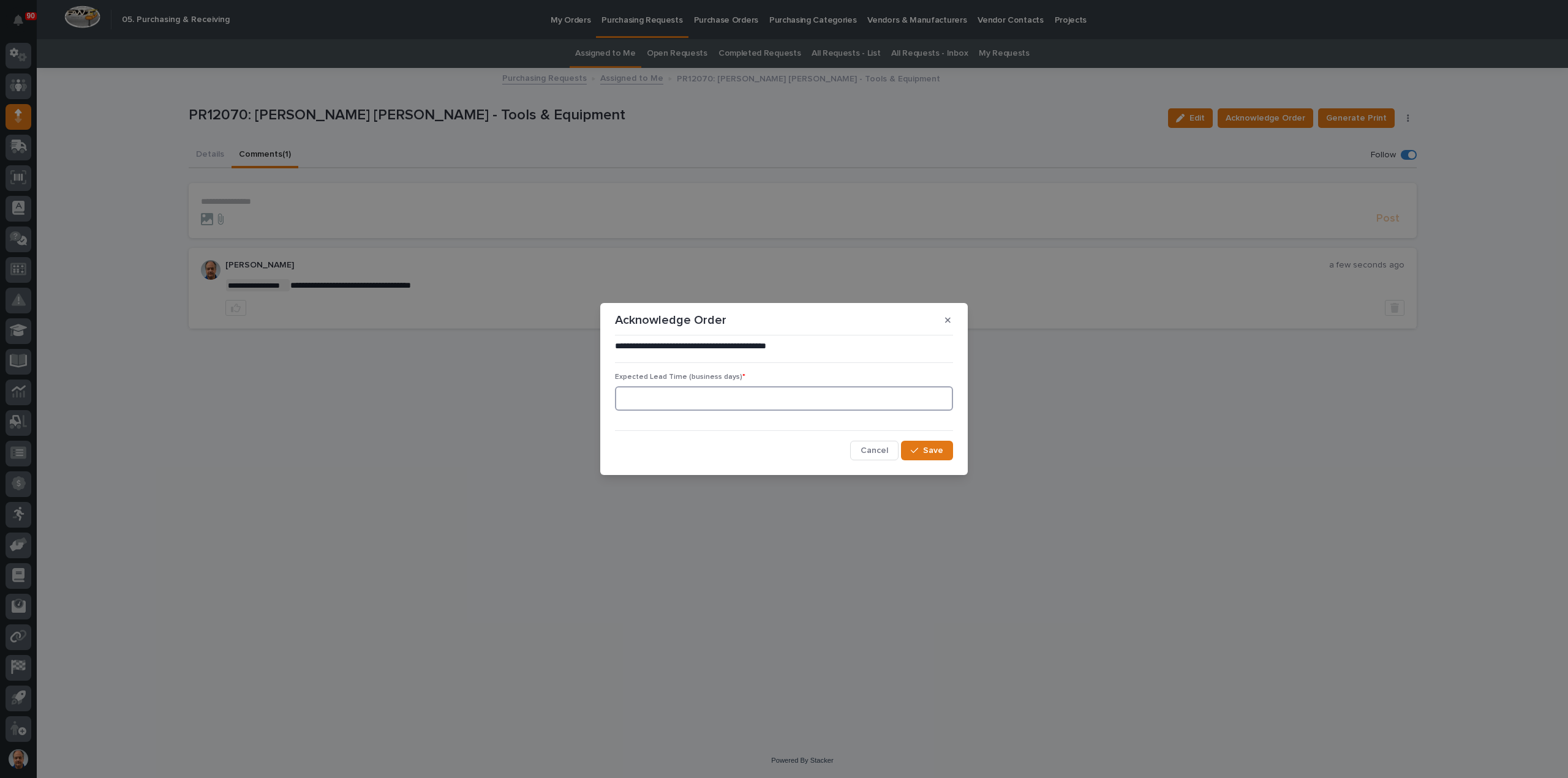
click at [657, 394] on input at bounding box center [783, 399] width 338 height 25
type input "5"
click at [941, 454] on span "Save" at bounding box center [933, 450] width 20 height 11
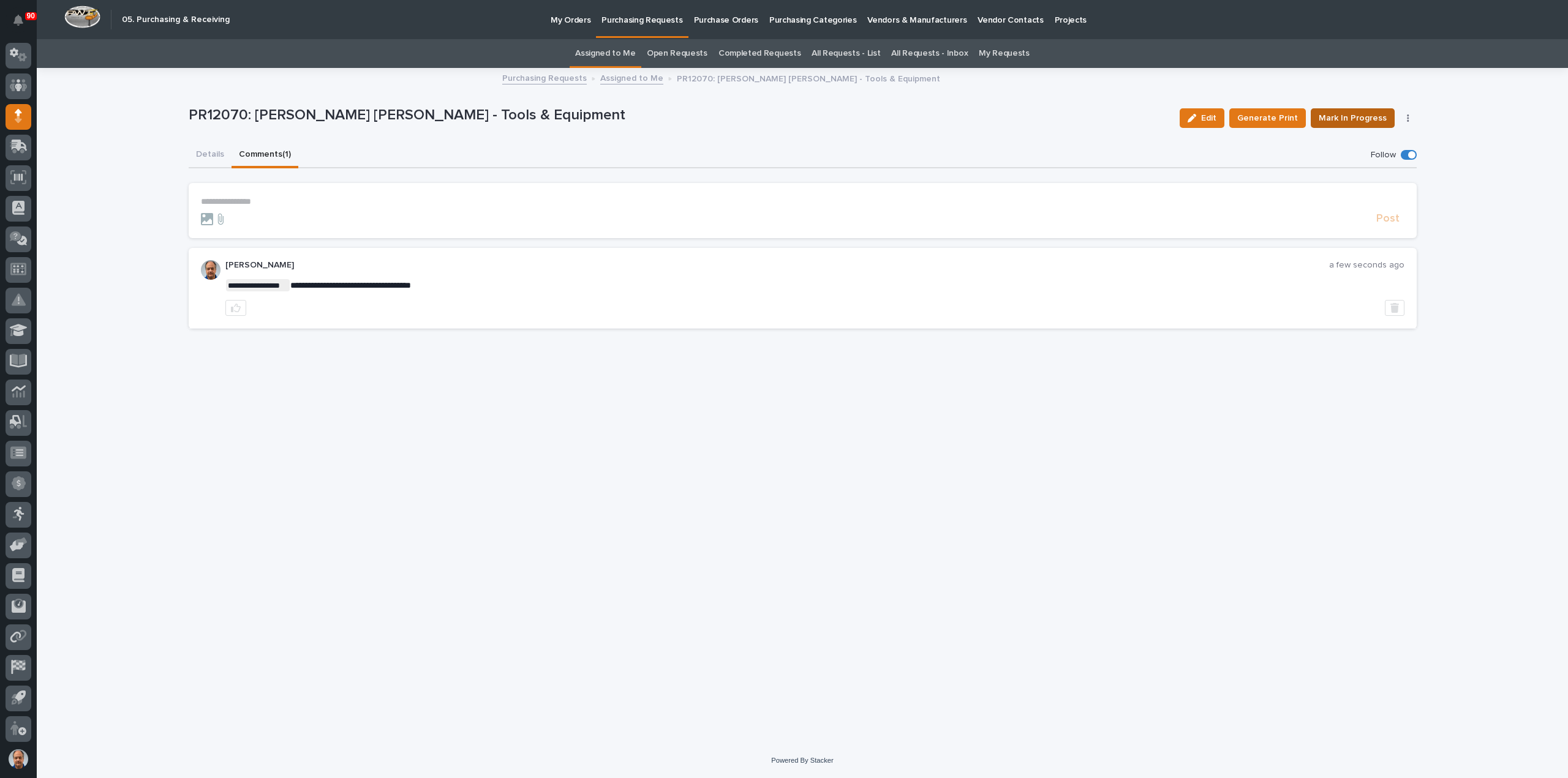
click at [1353, 115] on span "Mark In Progress" at bounding box center [1352, 119] width 68 height 15
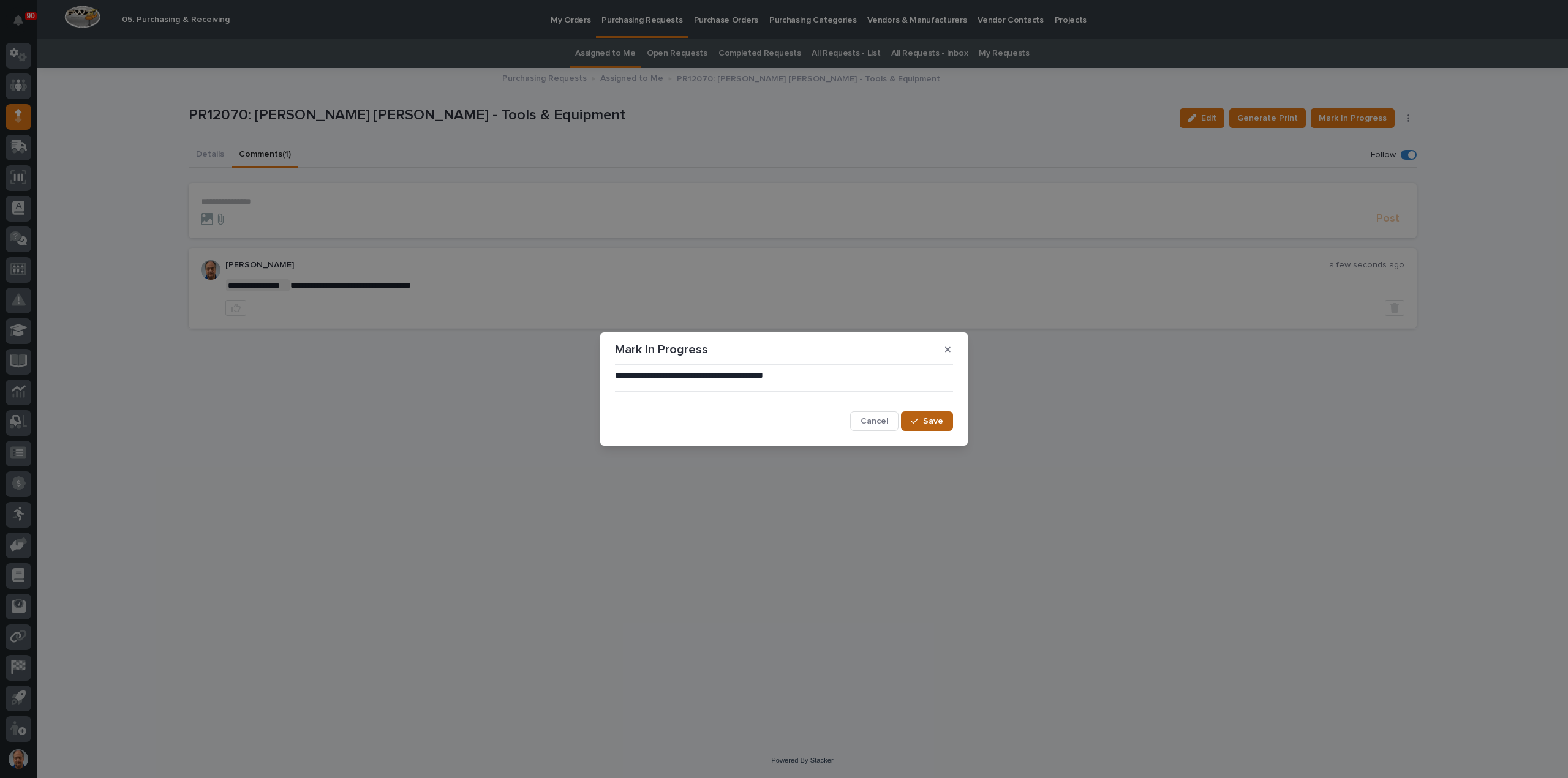
click at [918, 421] on icon "button" at bounding box center [914, 421] width 7 height 8
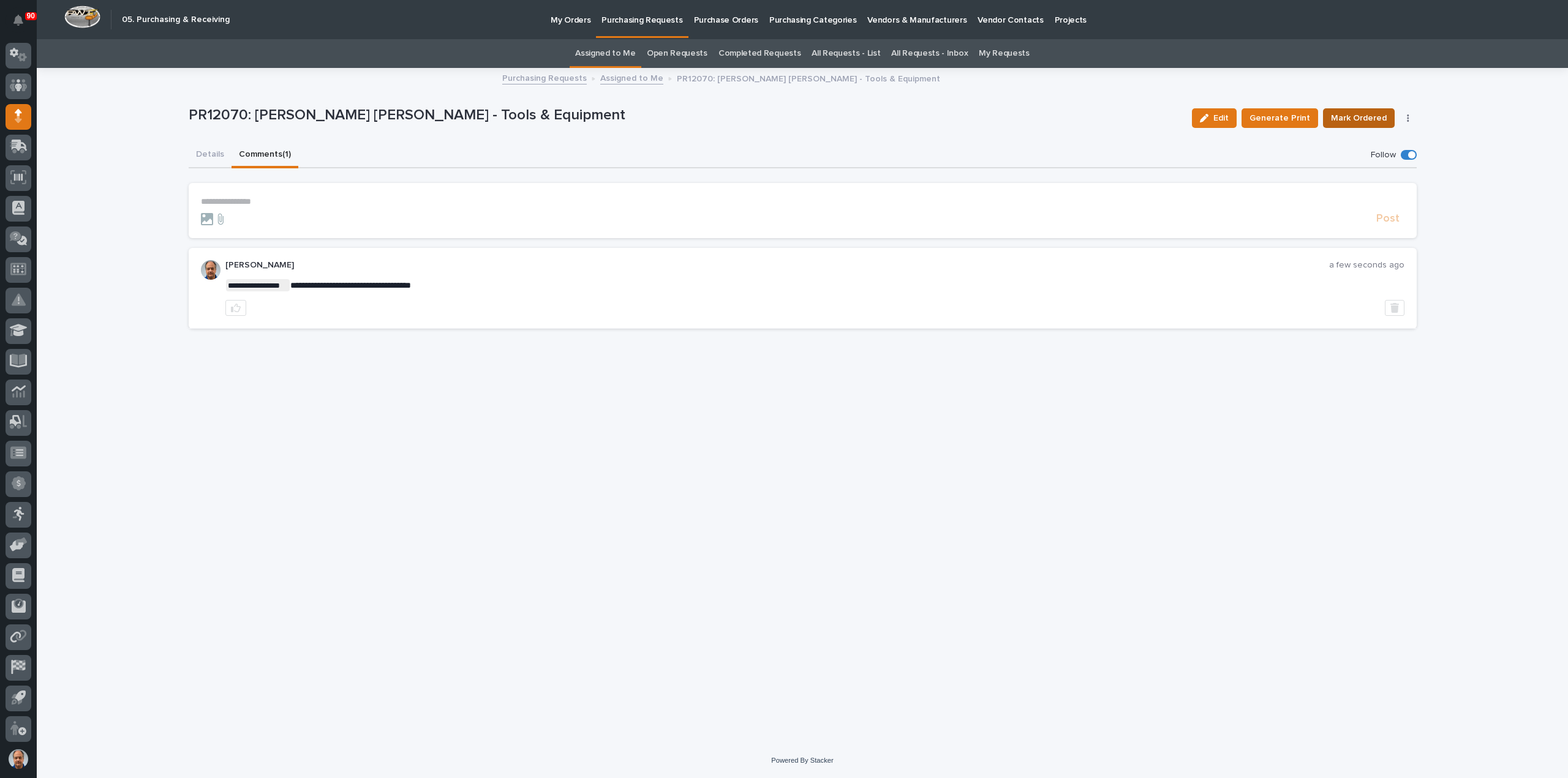
click at [1356, 114] on span "Mark Ordered" at bounding box center [1358, 119] width 56 height 15
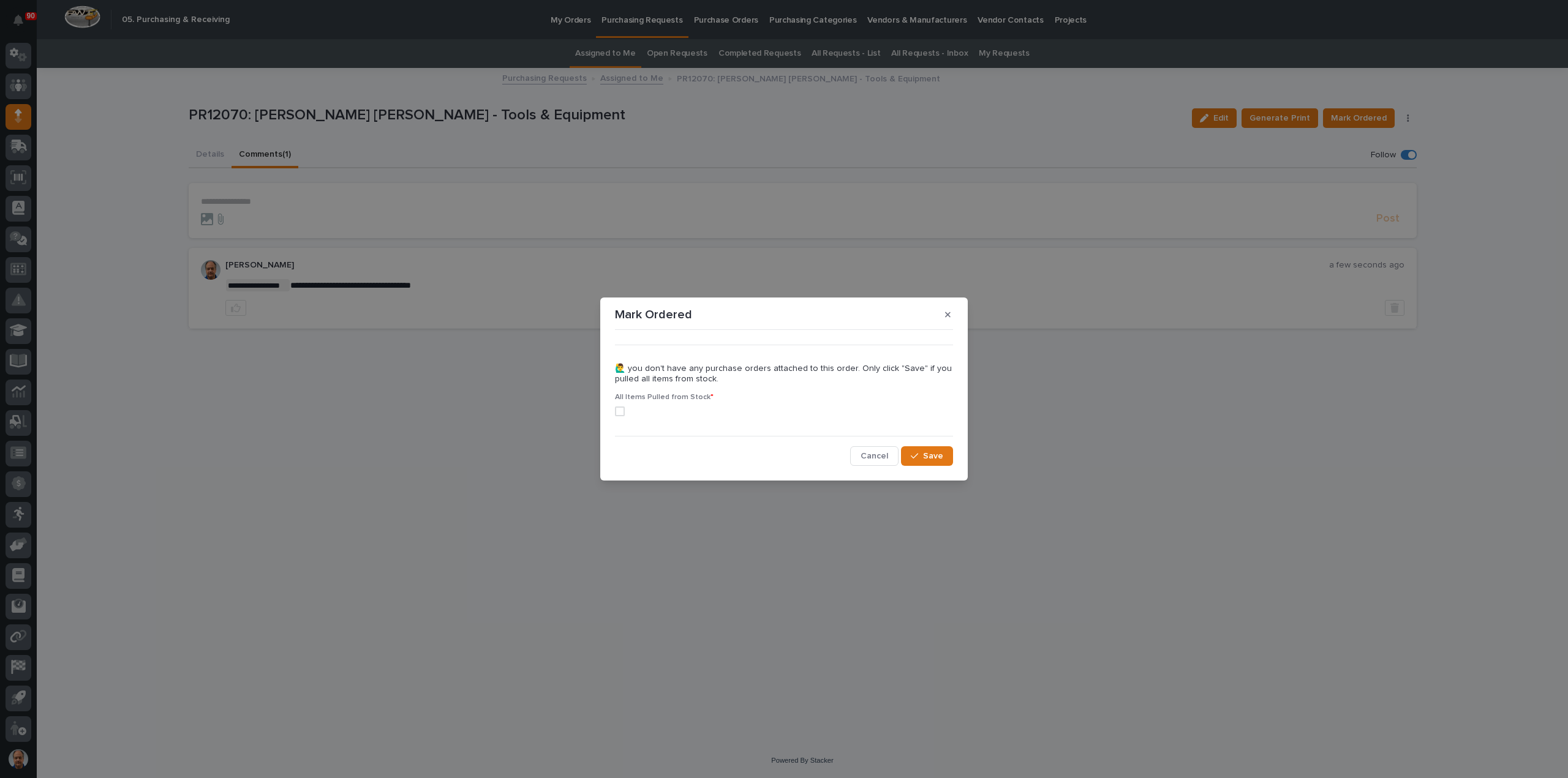
click at [617, 411] on span at bounding box center [620, 411] width 10 height 10
click at [934, 456] on span "Save" at bounding box center [933, 455] width 20 height 11
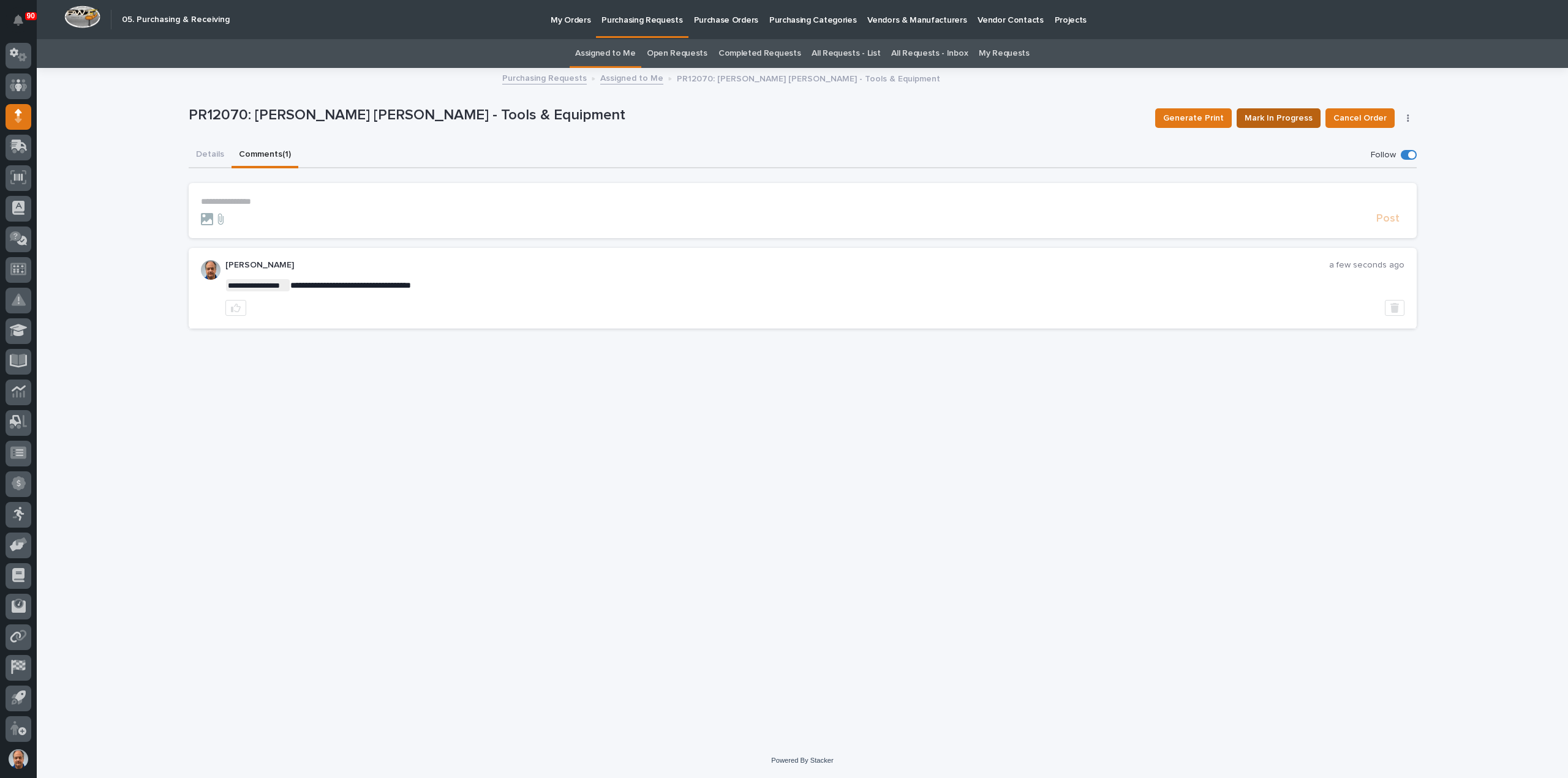
click at [1301, 119] on span "Mark In Progress" at bounding box center [1278, 119] width 68 height 15
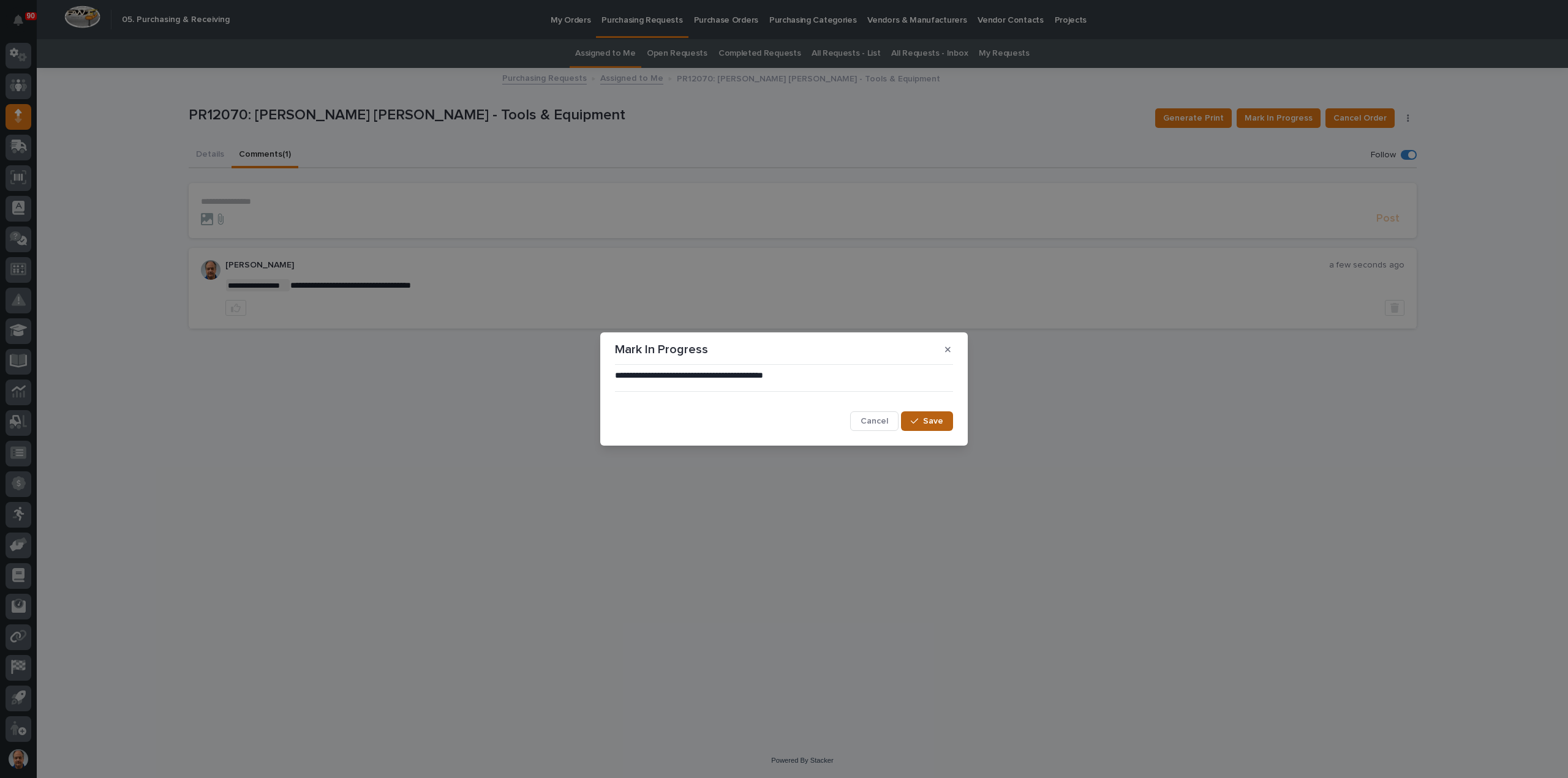
click at [928, 423] on span "Save" at bounding box center [933, 421] width 20 height 11
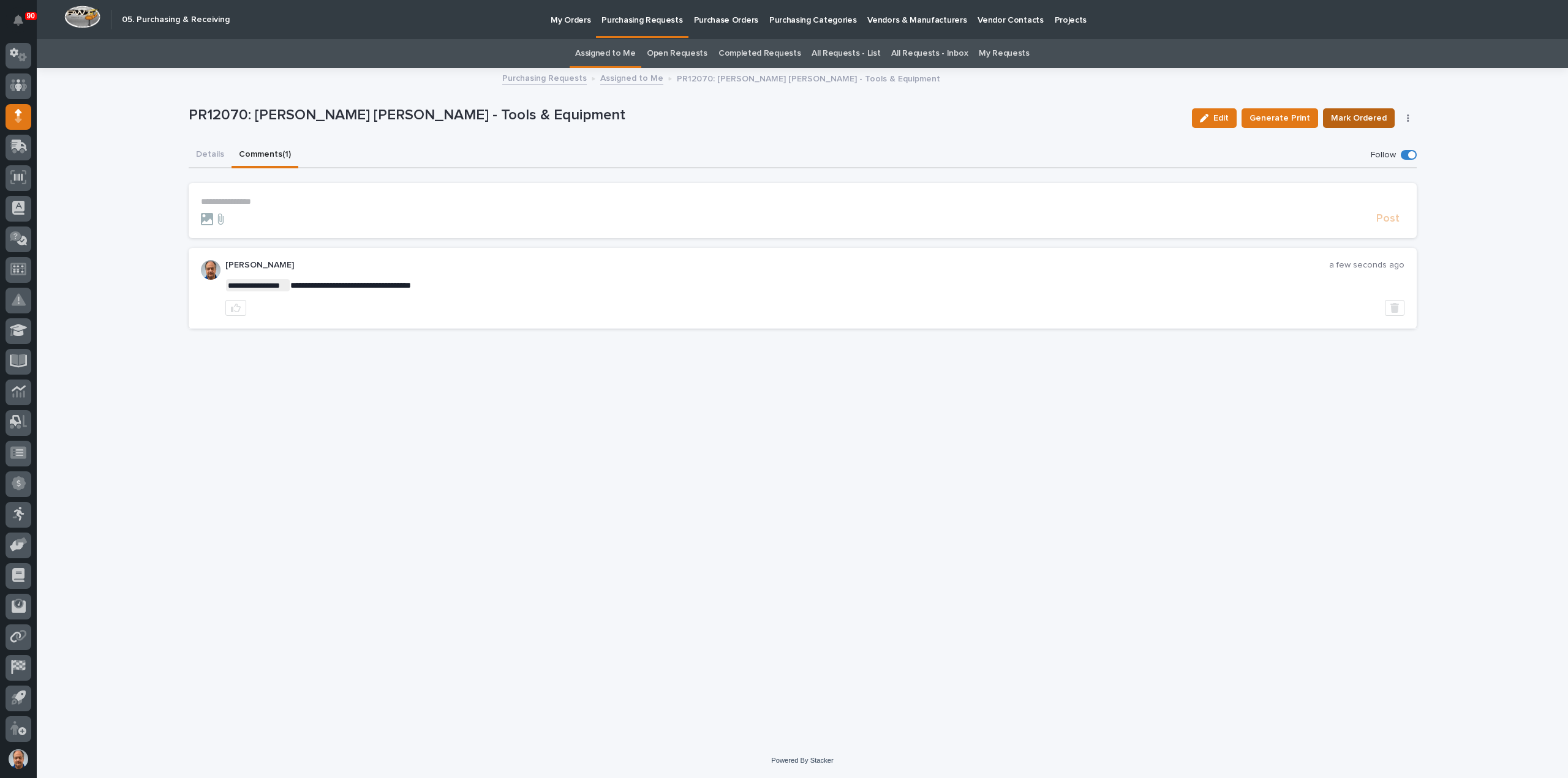
click at [1358, 118] on span "Mark Ordered" at bounding box center [1358, 119] width 56 height 15
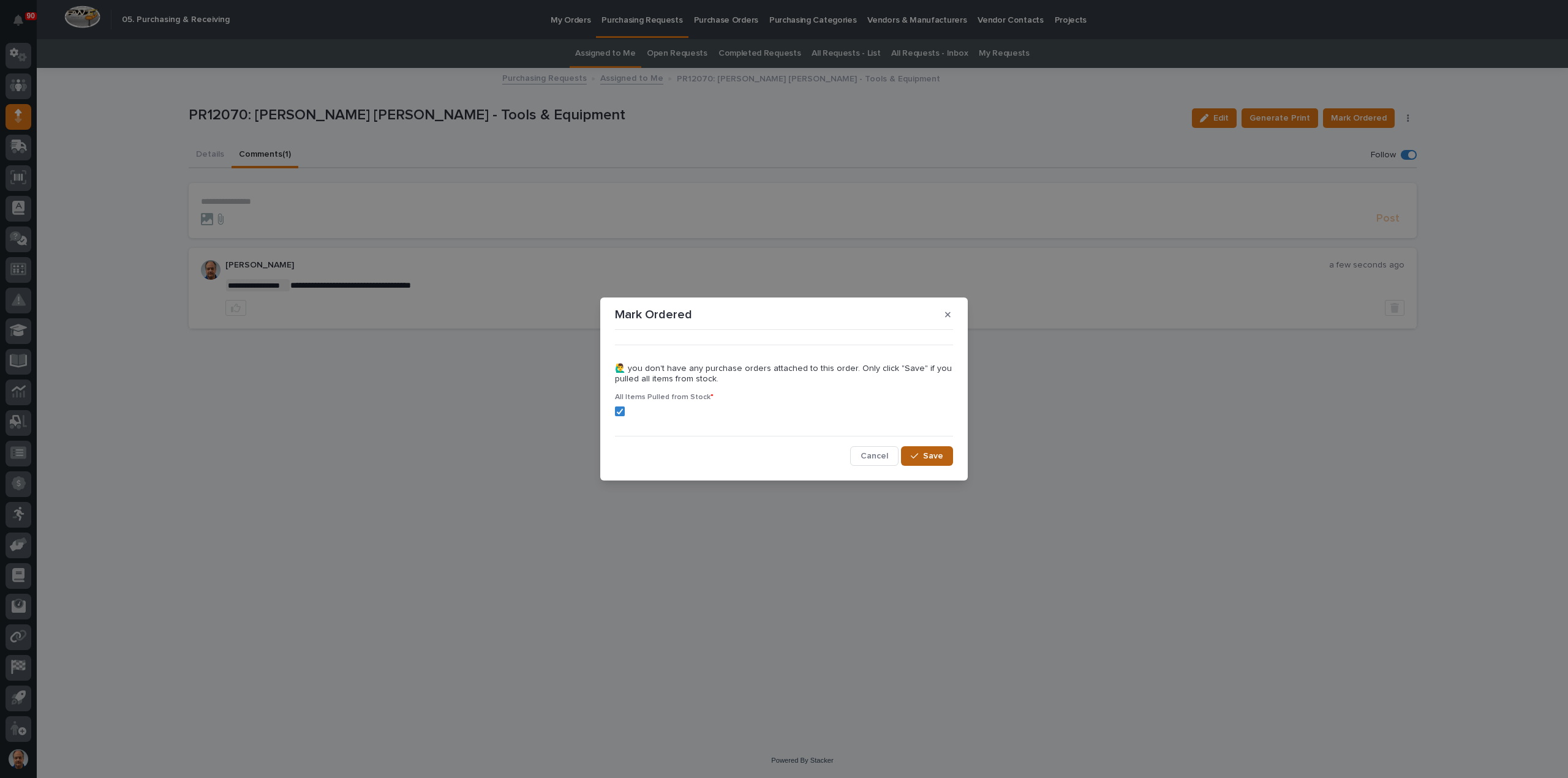
click at [937, 454] on span "Save" at bounding box center [933, 455] width 20 height 11
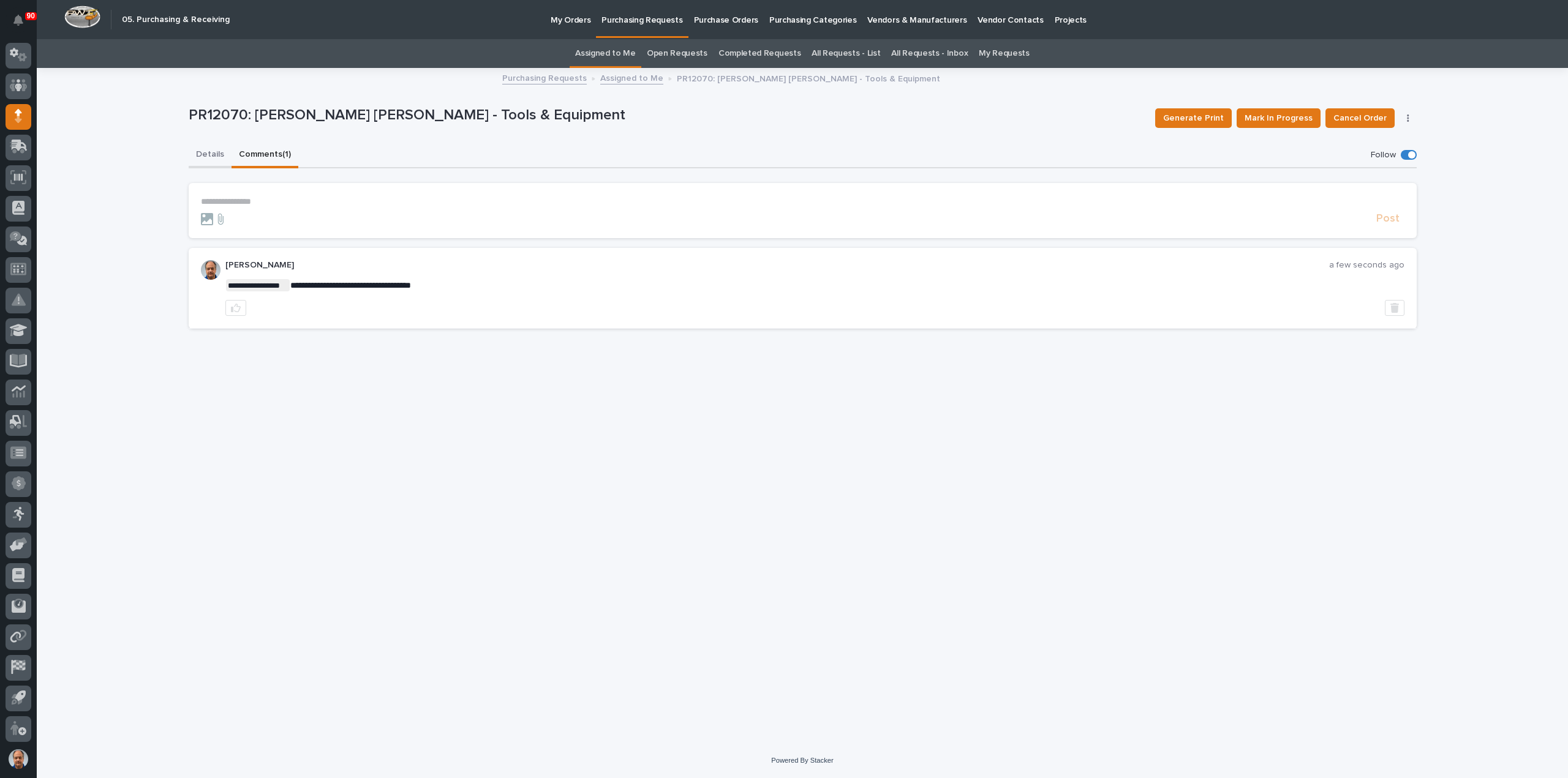
click at [202, 155] on button "Details" at bounding box center [210, 155] width 43 height 26
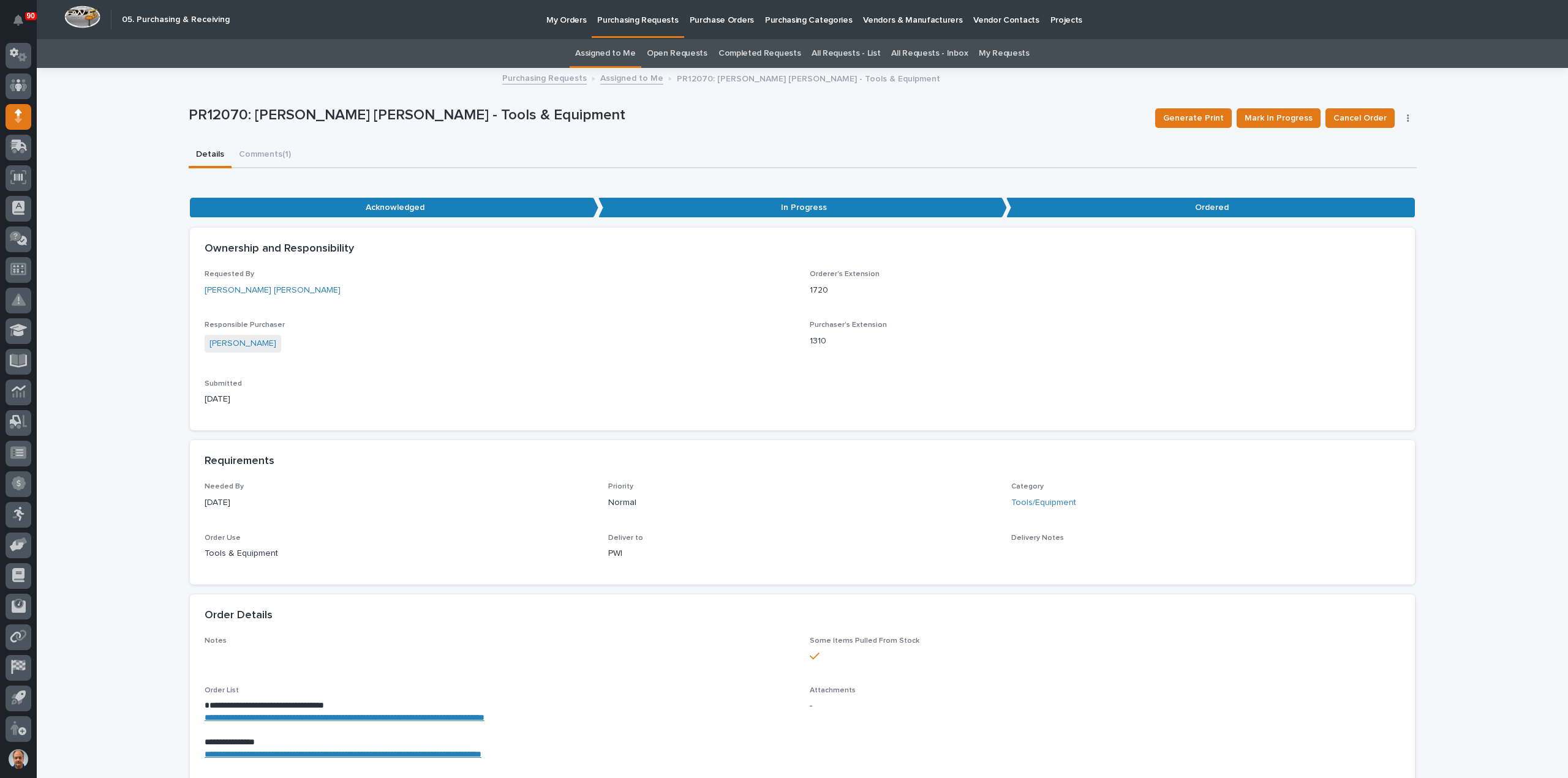
click at [625, 18] on p "Purchasing Requests" at bounding box center [637, 12] width 80 height 26
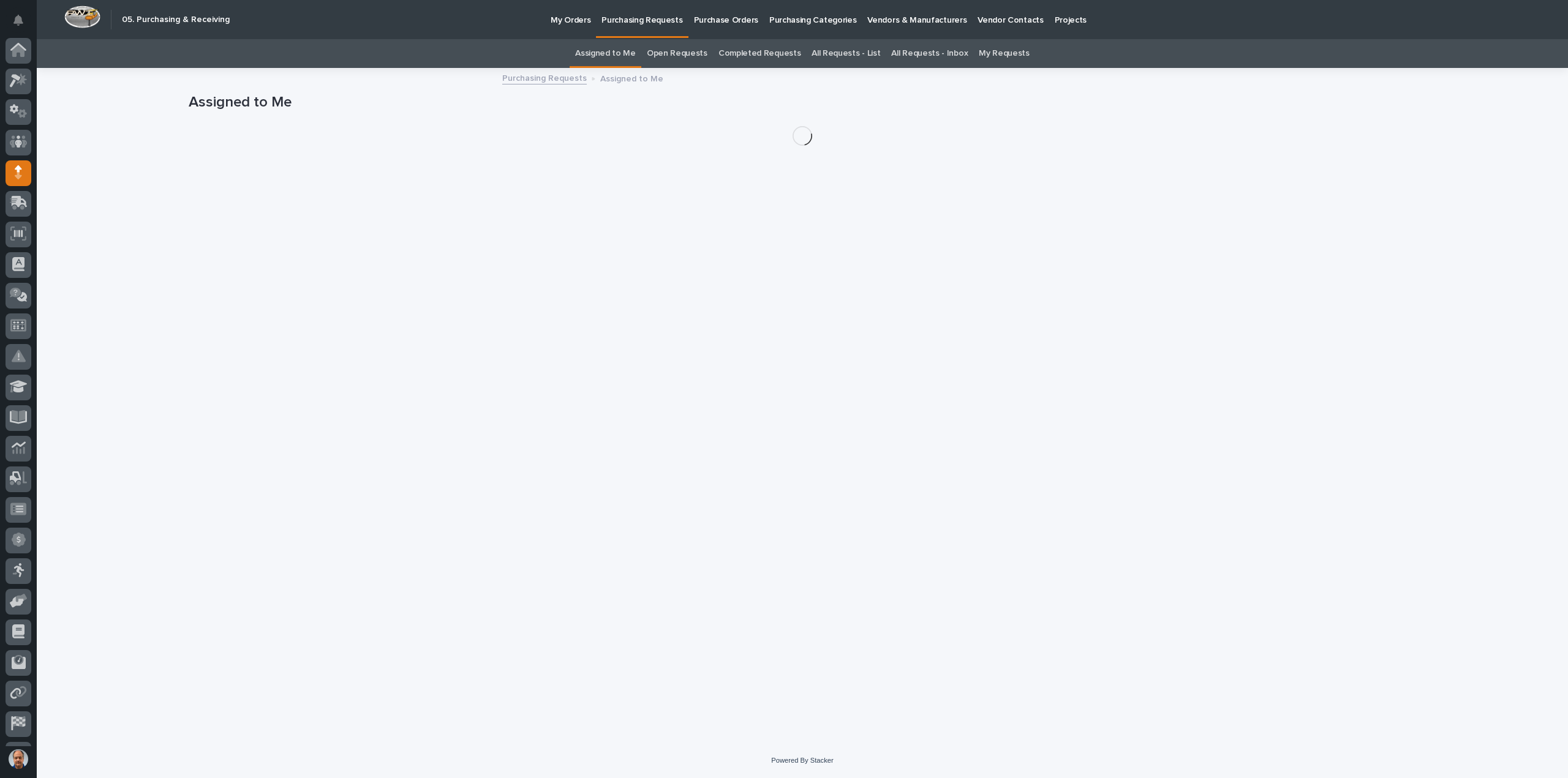
scroll to position [56, 0]
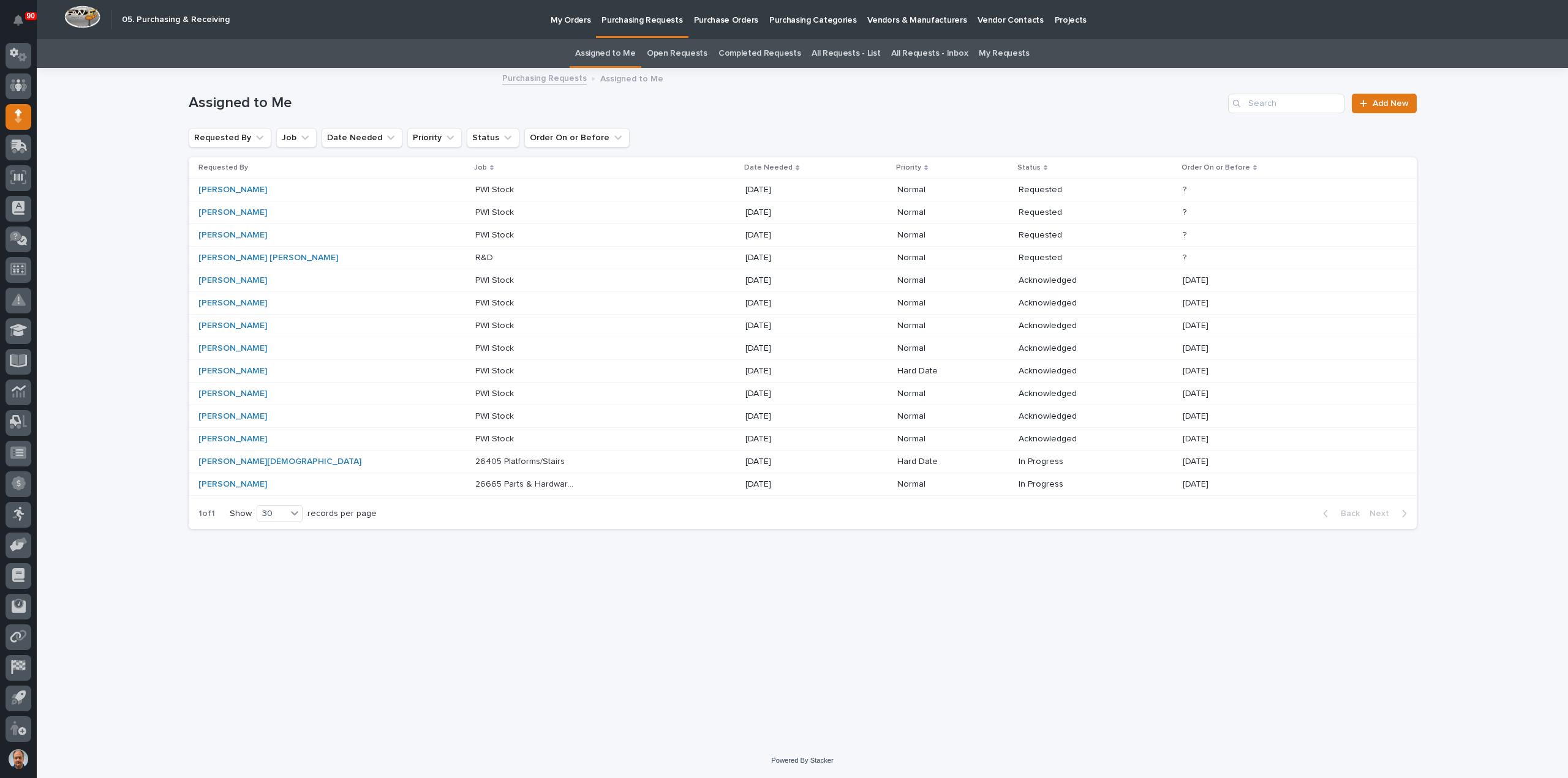
click at [475, 254] on p "R&D" at bounding box center [485, 257] width 20 height 13
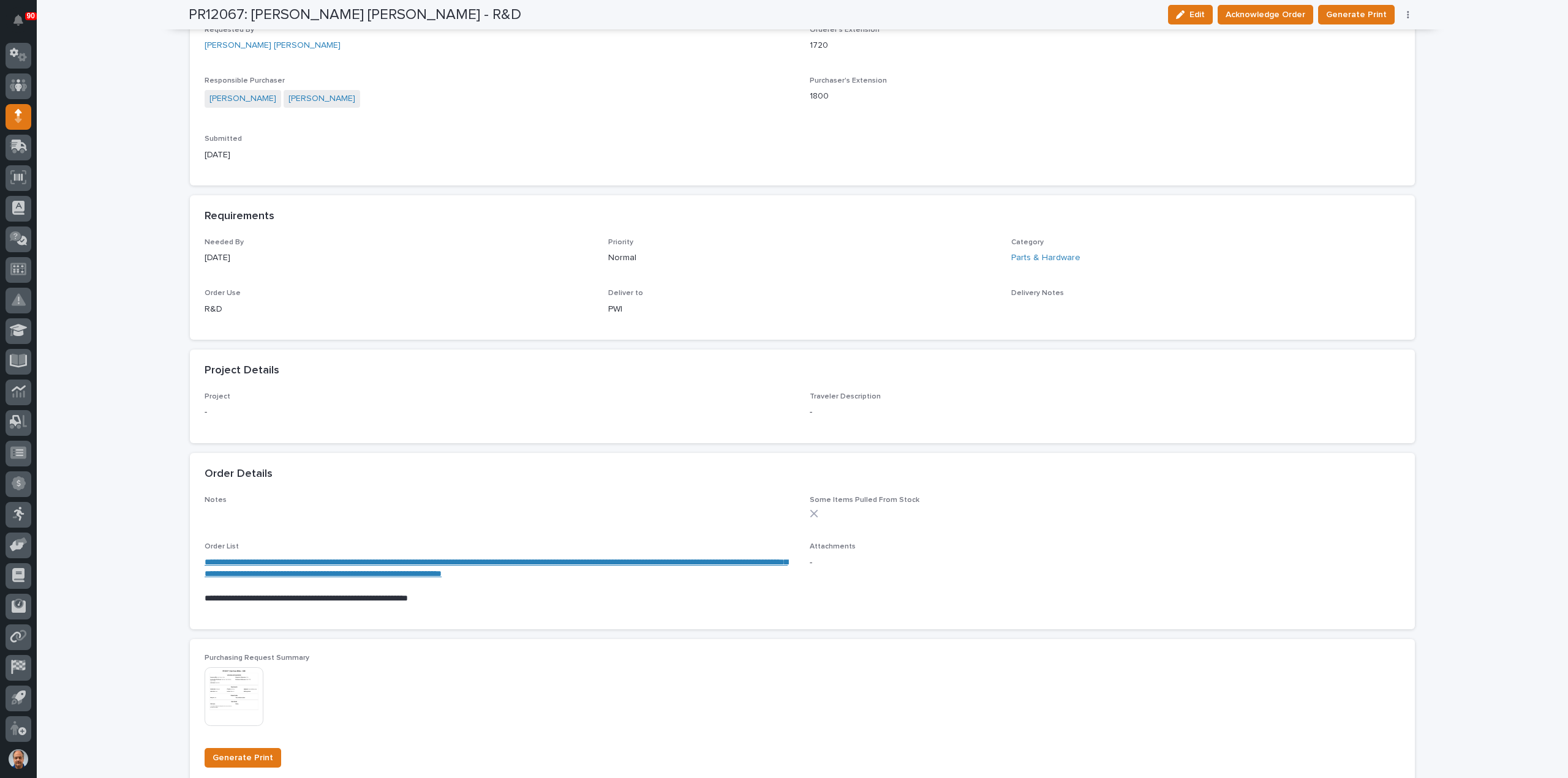
scroll to position [429, 0]
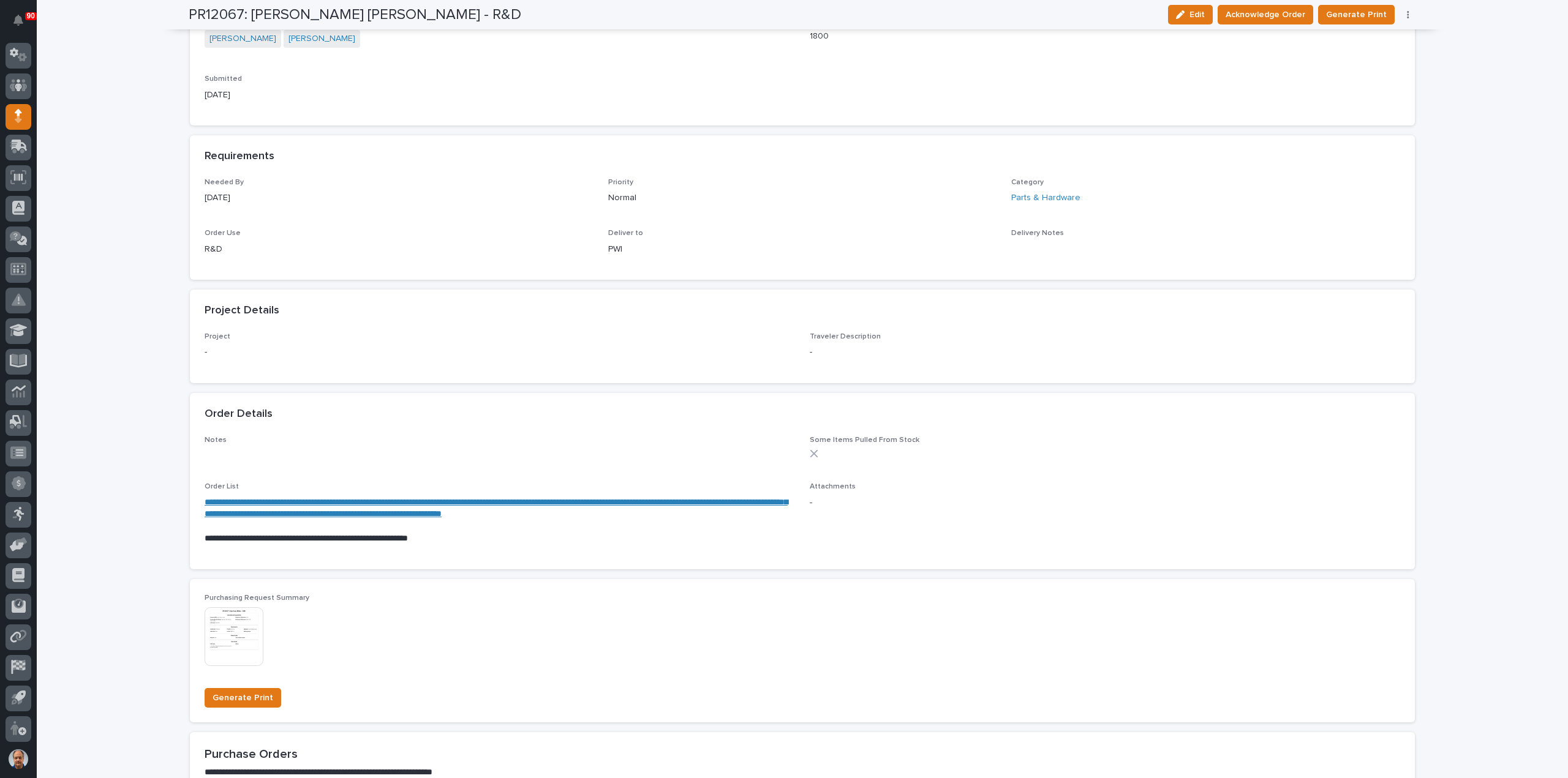
click at [406, 502] on link "**********" at bounding box center [496, 508] width 583 height 21
click at [1253, 14] on span "Acknowledge Order" at bounding box center [1265, 15] width 80 height 15
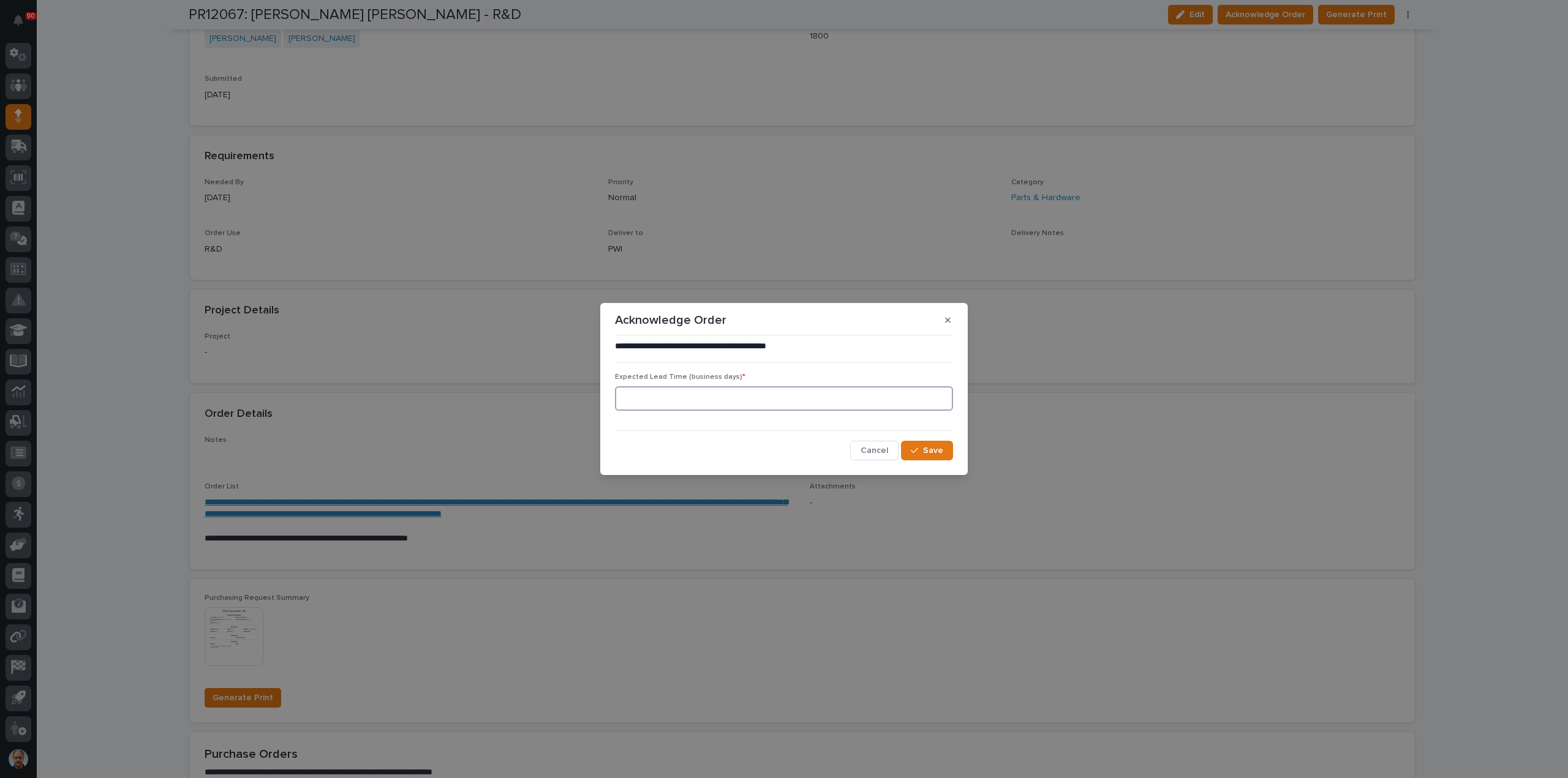
click at [713, 396] on input at bounding box center [783, 399] width 338 height 25
type input "2"
click at [926, 450] on span "Save" at bounding box center [933, 450] width 20 height 11
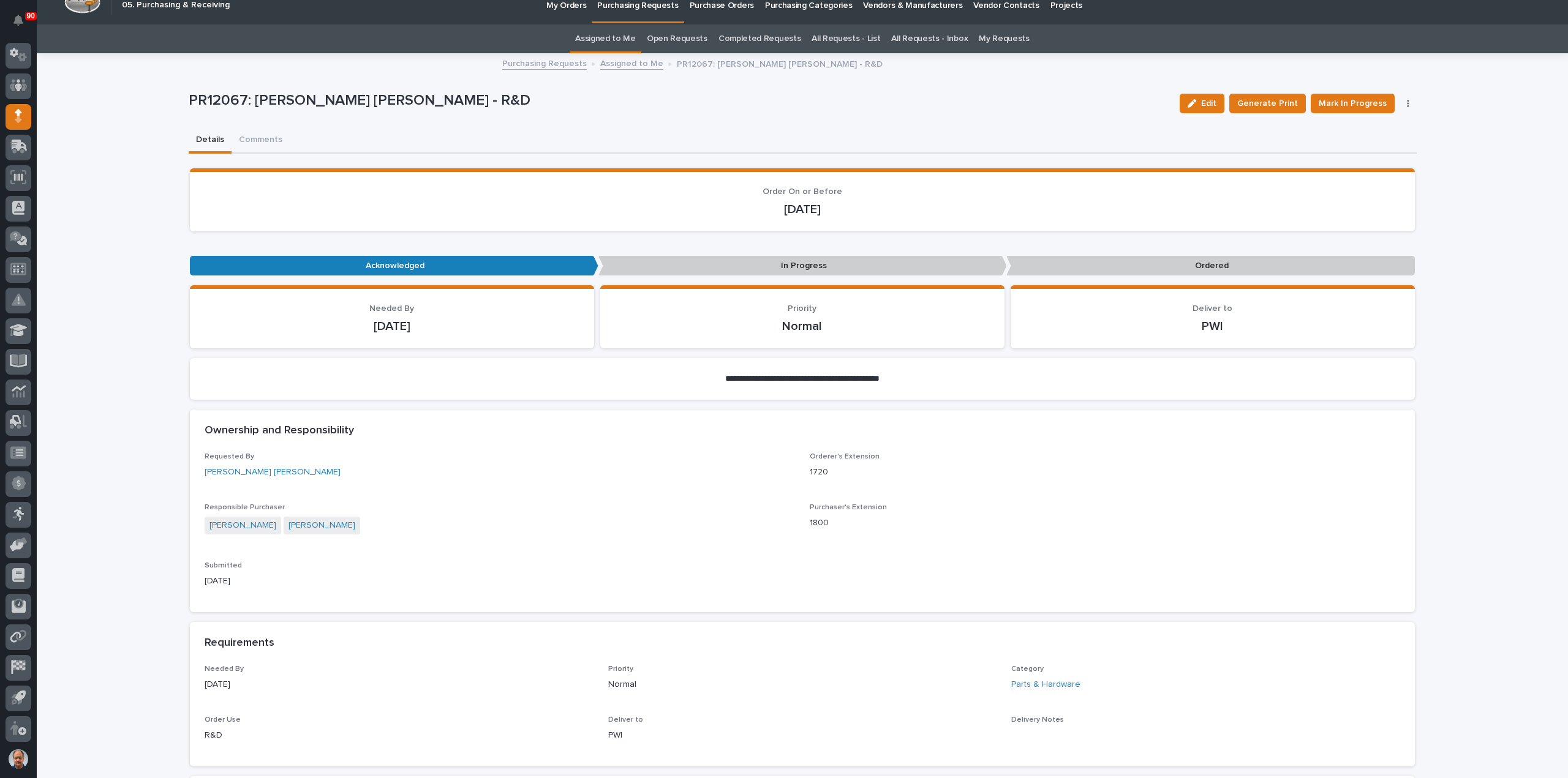
scroll to position [0, 0]
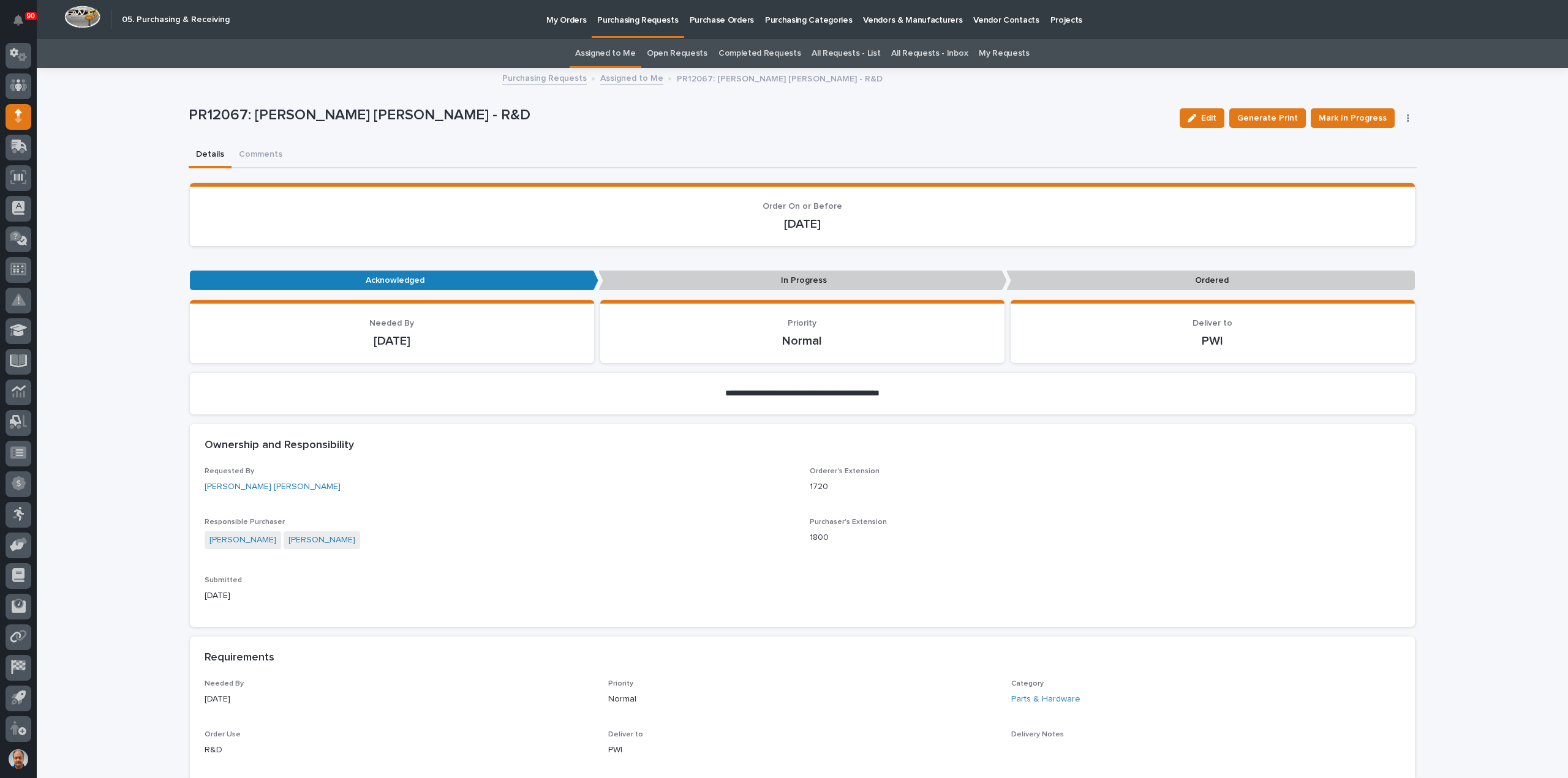
click at [621, 76] on link "Assigned to Me" at bounding box center [631, 77] width 63 height 14
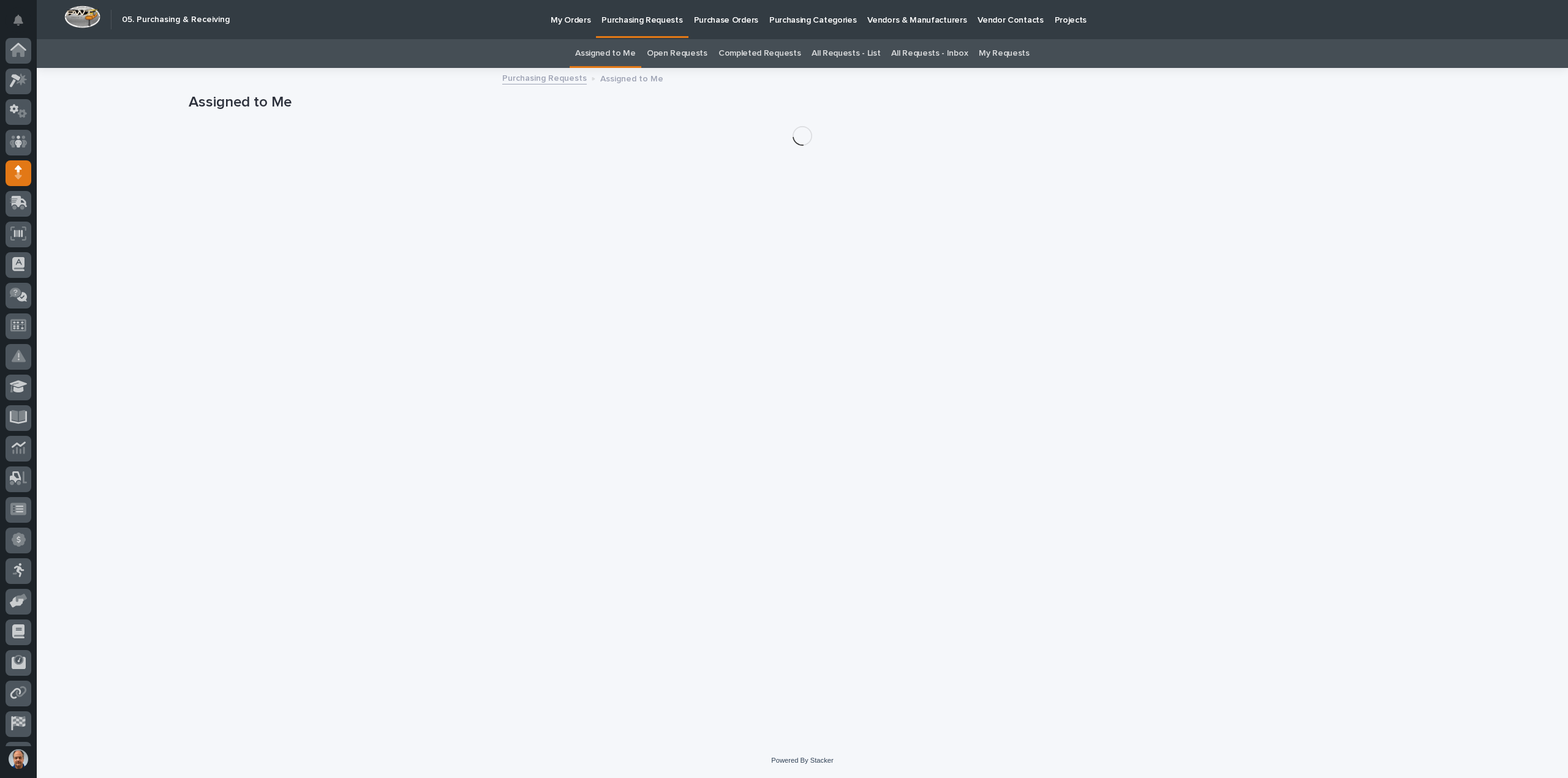
scroll to position [56, 0]
